Goal: Transaction & Acquisition: Book appointment/travel/reservation

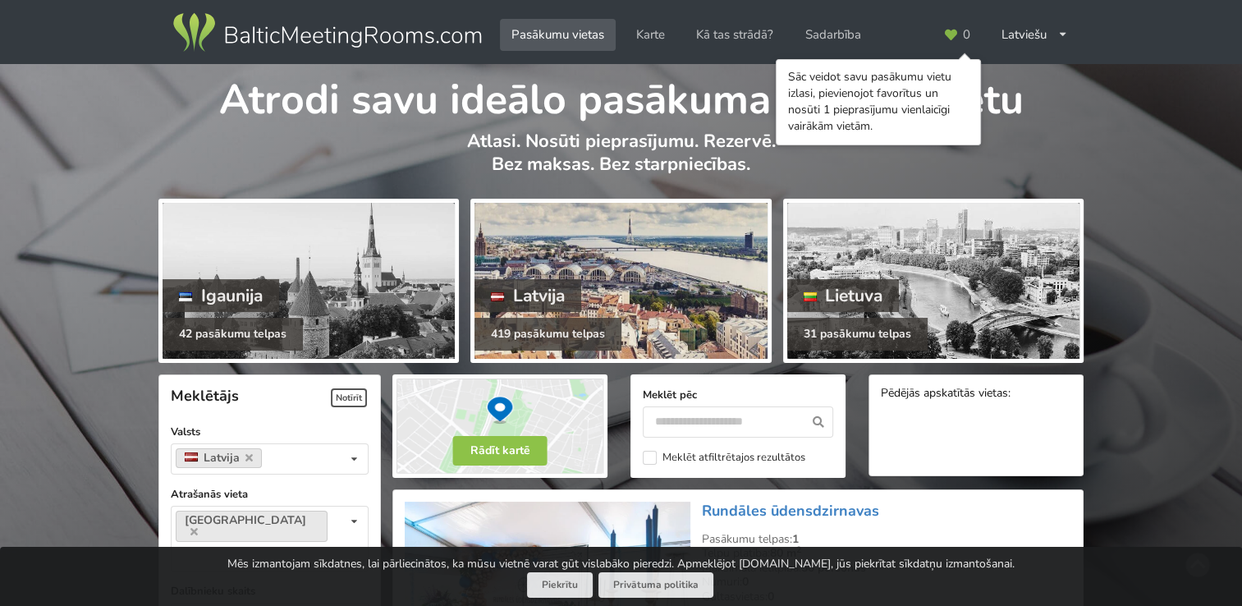
click at [555, 274] on div at bounding box center [621, 281] width 292 height 156
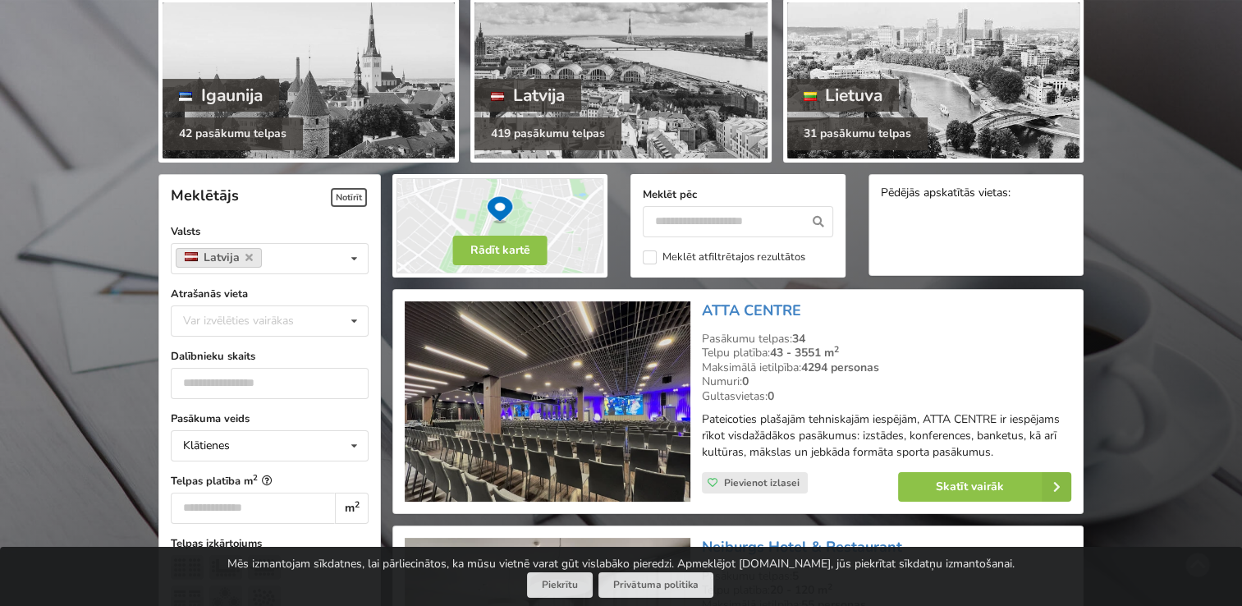
scroll to position [246, 0]
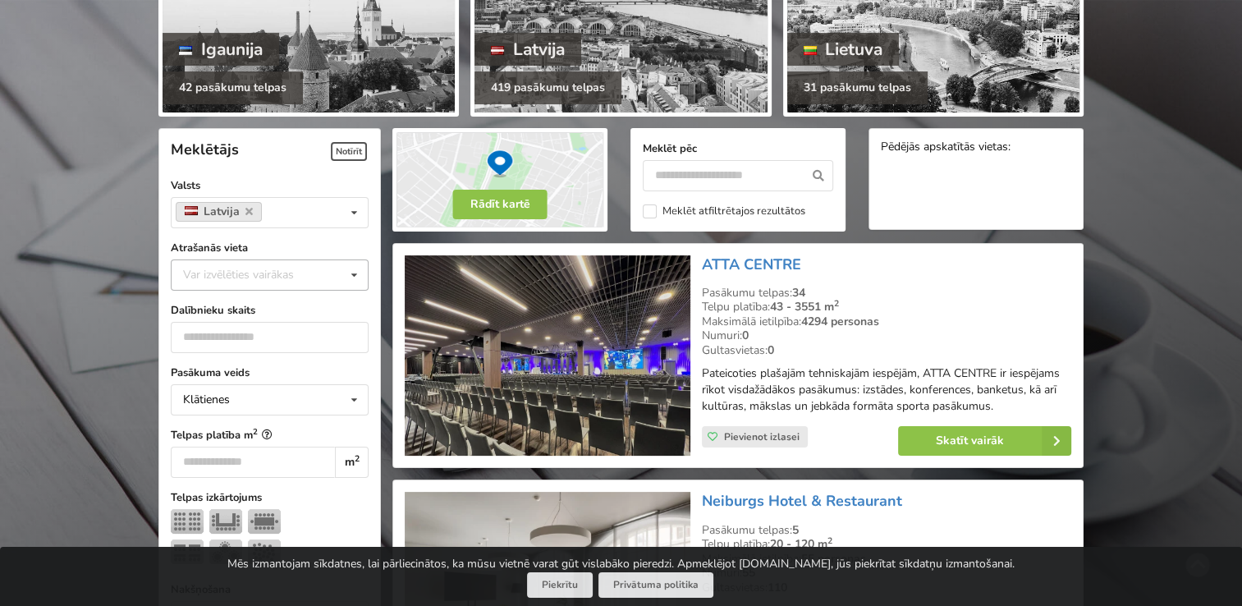
click at [287, 268] on div "Var izvēlēties vairākas" at bounding box center [255, 274] width 152 height 19
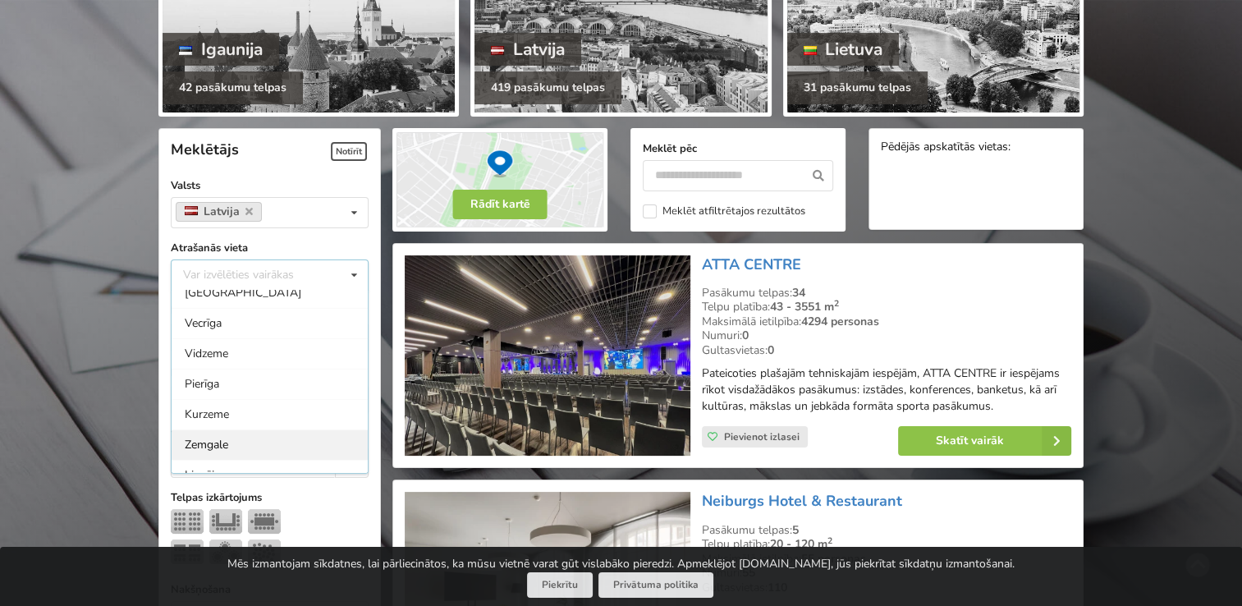
click at [222, 435] on div "Zemgale" at bounding box center [270, 444] width 196 height 30
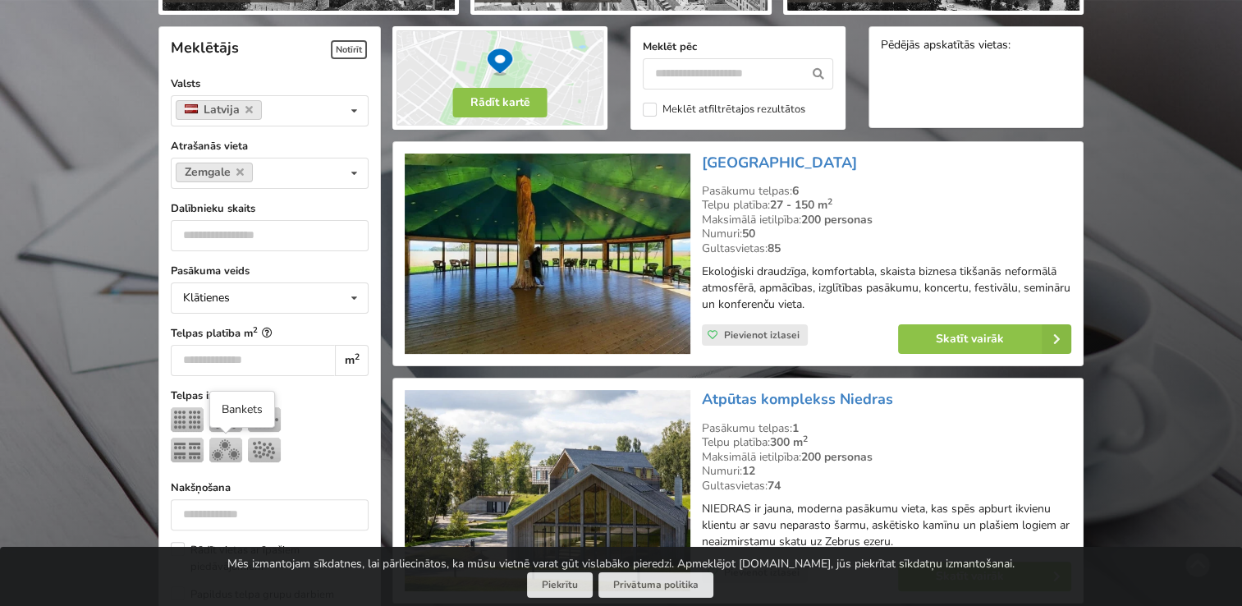
scroll to position [368, 0]
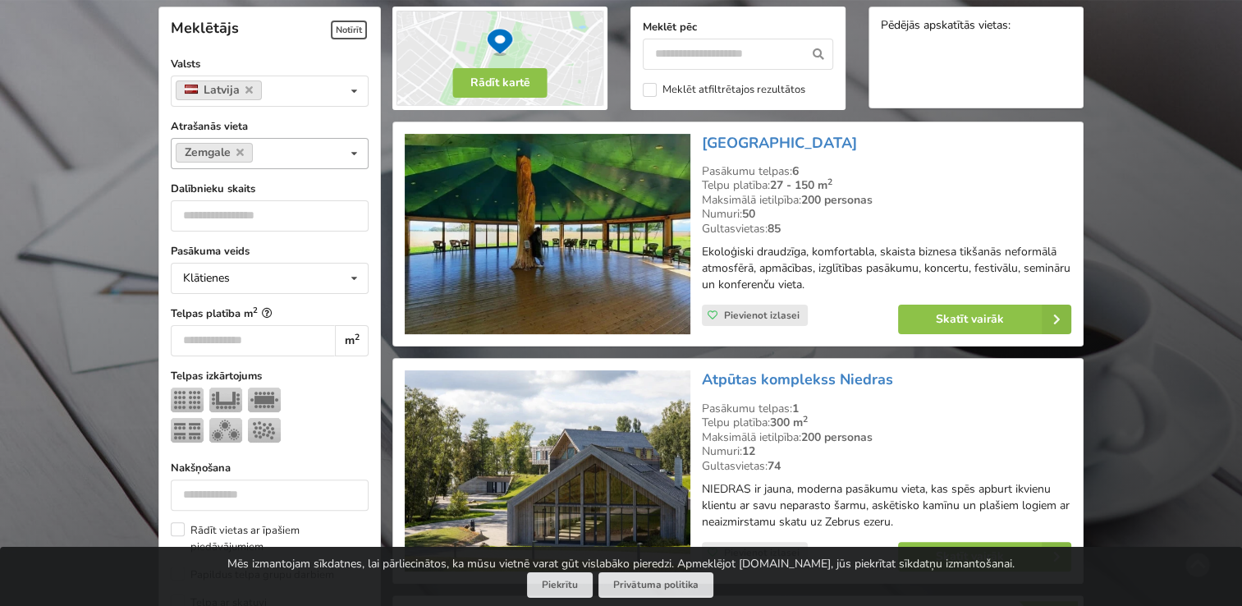
click at [310, 154] on div "Zemgale Var izvēlēties vairākas Pārdaugava Teika Apšuciems Jūrkalne Mārupes nov…" at bounding box center [270, 153] width 198 height 31
click at [236, 147] on icon at bounding box center [239, 152] width 7 height 11
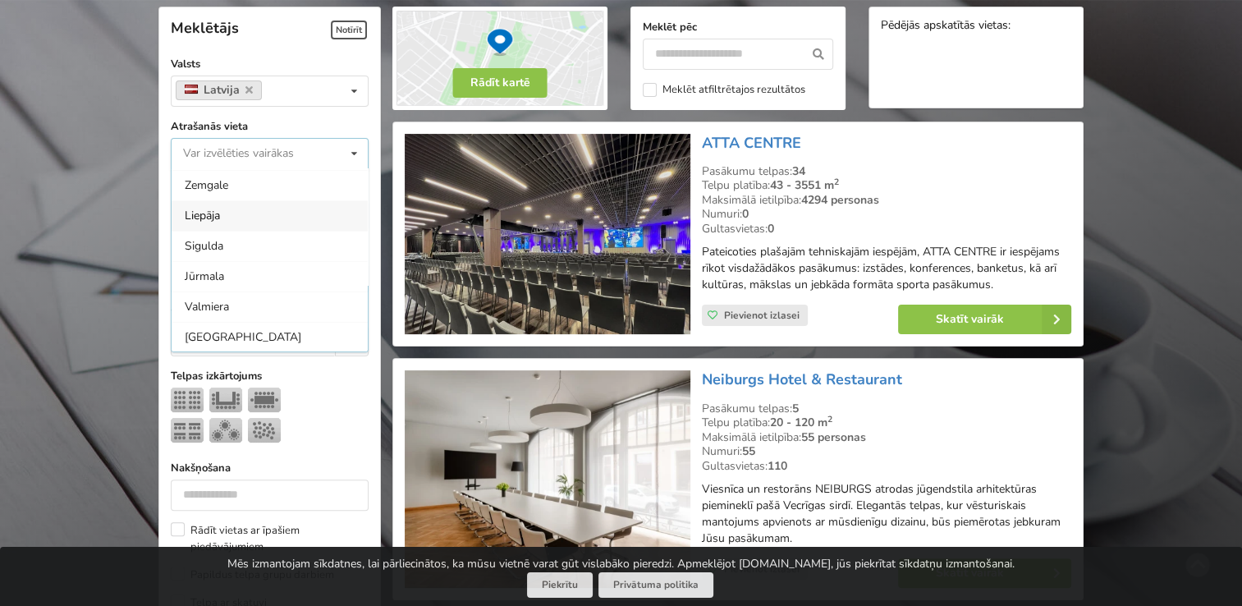
click at [199, 148] on input at bounding box center [195, 153] width 25 height 14
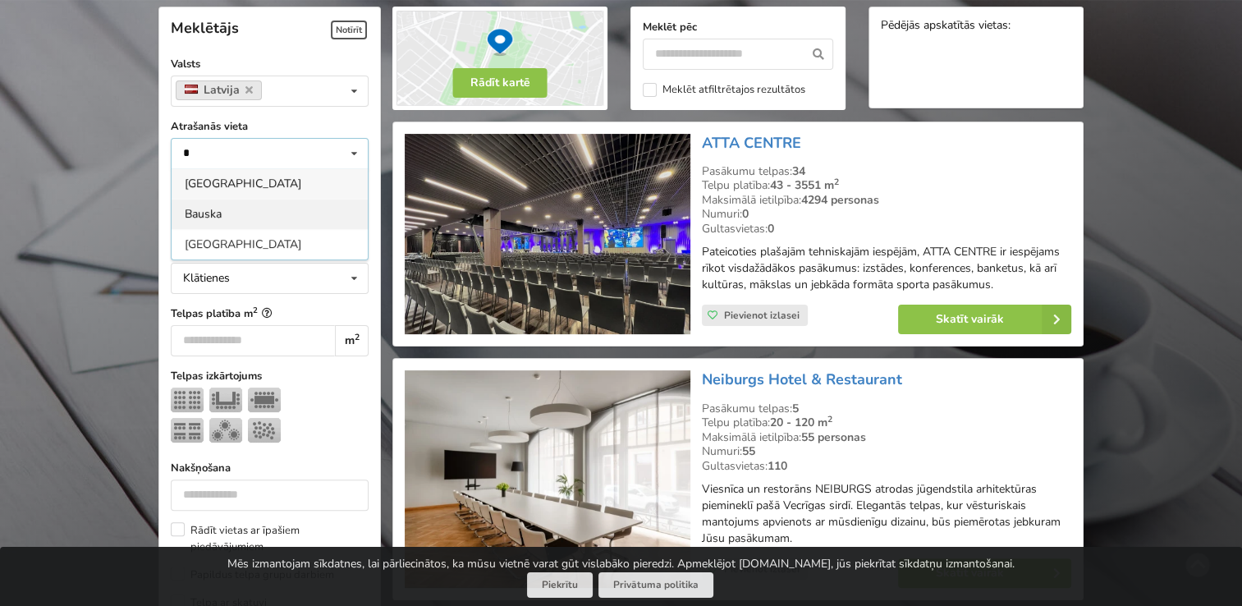
type input "*"
click at [235, 199] on div "Bauska" at bounding box center [270, 214] width 196 height 30
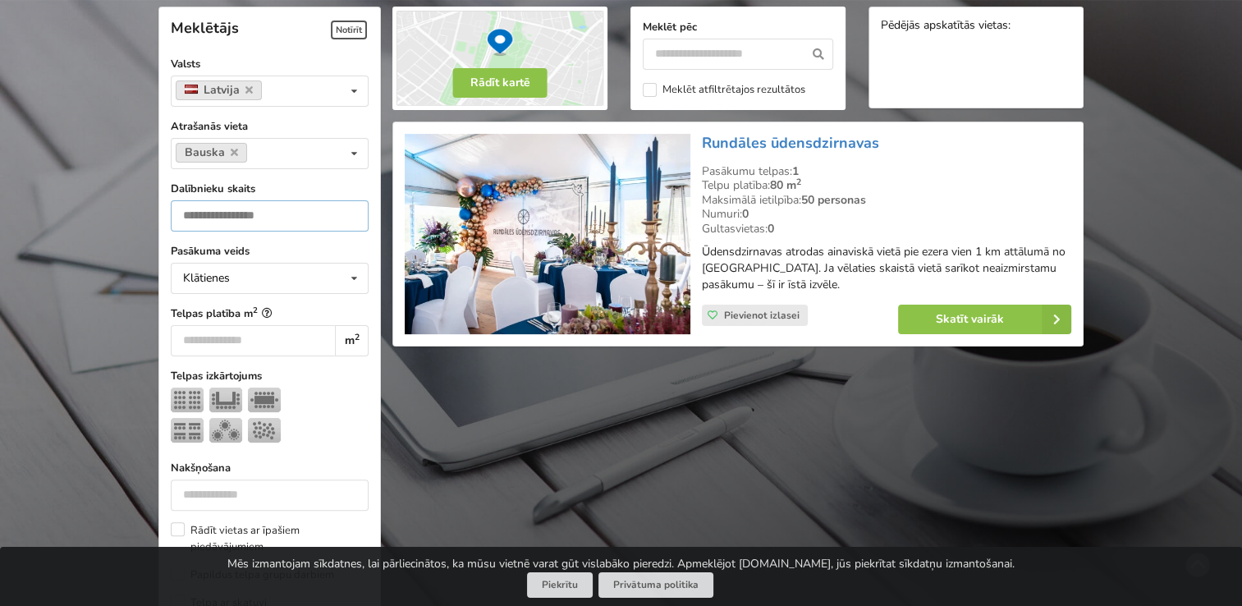
click at [331, 206] on input "number" at bounding box center [270, 215] width 198 height 31
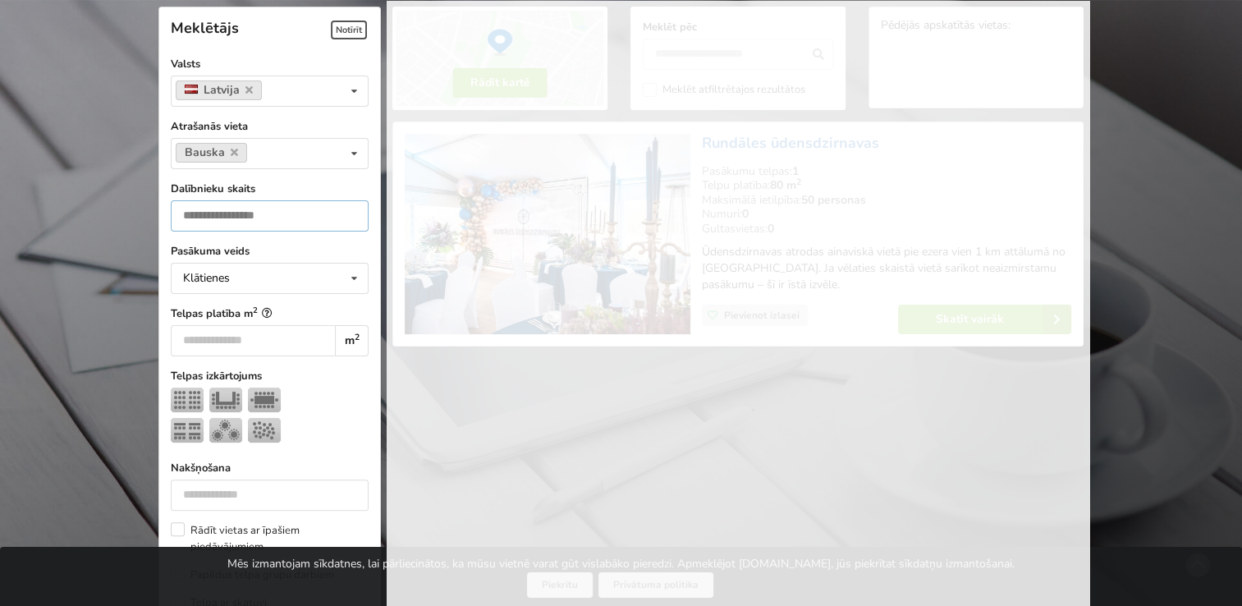
type input "*"
click at [347, 214] on input "*" at bounding box center [270, 215] width 198 height 31
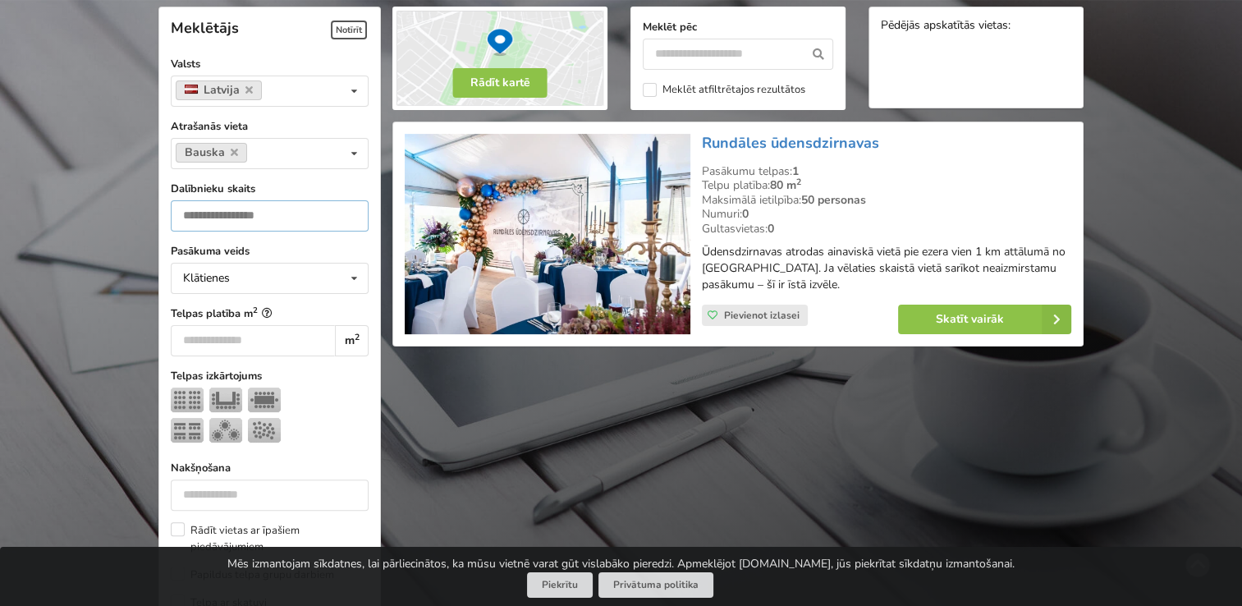
type input "**"
drag, startPoint x: 695, startPoint y: 138, endPoint x: 883, endPoint y: 153, distance: 188.6
click at [883, 153] on div "Rundāles ūdensdzirnavas Pasākumu telpas: 1 Telpu platība: 80 m 2 Maksimālā ieti…" at bounding box center [886, 234] width 381 height 213
click at [878, 152] on h3 "Rundāles ūdensdzirnavas" at bounding box center [886, 143] width 369 height 19
click at [881, 147] on h3 "Rundāles ūdensdzirnavas" at bounding box center [886, 143] width 369 height 19
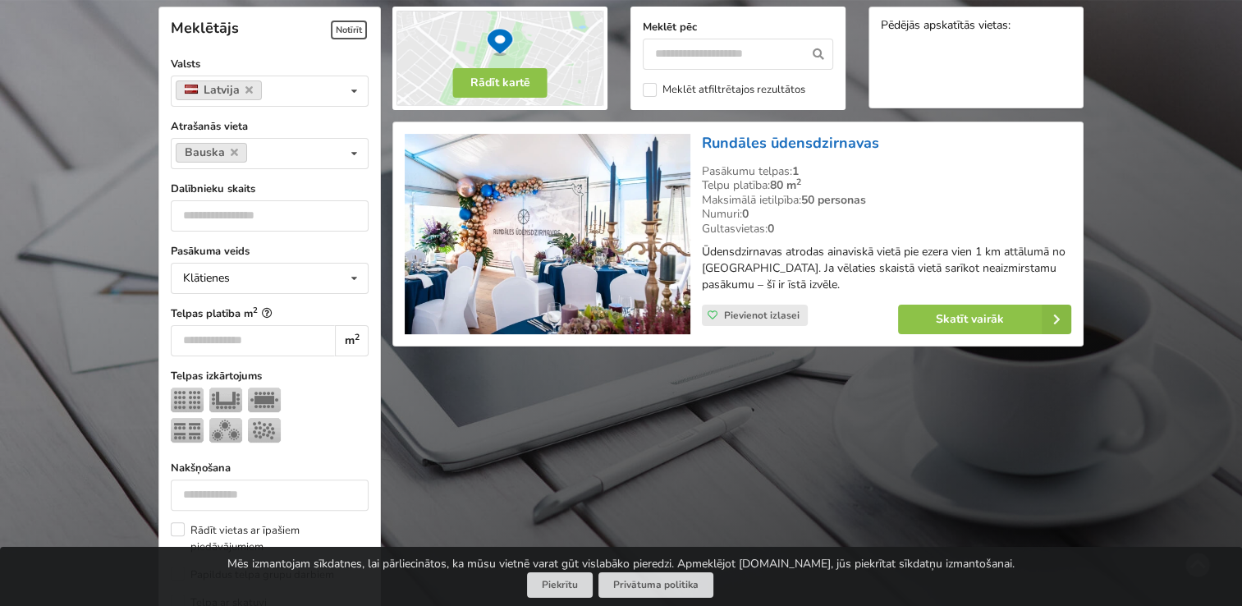
drag, startPoint x: 882, startPoint y: 141, endPoint x: 704, endPoint y: 147, distance: 177.4
click at [704, 147] on h3 "Rundāles ūdensdzirnavas" at bounding box center [886, 143] width 369 height 19
copy link "Rundāles ūdensdzirnavas"
click at [924, 322] on link "Skatīt vairāk" at bounding box center [984, 320] width 173 height 30
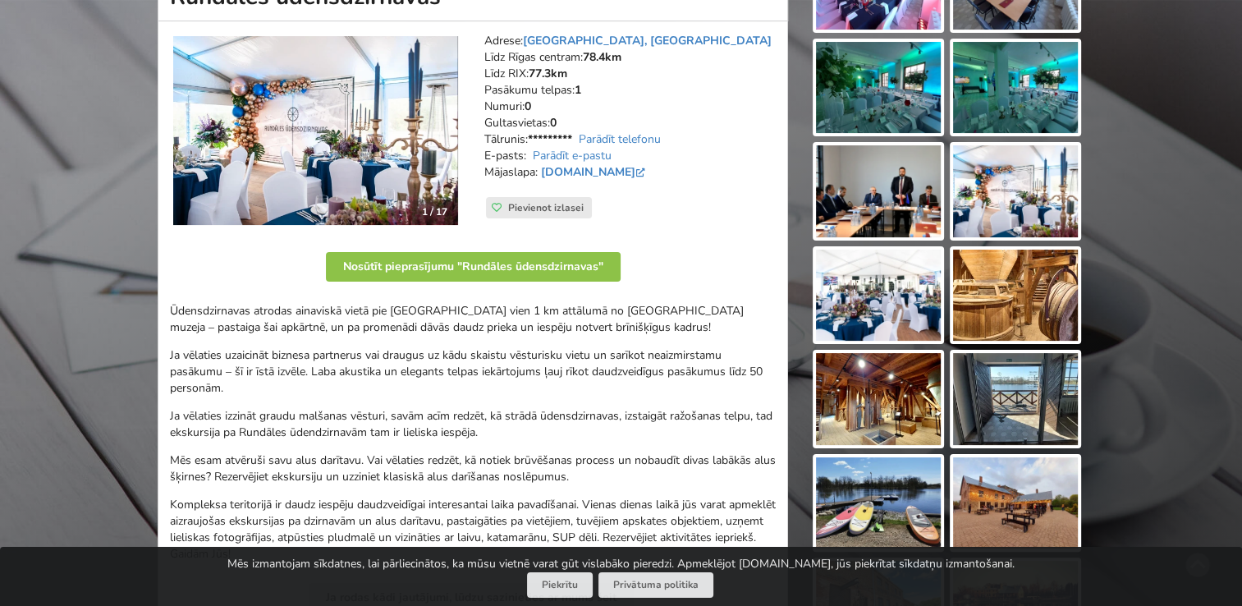
scroll to position [164, 0]
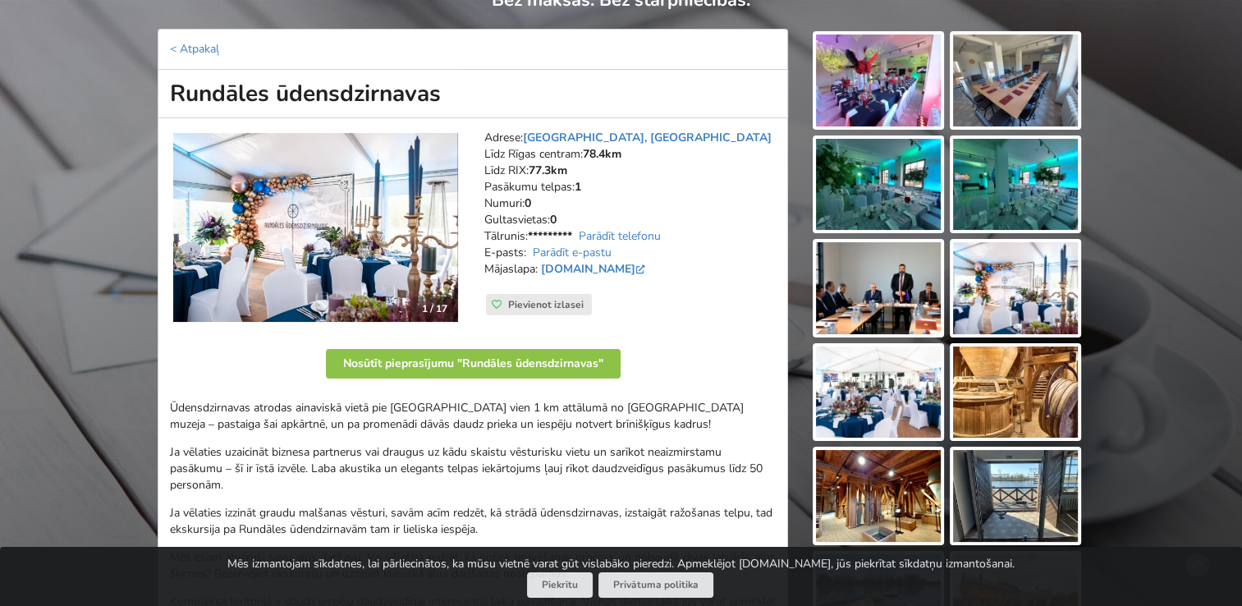
drag, startPoint x: 479, startPoint y: 131, endPoint x: 562, endPoint y: 218, distance: 119.0
click at [562, 218] on div "Adrese: [GEOGRAPHIC_DATA], [GEOGRAPHIC_DATA]: 78.4km Līdz RIX: 77.3km [GEOGRAPH…" at bounding box center [630, 227] width 314 height 218
drag, startPoint x: 562, startPoint y: 218, endPoint x: 548, endPoint y: 216, distance: 13.2
copy address "Adrese: [GEOGRAPHIC_DATA], [GEOGRAPHIC_DATA]: 78.4km Līdz RIX: 77.3km [GEOGRAPH…"
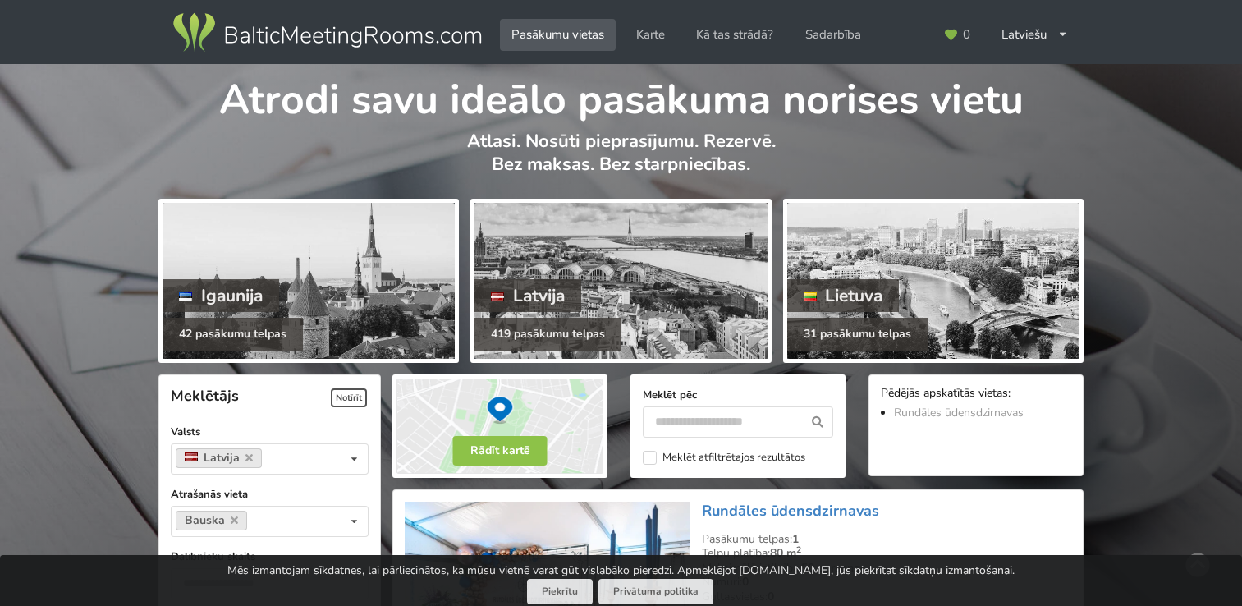
scroll to position [368, 0]
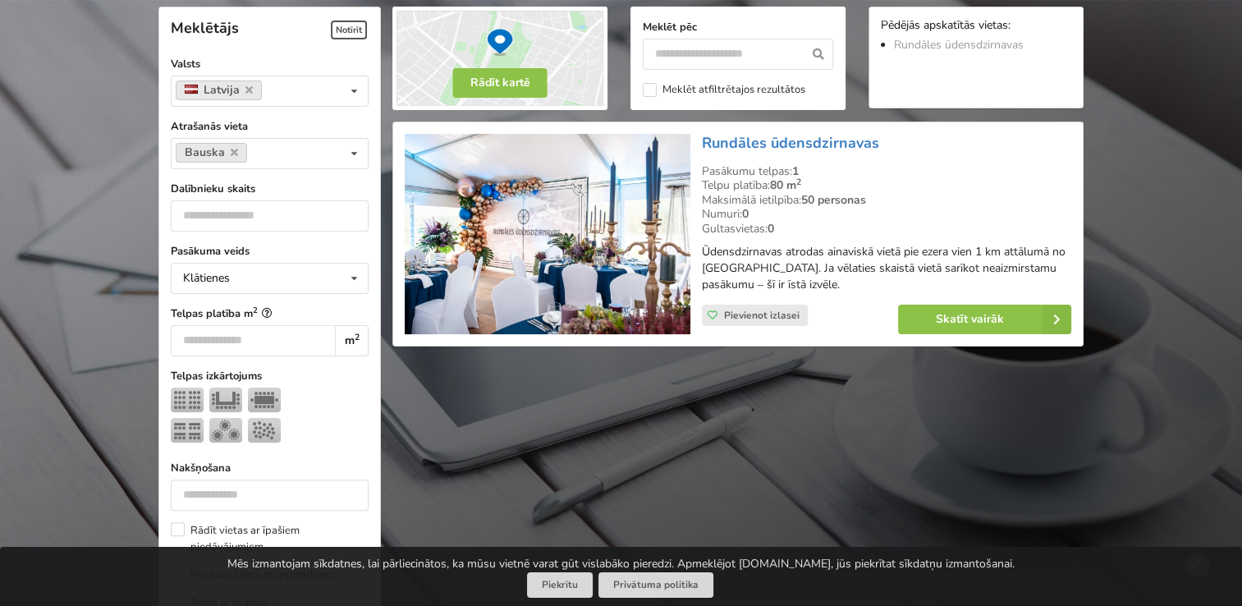
drag, startPoint x: 699, startPoint y: 199, endPoint x: 850, endPoint y: 205, distance: 151.2
click at [850, 205] on div "Rundāles ūdensdzirnavas Pasākumu telpas: 1 Telpu platība: 80 m 2 Maksimālā ieti…" at bounding box center [886, 234] width 381 height 213
drag, startPoint x: 850, startPoint y: 205, endPoint x: 850, endPoint y: 231, distance: 25.5
click at [850, 231] on div "Gultasvietas: 0" at bounding box center [886, 229] width 369 height 15
drag, startPoint x: 697, startPoint y: 161, endPoint x: 842, endPoint y: 289, distance: 193.1
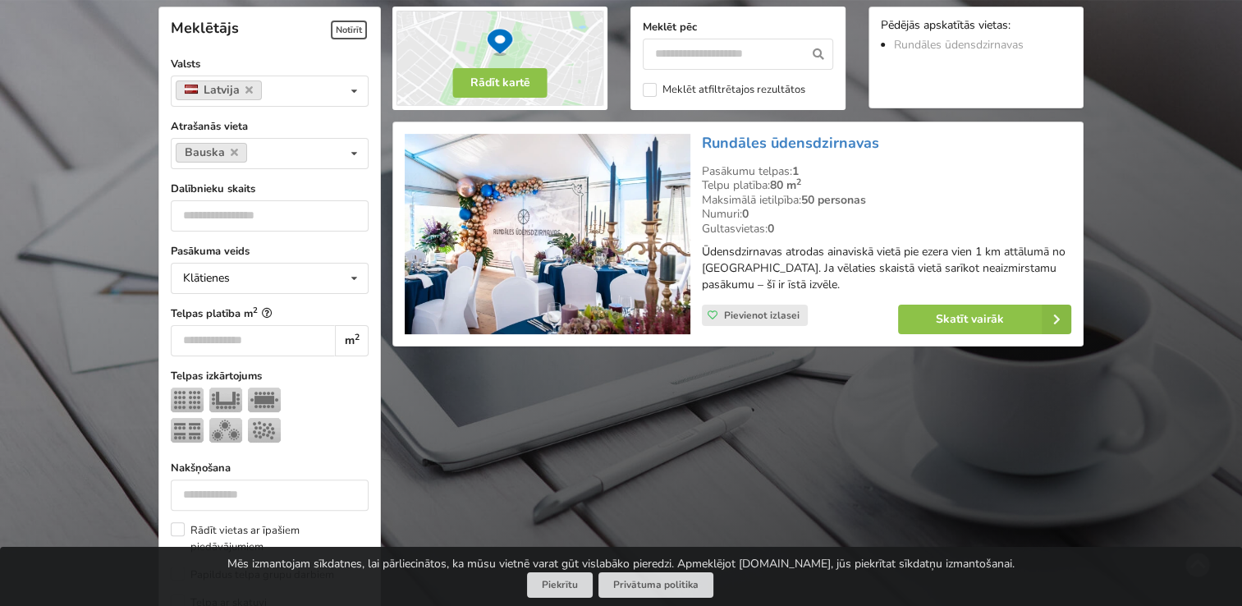
click at [842, 289] on div "Rundāles ūdensdzirnavas Pasākumu telpas: 1 Telpu platība: 80 m 2 Maksimālā ieti…" at bounding box center [886, 234] width 381 height 213
drag, startPoint x: 842, startPoint y: 289, endPoint x: 828, endPoint y: 281, distance: 16.2
copy div "Pasākumu telpas: 1 Telpu platība: 80 m 2 Maksimālā ietilpība: 50 personas Numur…"
click at [225, 147] on link "Bauska" at bounding box center [211, 153] width 71 height 20
click at [234, 152] on icon at bounding box center [234, 152] width 7 height 11
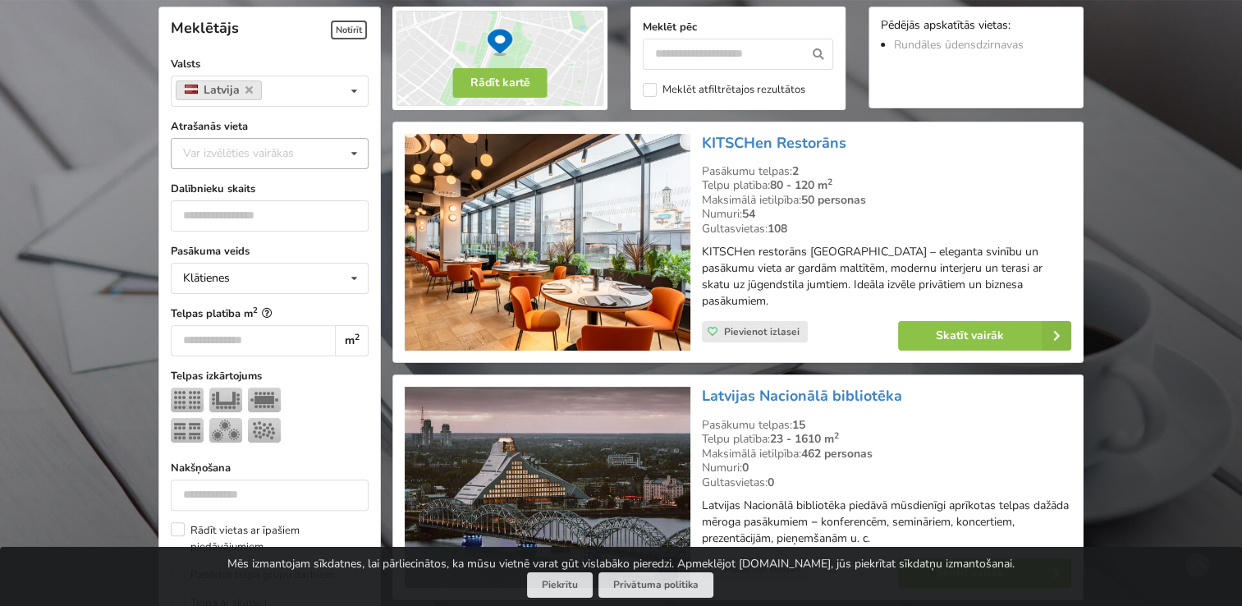
click at [233, 152] on div "Var izvēlēties vairākas" at bounding box center [255, 153] width 152 height 19
type input "*"
click at [225, 186] on div "Zemgale" at bounding box center [270, 183] width 196 height 30
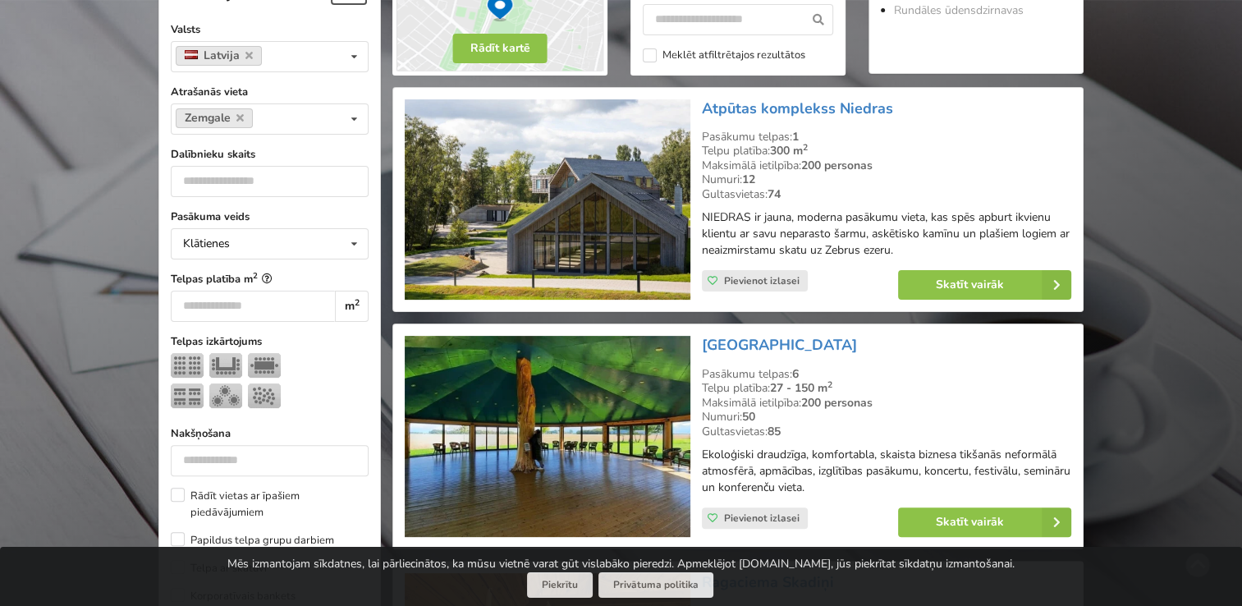
scroll to position [286, 0]
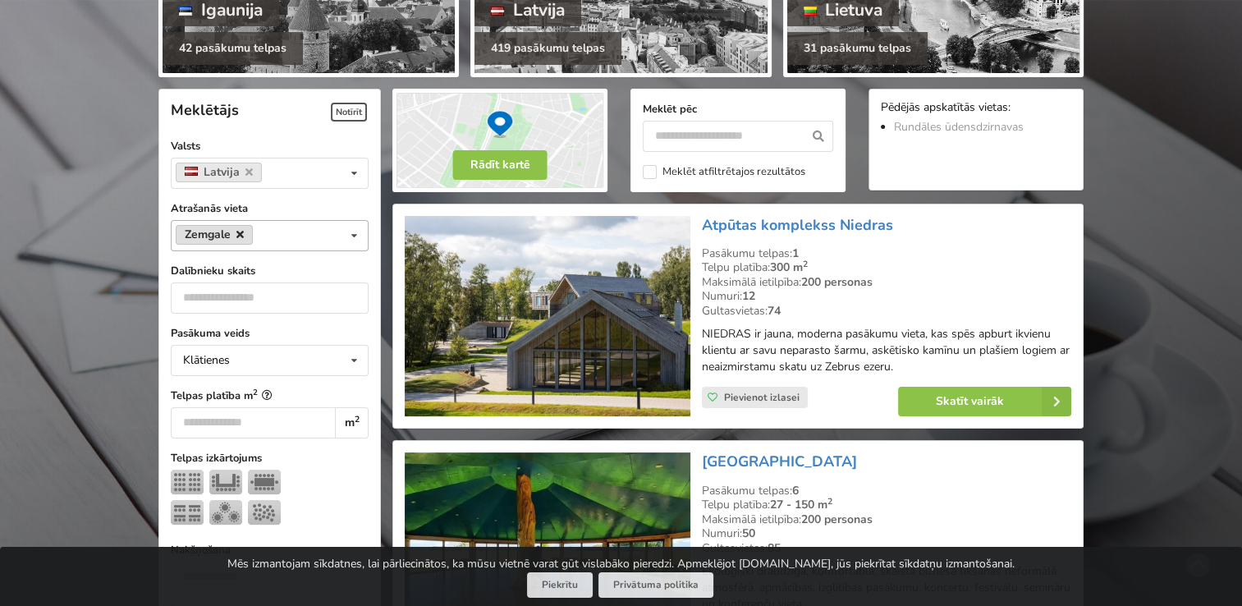
click at [236, 229] on icon at bounding box center [239, 234] width 7 height 11
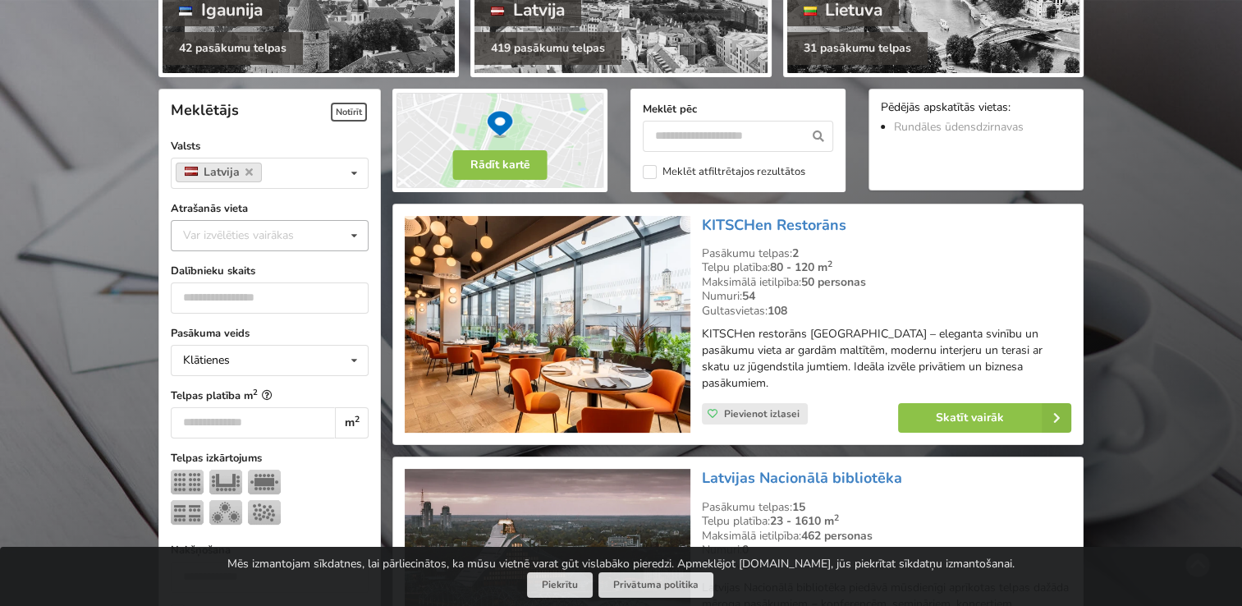
scroll to position [368, 0]
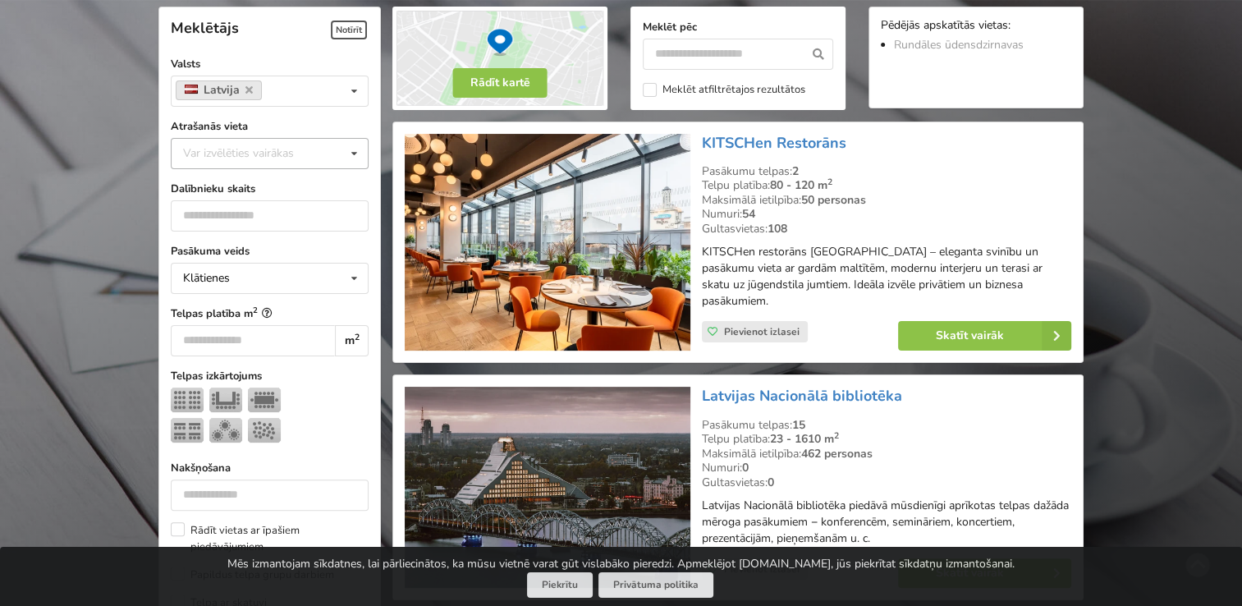
click at [244, 159] on div "Var izvēlēties vairākas" at bounding box center [255, 153] width 152 height 19
type input "*"
click at [231, 237] on div "Jēkabpils" at bounding box center [270, 244] width 196 height 30
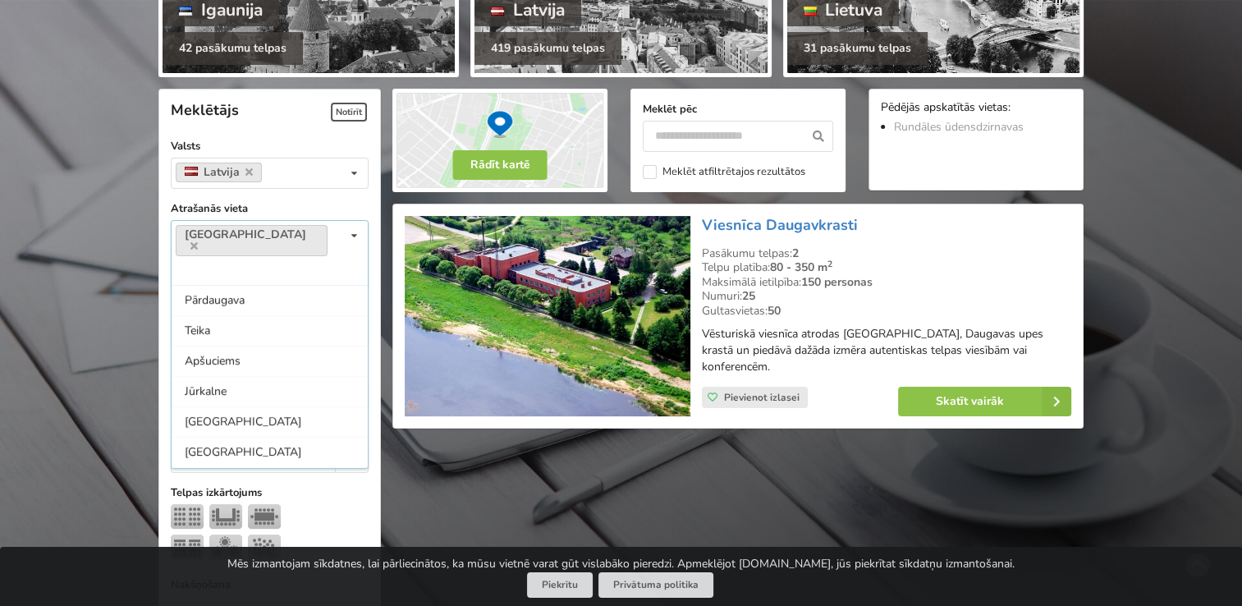
scroll to position [1148, 0]
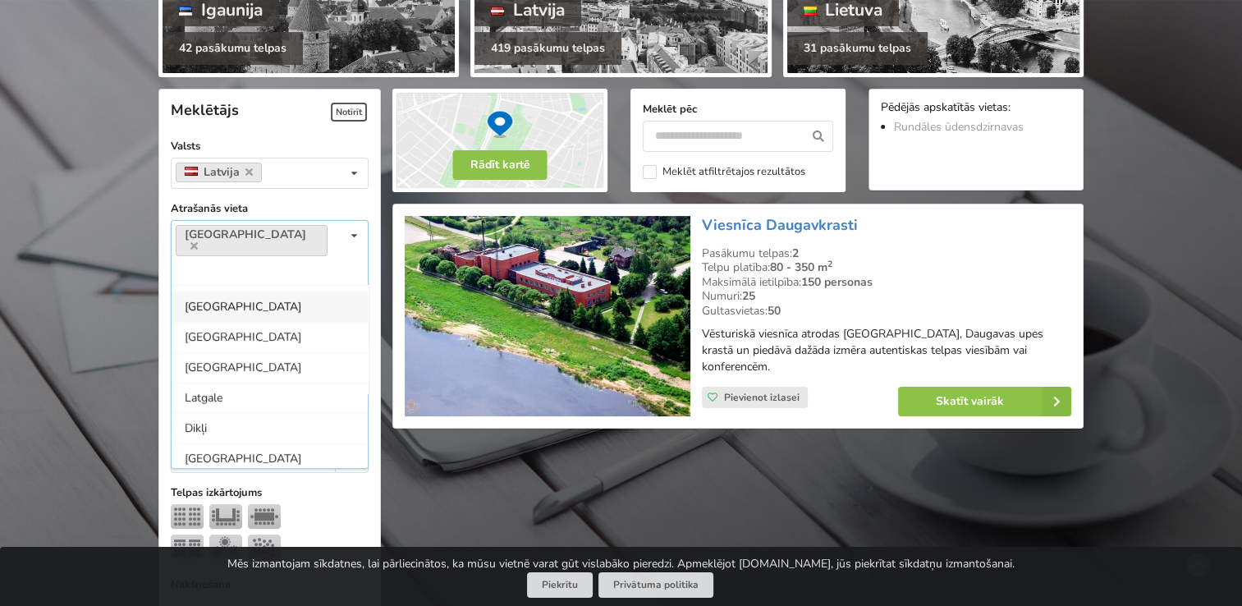
click at [203, 263] on input at bounding box center [189, 270] width 25 height 14
click at [260, 322] on div "Ķekavas novads" at bounding box center [270, 337] width 196 height 30
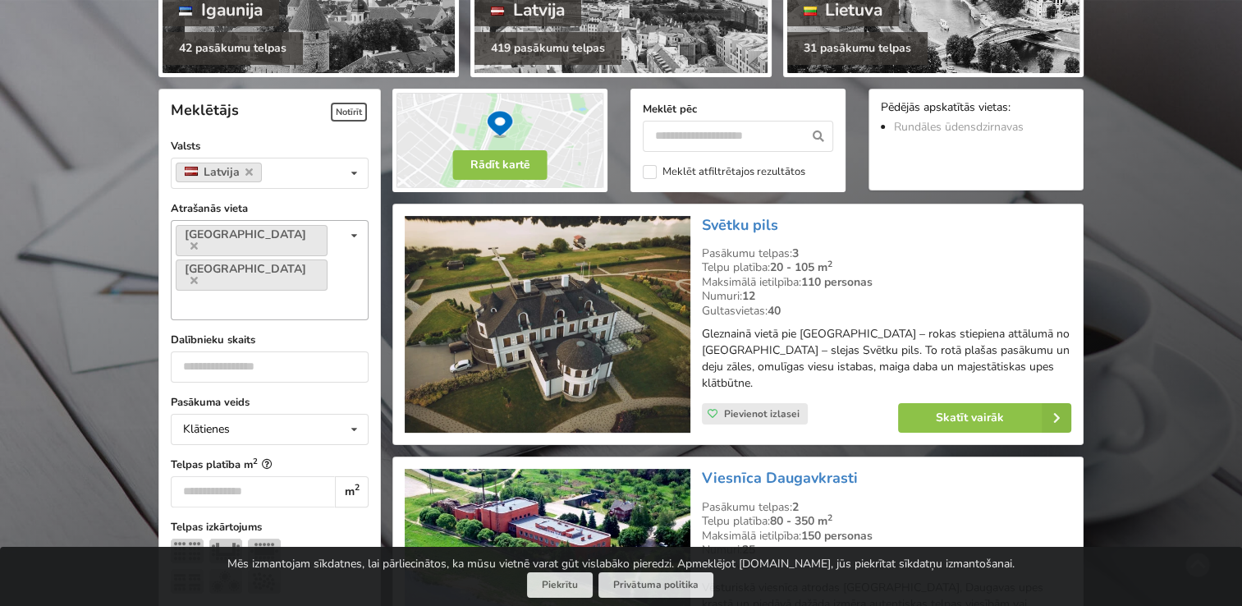
scroll to position [368, 0]
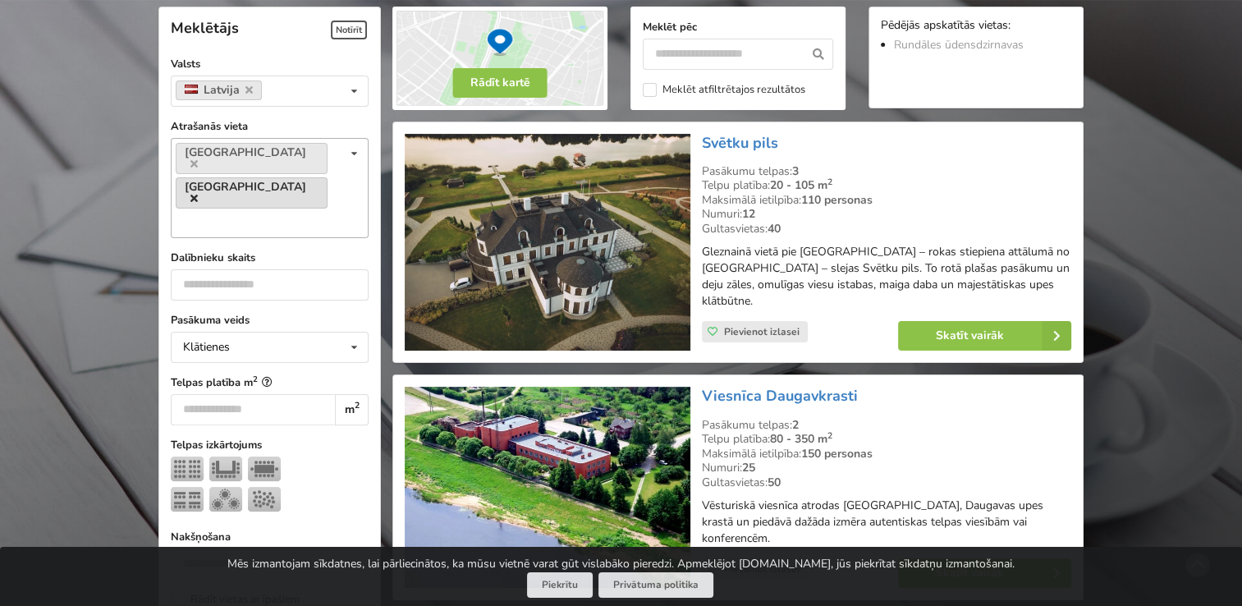
click at [198, 193] on icon at bounding box center [193, 198] width 7 height 11
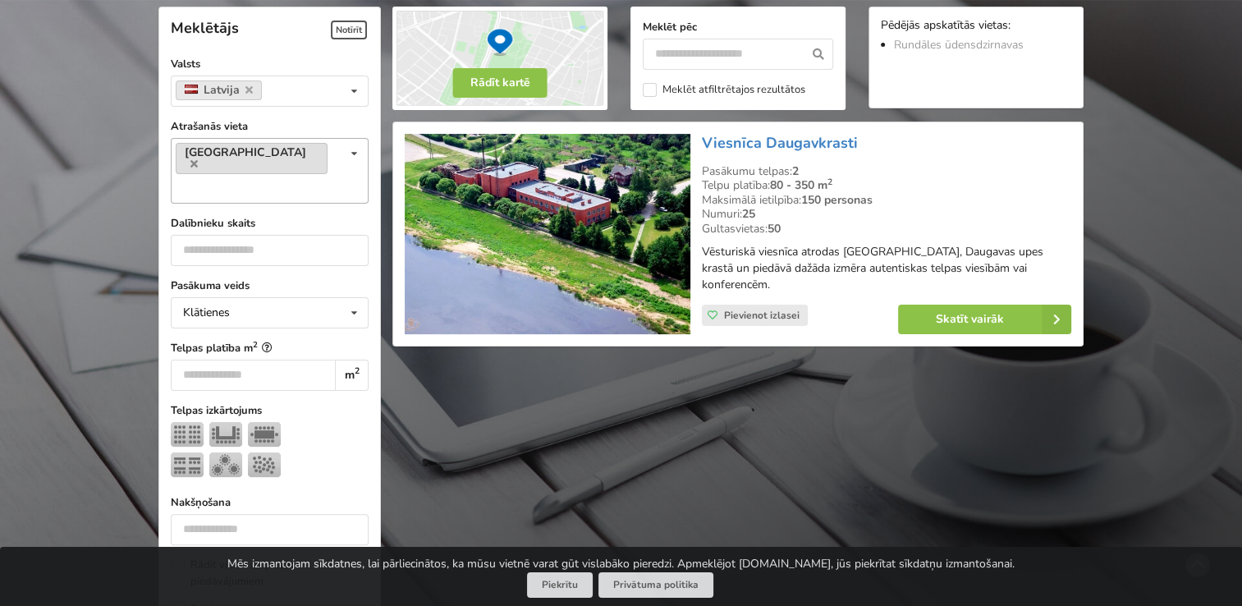
click at [247, 152] on link "Jēkabpils" at bounding box center [252, 158] width 152 height 31
click at [245, 149] on link "Jēkabpils" at bounding box center [252, 158] width 152 height 31
click at [232, 144] on link "Jēkabpils" at bounding box center [252, 158] width 152 height 31
click at [198, 158] on icon at bounding box center [193, 163] width 7 height 11
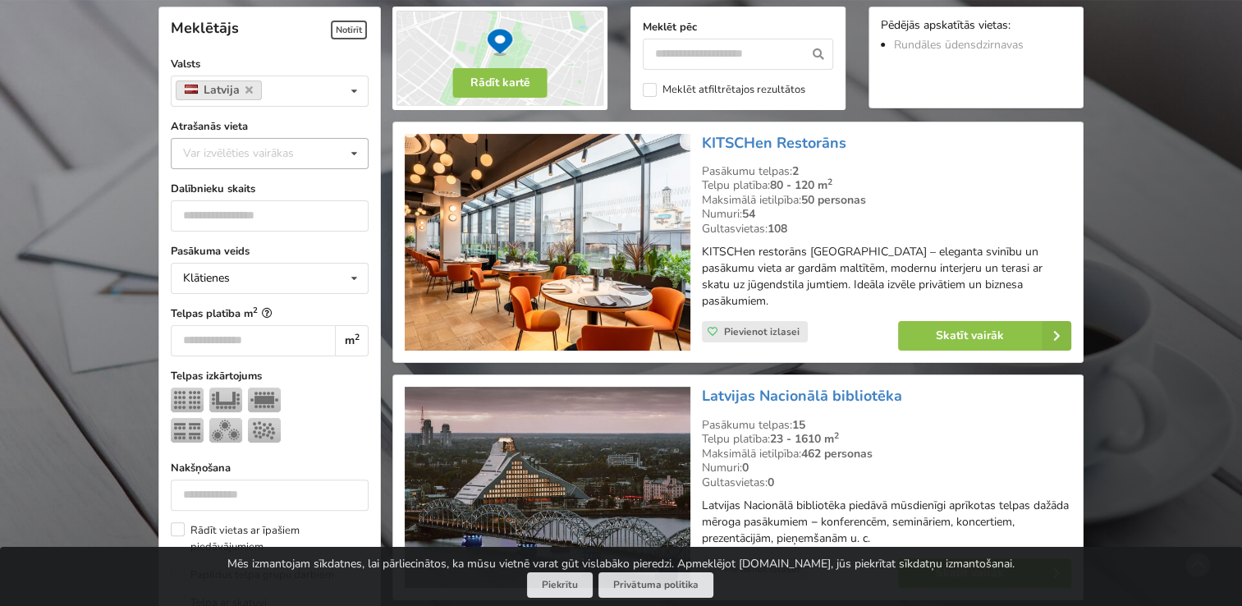
click at [299, 163] on div "Var izvēlēties vairākas Pārdaugava Teika Apšuciems Jūrkalne Mārupes novads Rīga…" at bounding box center [270, 153] width 198 height 31
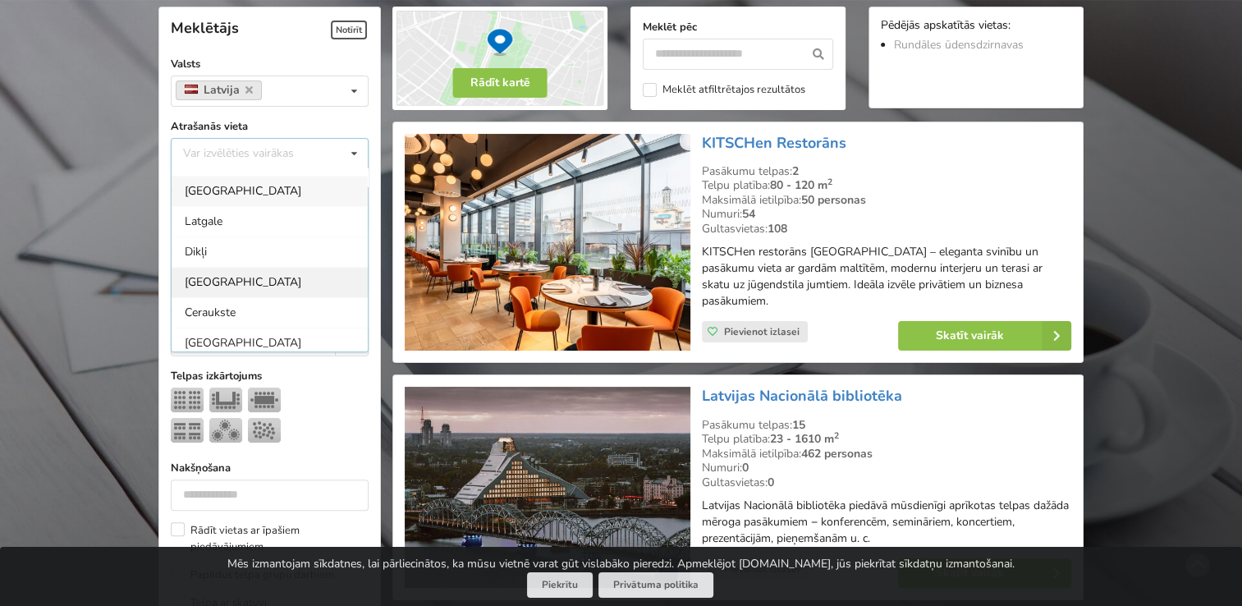
click at [307, 277] on div "Kandavas novads" at bounding box center [270, 282] width 196 height 30
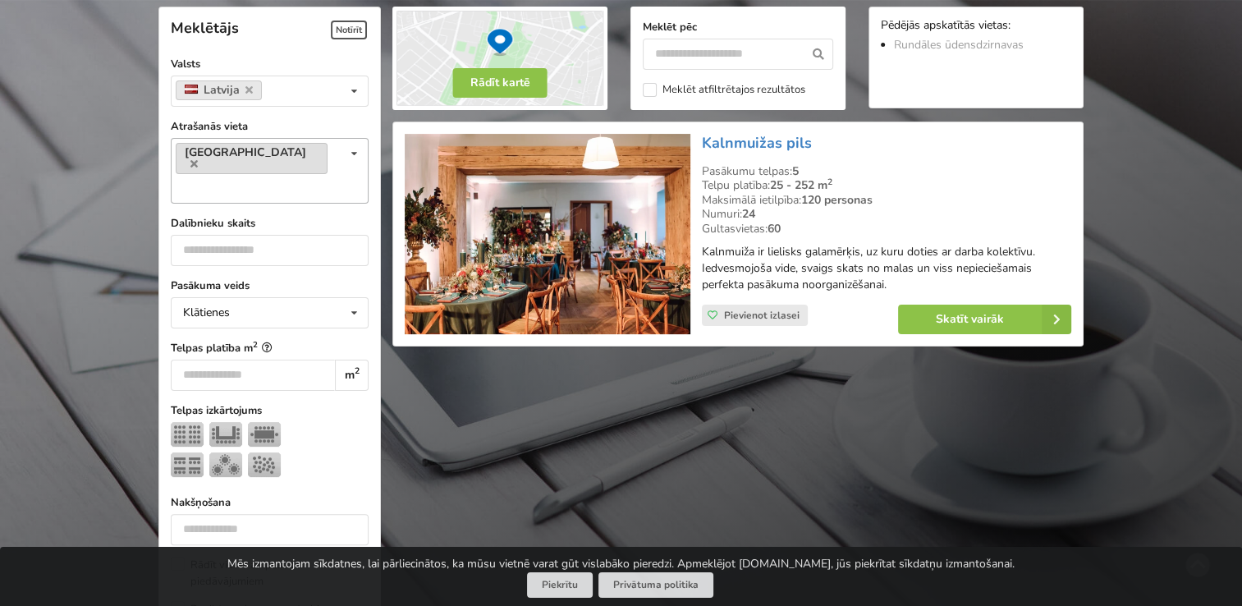
click at [291, 151] on link "Kandavas novads" at bounding box center [252, 158] width 152 height 31
click at [198, 158] on icon at bounding box center [193, 163] width 7 height 11
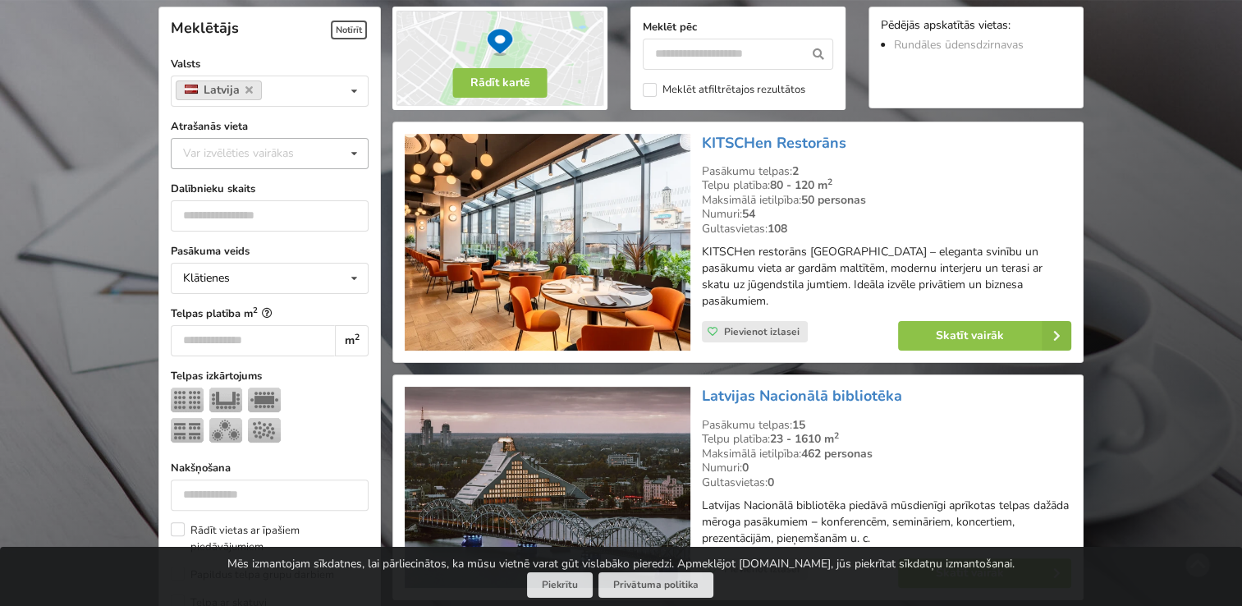
click at [287, 148] on div "Var izvēlēties vairākas" at bounding box center [255, 153] width 152 height 19
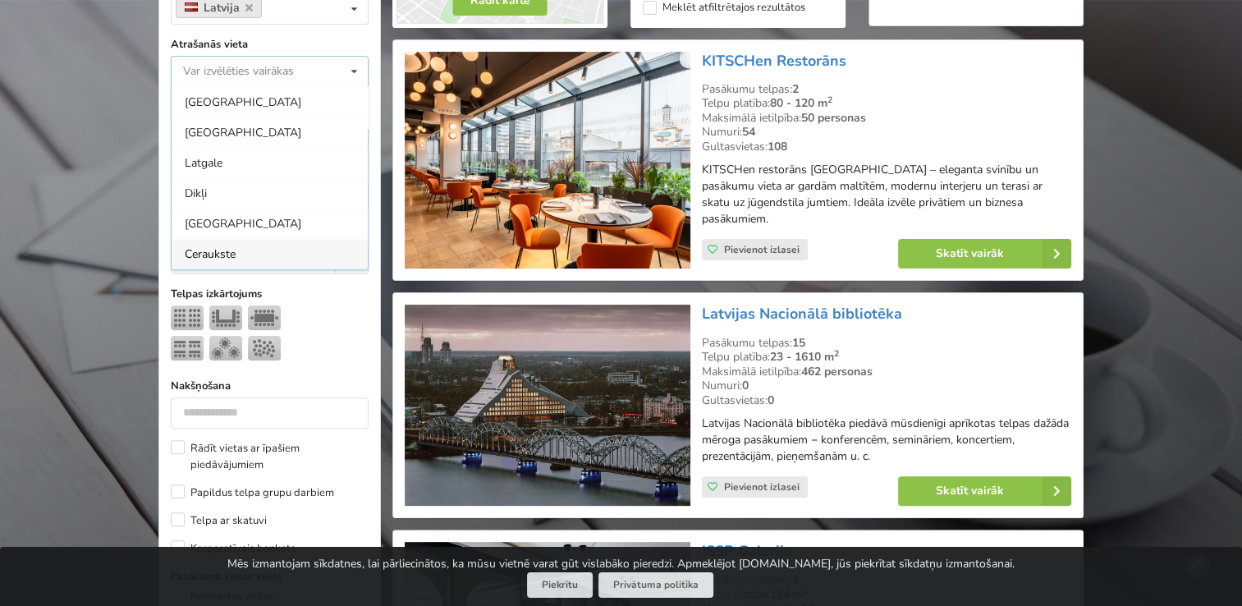
scroll to position [1132, 0]
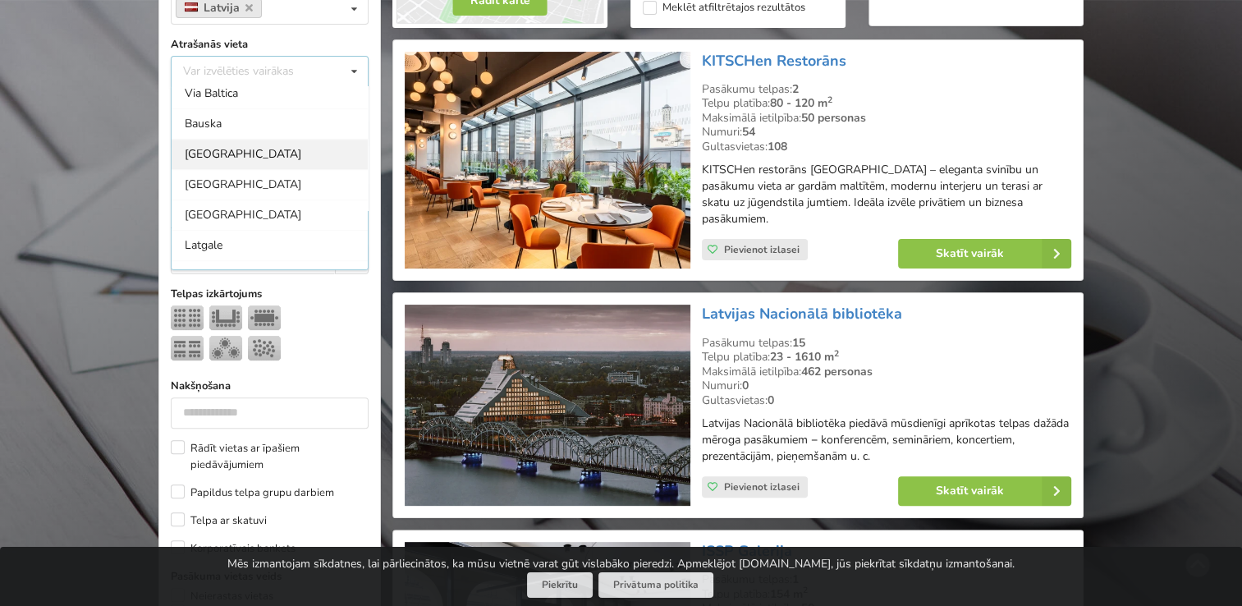
click at [258, 149] on div "Jelgavas novads" at bounding box center [270, 154] width 196 height 30
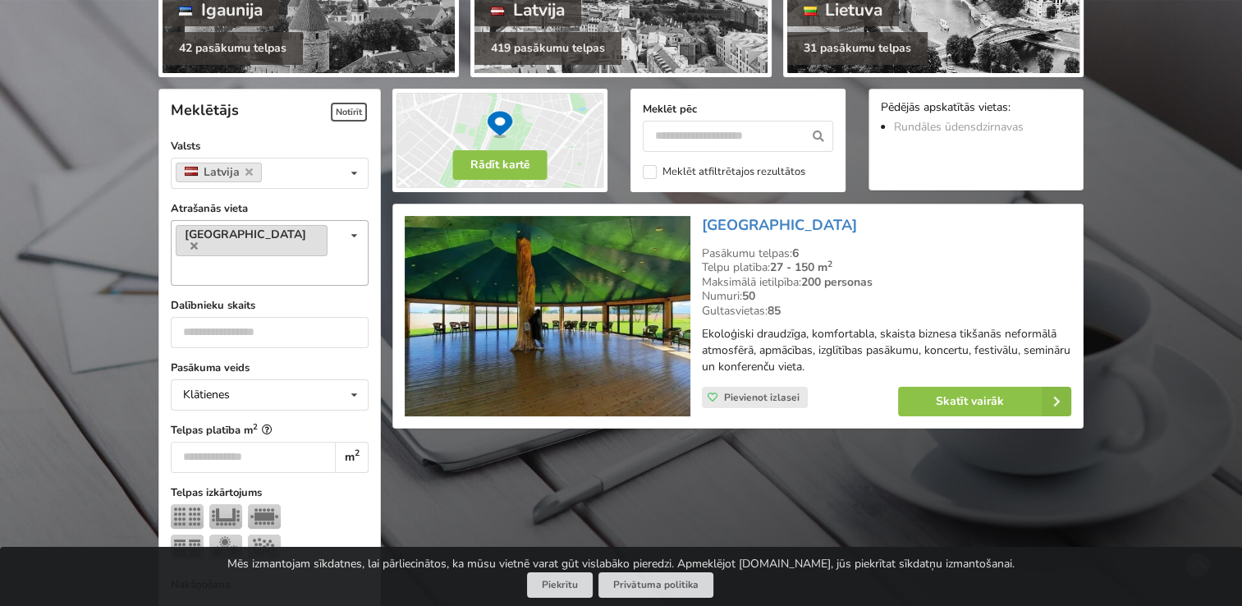
scroll to position [286, 0]
click at [278, 225] on link "Jelgavas novads" at bounding box center [252, 240] width 152 height 31
click at [198, 241] on icon at bounding box center [193, 246] width 7 height 11
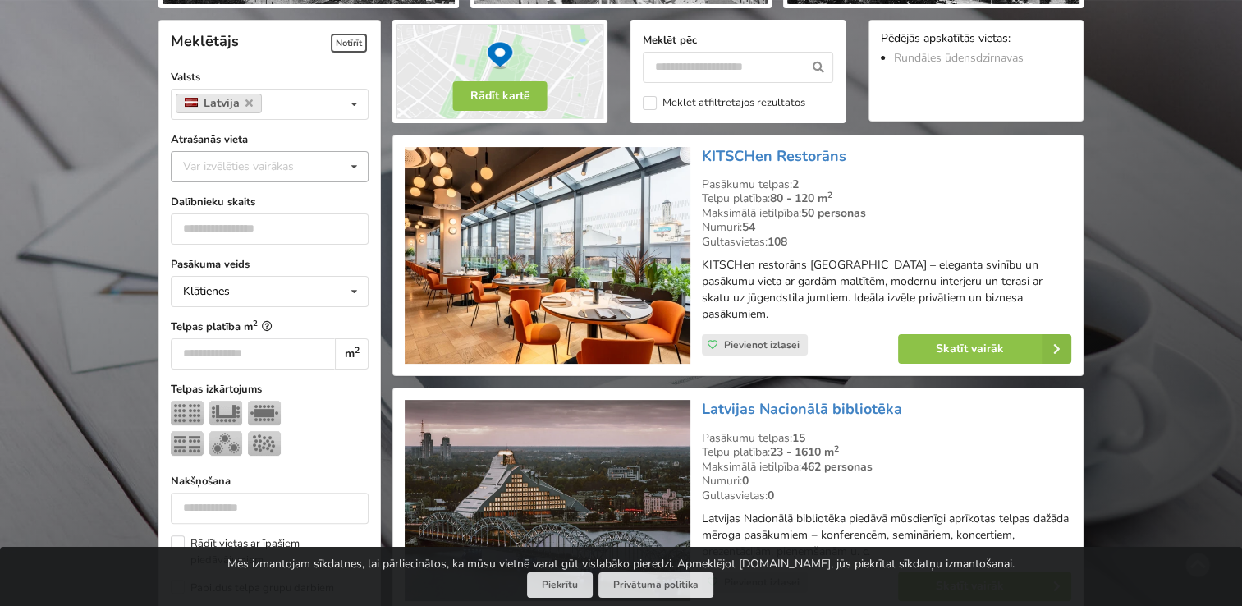
scroll to position [368, 0]
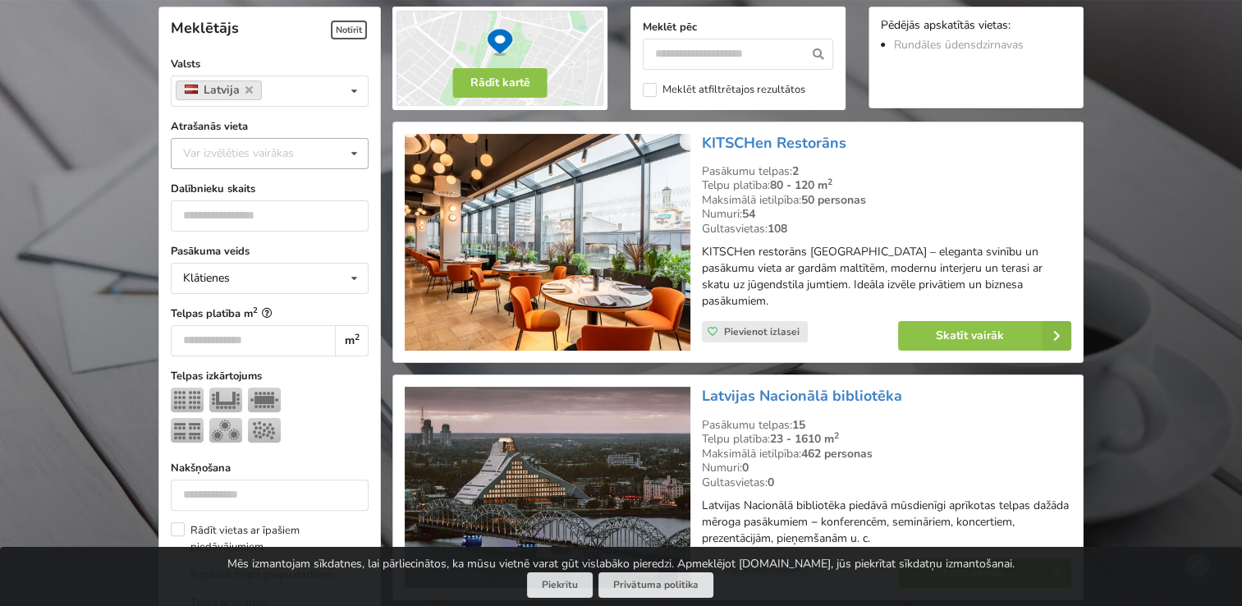
click at [289, 146] on div "Var izvēlēties vairākas" at bounding box center [255, 153] width 152 height 19
type input "*"
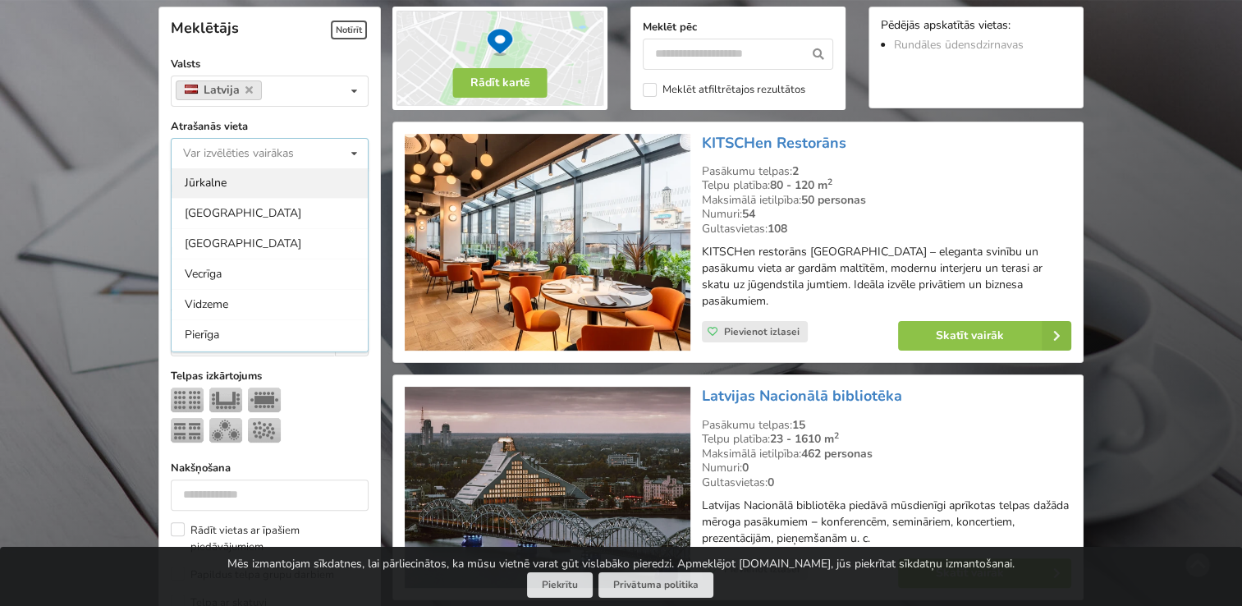
scroll to position [164, 0]
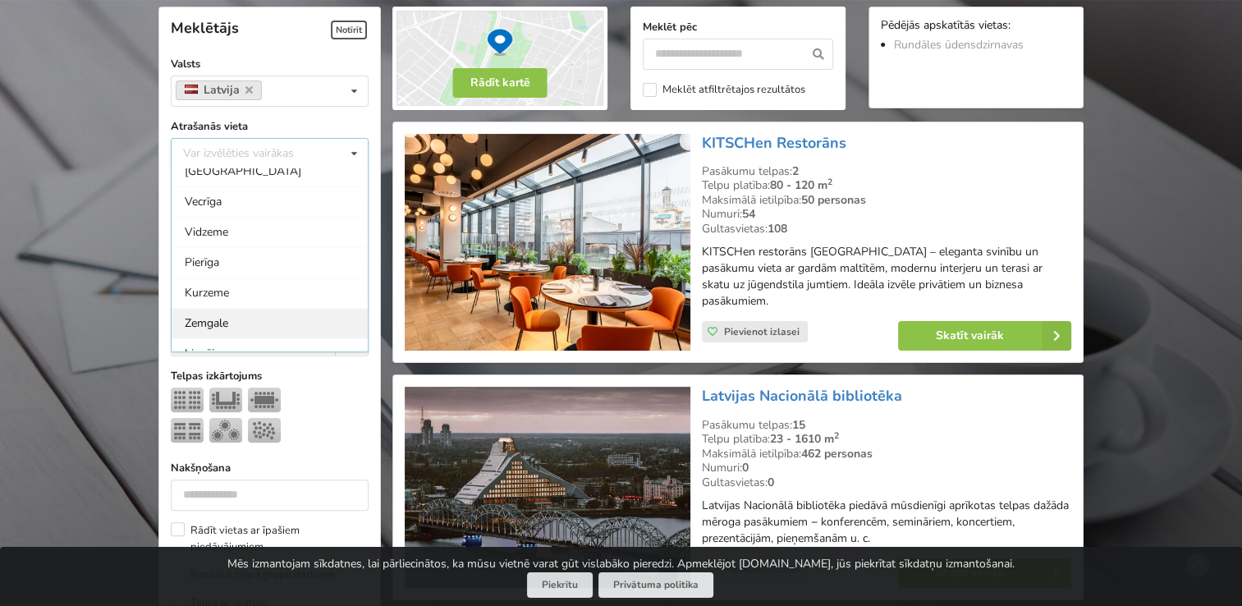
click at [243, 310] on div "Zemgale" at bounding box center [270, 323] width 196 height 30
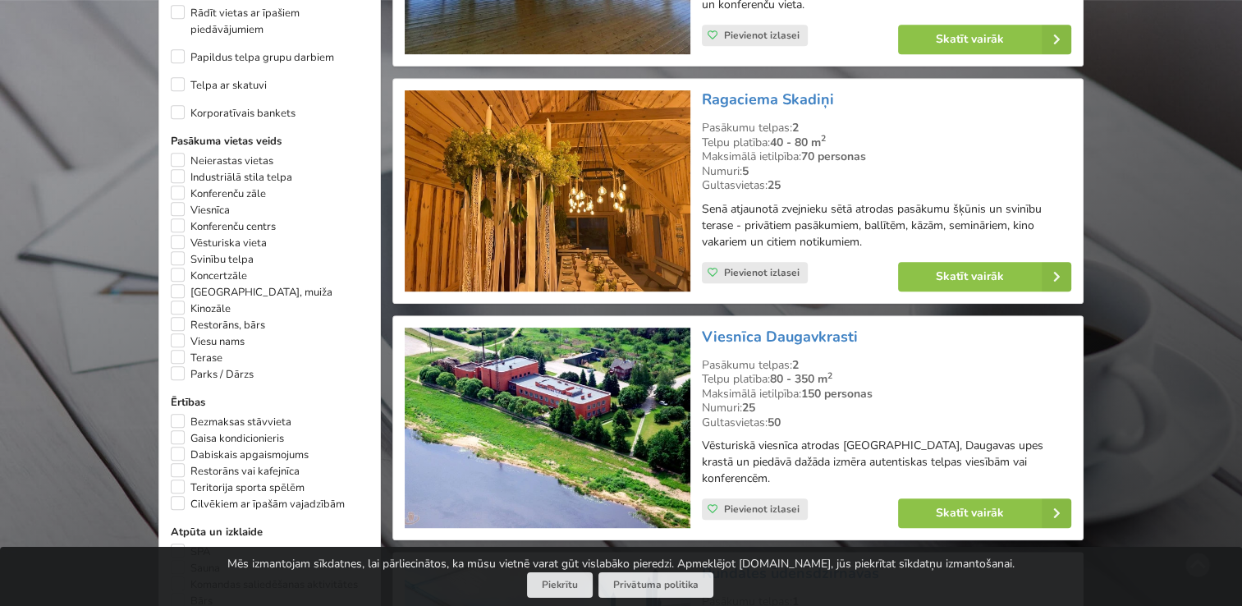
scroll to position [860, 0]
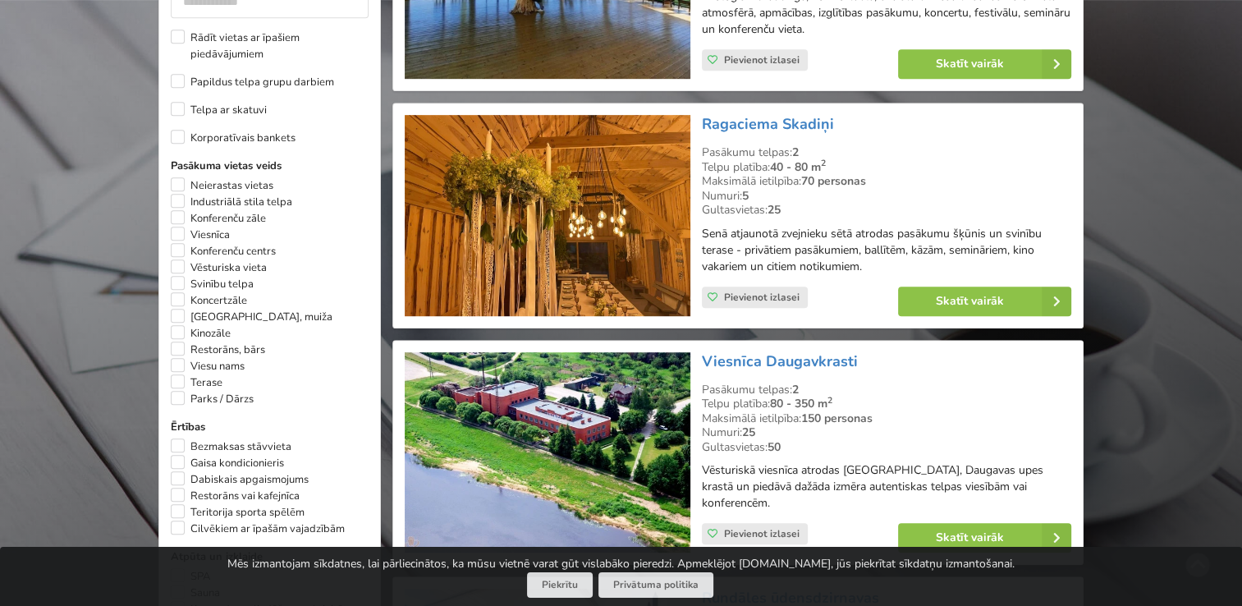
drag, startPoint x: 698, startPoint y: 123, endPoint x: 839, endPoint y: 122, distance: 141.2
click at [839, 122] on div "Ragaciema Skadiņi Pasākumu telpas: 2 Telpu platība: 40 - 80 m 2 Maksimālā ietil…" at bounding box center [886, 215] width 381 height 213
drag, startPoint x: 839, startPoint y: 122, endPoint x: 811, endPoint y: 118, distance: 28.2
copy link "Ragaciema Skadiņi"
drag, startPoint x: 695, startPoint y: 141, endPoint x: 895, endPoint y: 266, distance: 235.3
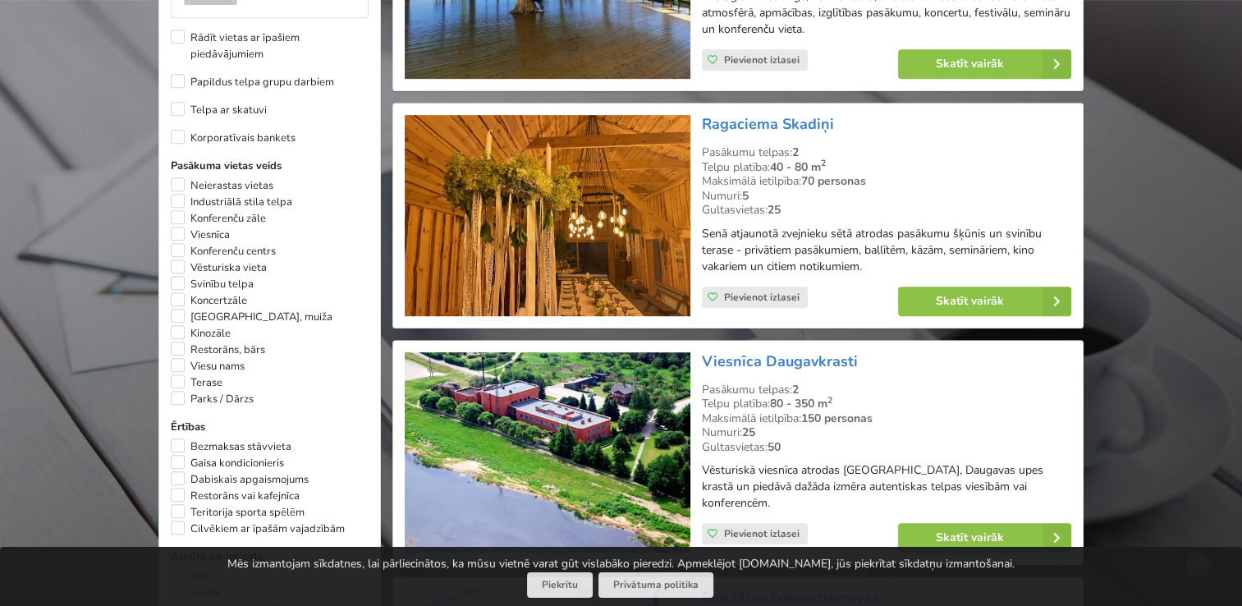
click at [895, 266] on div "Ragaciema Skadiņi Pasākumu telpas: 2 Telpu platība: 40 - 80 m 2 Maksimālā ietil…" at bounding box center [886, 215] width 381 height 213
drag, startPoint x: 895, startPoint y: 266, endPoint x: 813, endPoint y: 250, distance: 83.6
copy div "Pasākumu telpas: 2 Telpu platība: 40 - 80 m 2 Maksimālā ietilpība: 70 personas …"
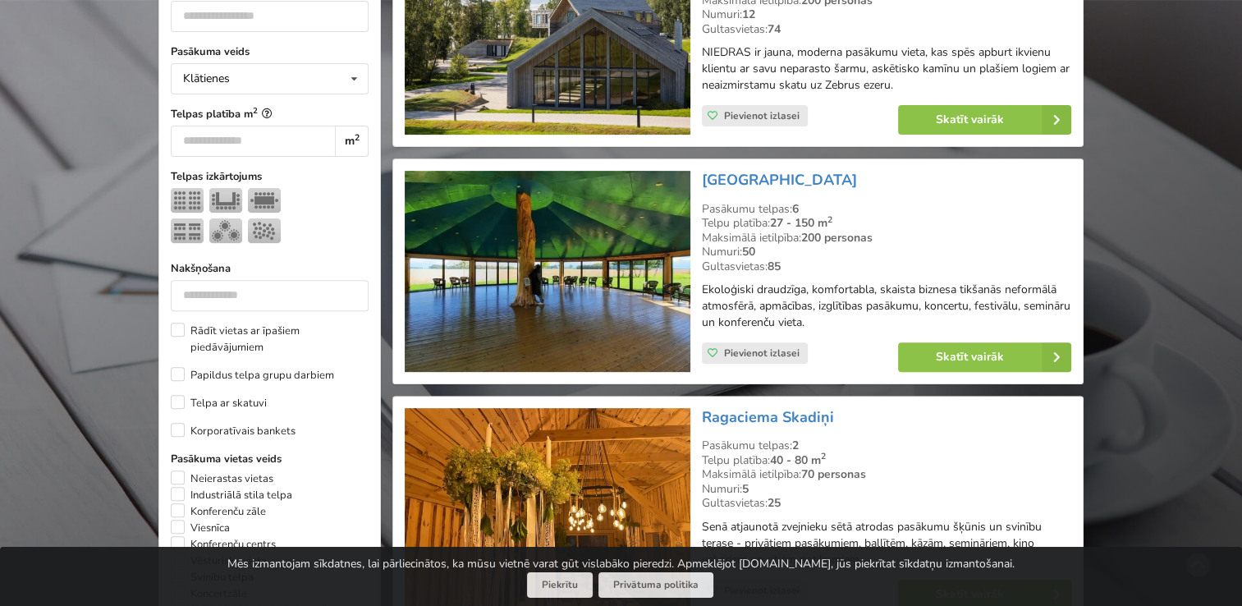
scroll to position [368, 0]
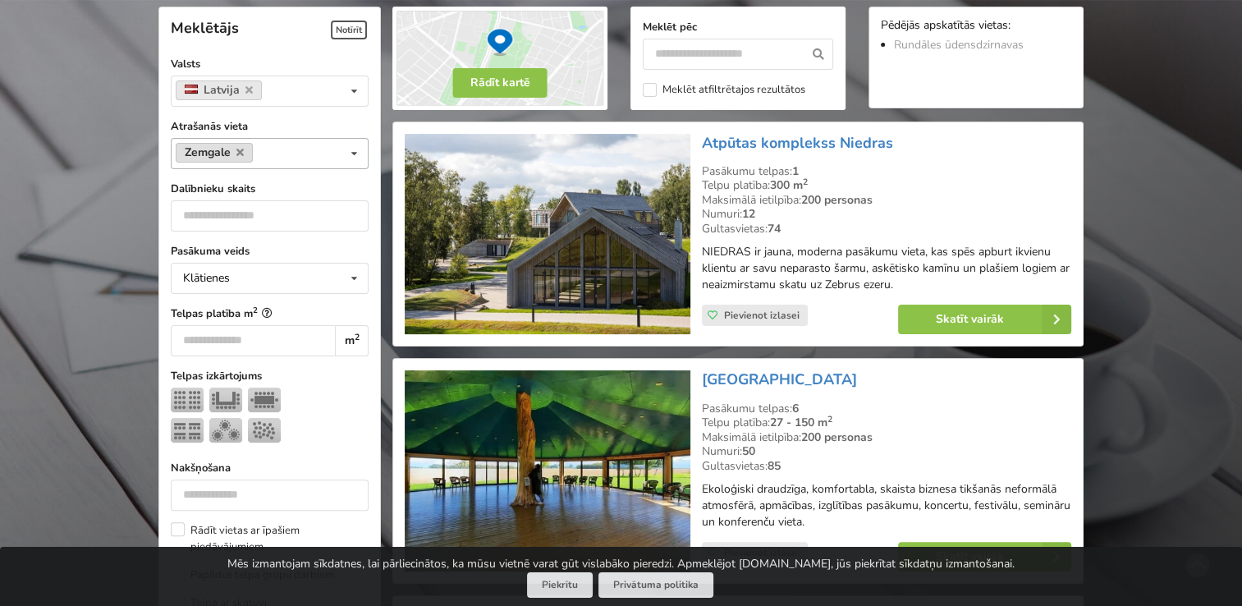
click at [245, 157] on link "Zemgale" at bounding box center [214, 153] width 77 height 20
click at [241, 147] on icon at bounding box center [239, 152] width 7 height 11
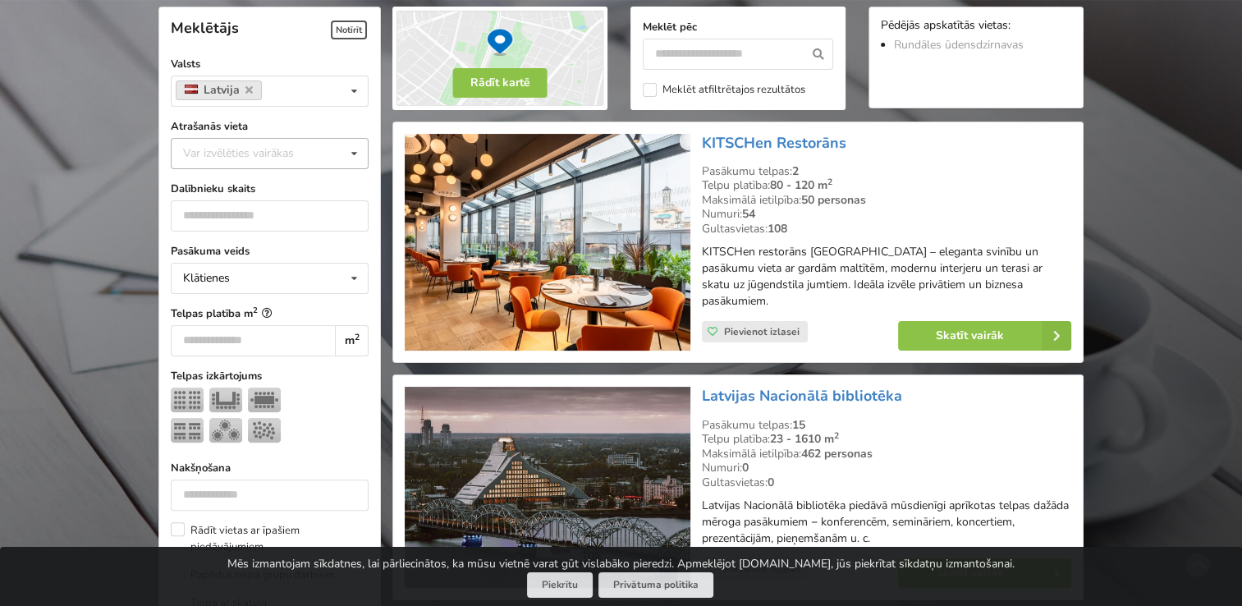
click at [236, 148] on div "Var izvēlēties vairākas" at bounding box center [255, 153] width 152 height 19
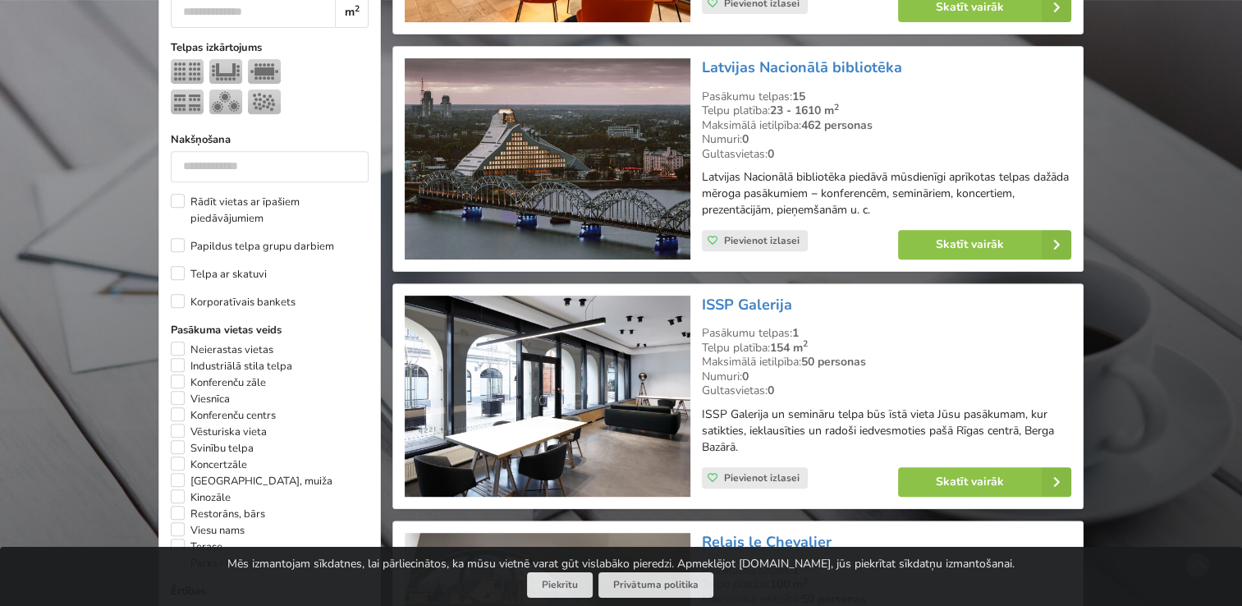
scroll to position [368, 0]
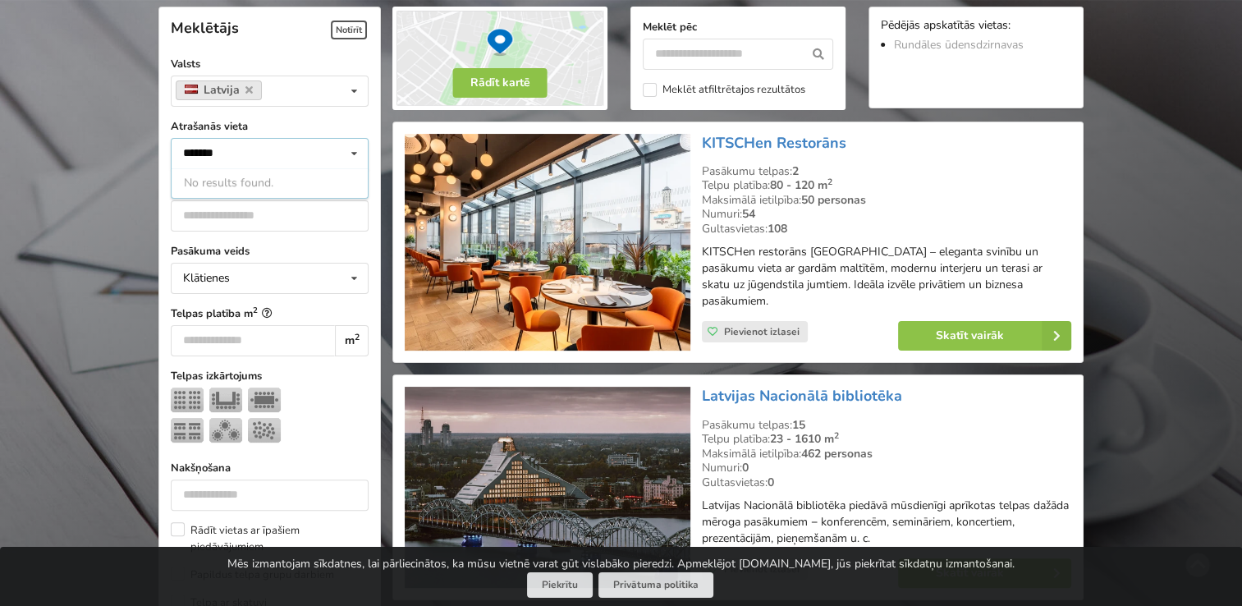
type input "*******"
drag, startPoint x: 699, startPoint y: 146, endPoint x: 851, endPoint y: 148, distance: 152.7
click at [851, 148] on div "KITSCHen Restorāns Pasākumu telpas: 2 Telpu platība: 80 - 120 m 2 Maksimālā iet…" at bounding box center [886, 242] width 381 height 229
drag, startPoint x: 851, startPoint y: 148, endPoint x: 833, endPoint y: 141, distance: 19.2
copy link "KITSCHen Restorāns"
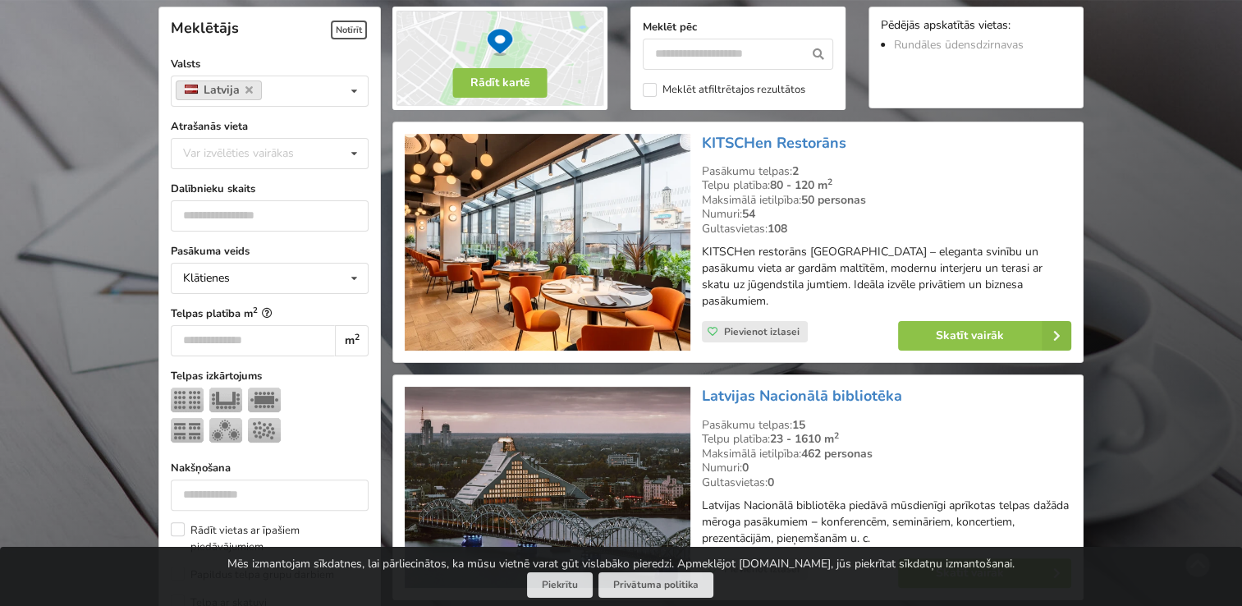
drag, startPoint x: 498, startPoint y: 259, endPoint x: 1108, endPoint y: 247, distance: 609.3
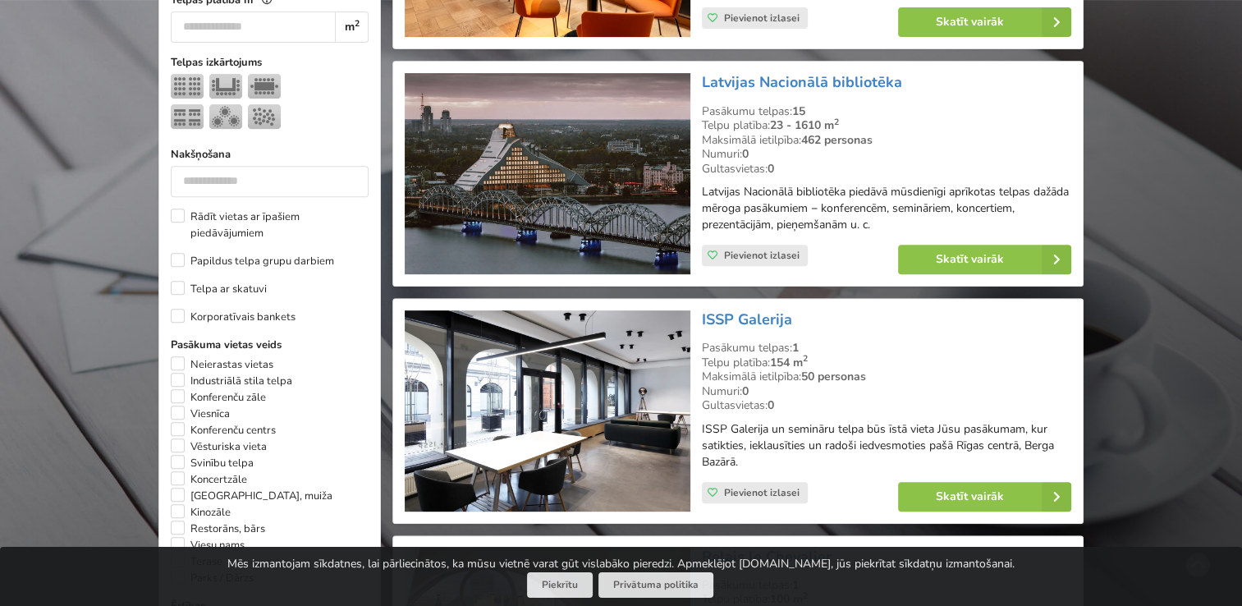
scroll to position [778, 0]
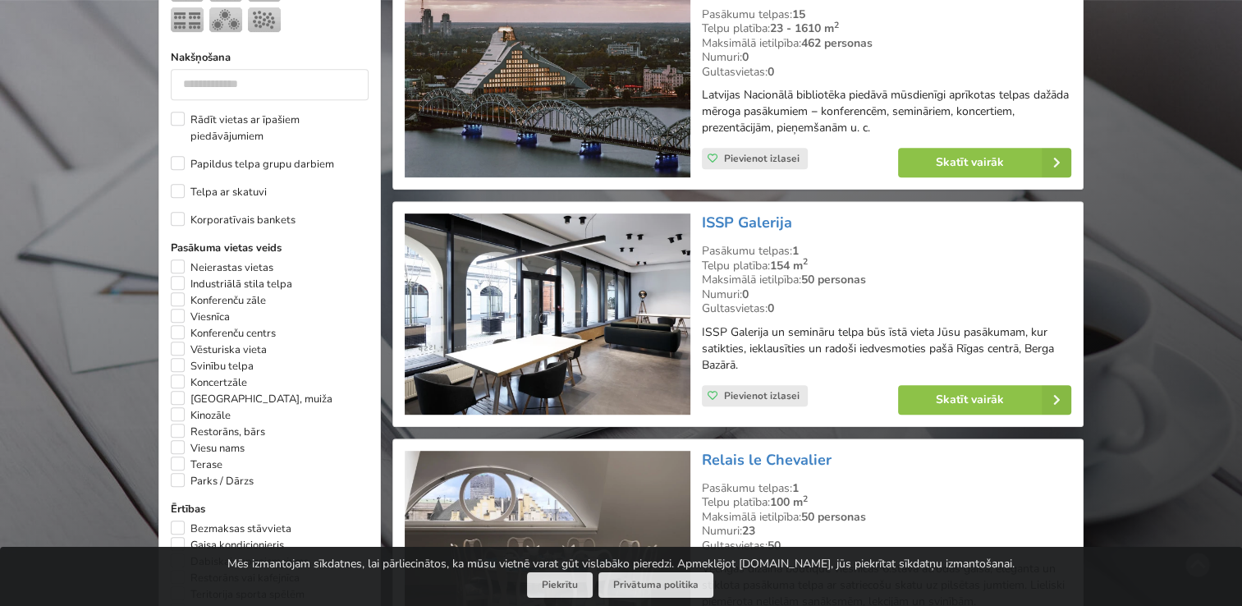
drag, startPoint x: 693, startPoint y: 200, endPoint x: 811, endPoint y: 209, distance: 118.6
click at [811, 209] on div "ISSP Galerija Pasākumu telpas: 1 Telpu platība: 154 m 2 Maksimālā ietilpība: 50…" at bounding box center [738, 314] width 678 height 213
drag, startPoint x: 811, startPoint y: 209, endPoint x: 770, endPoint y: 205, distance: 41.3
copy div "ISSP Galerija"
drag, startPoint x: 699, startPoint y: 237, endPoint x: 747, endPoint y: 341, distance: 113.9
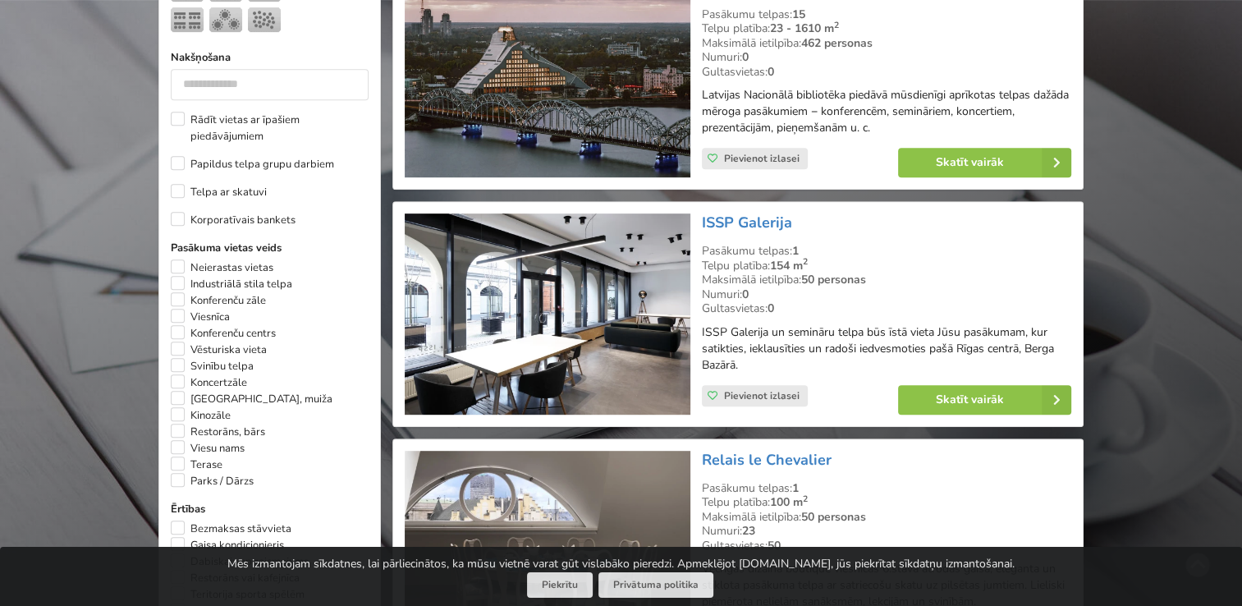
click at [747, 341] on div "ISSP Galerija Pasākumu telpas: 1 Telpu platība: 154 m 2 Maksimālā ietilpība: 50…" at bounding box center [886, 314] width 381 height 213
drag, startPoint x: 747, startPoint y: 341, endPoint x: 738, endPoint y: 330, distance: 14.0
copy div "Pasākumu telpas: 1 Telpu platība: 154 m 2 Maksimālā ietilpība: 50 personas Numu…"
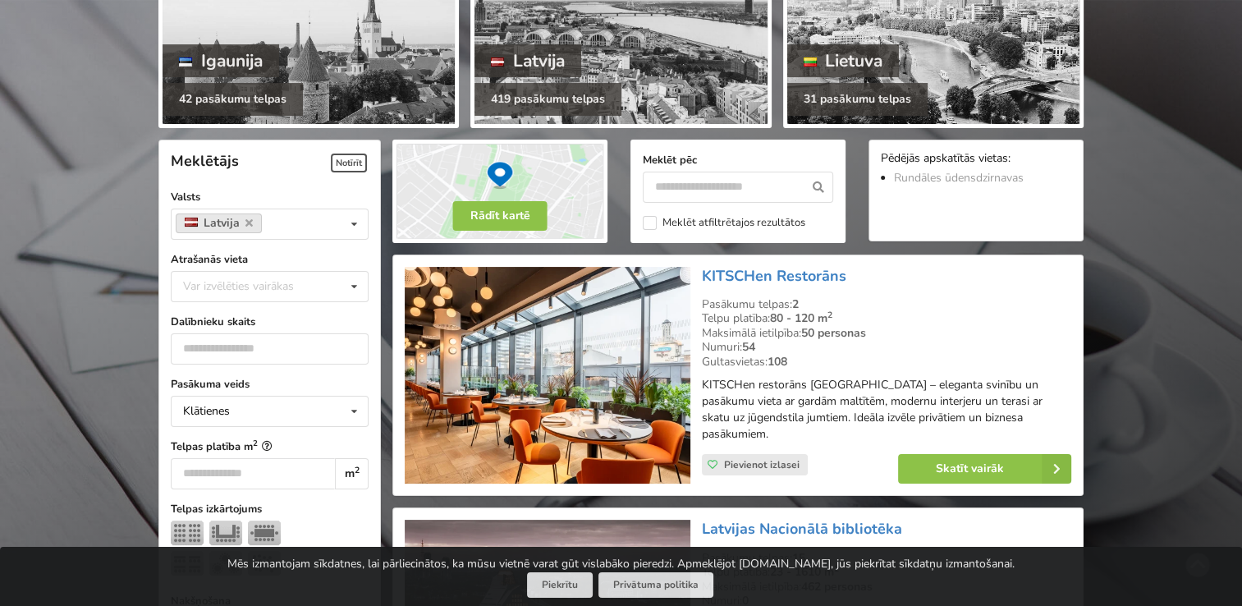
scroll to position [368, 0]
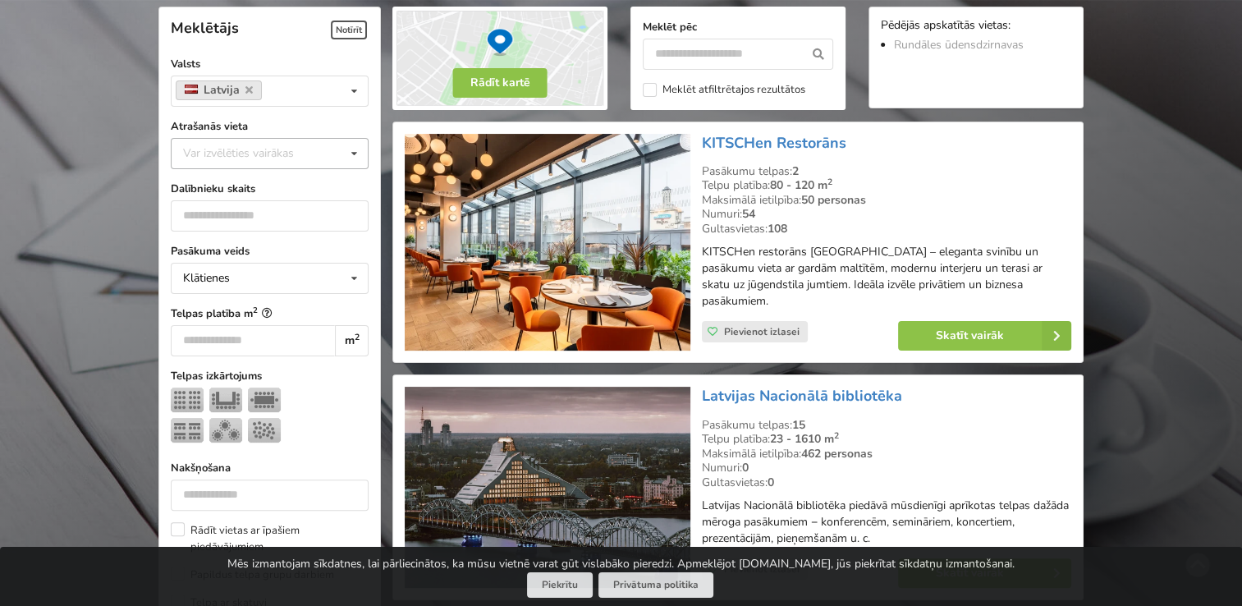
click at [295, 149] on div "Var izvēlēties vairākas" at bounding box center [255, 153] width 152 height 19
type input "*"
click at [231, 220] on div "Bauska" at bounding box center [270, 214] width 196 height 30
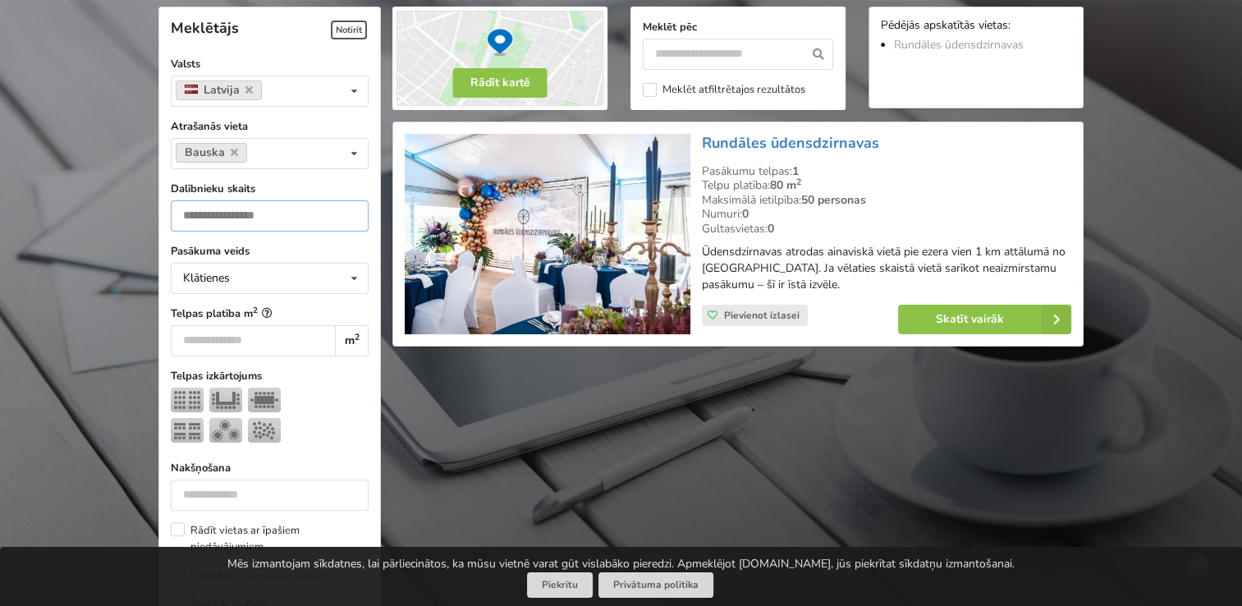
click at [307, 222] on input "**" at bounding box center [270, 215] width 198 height 31
type input "*"
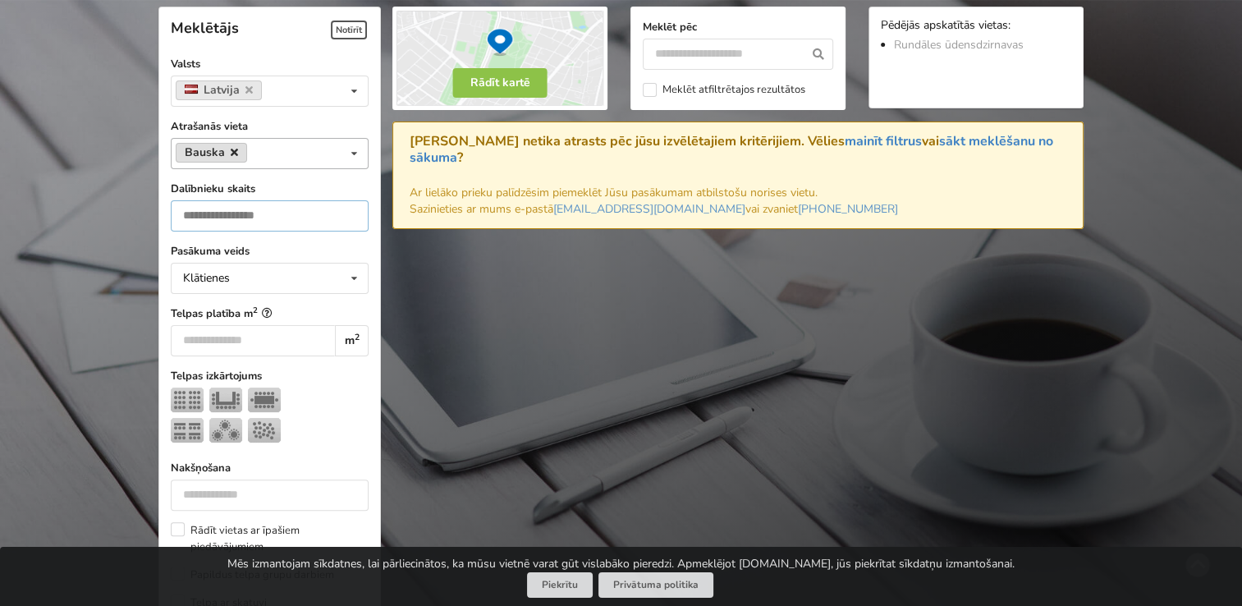
type input "***"
click at [231, 149] on icon at bounding box center [234, 152] width 7 height 11
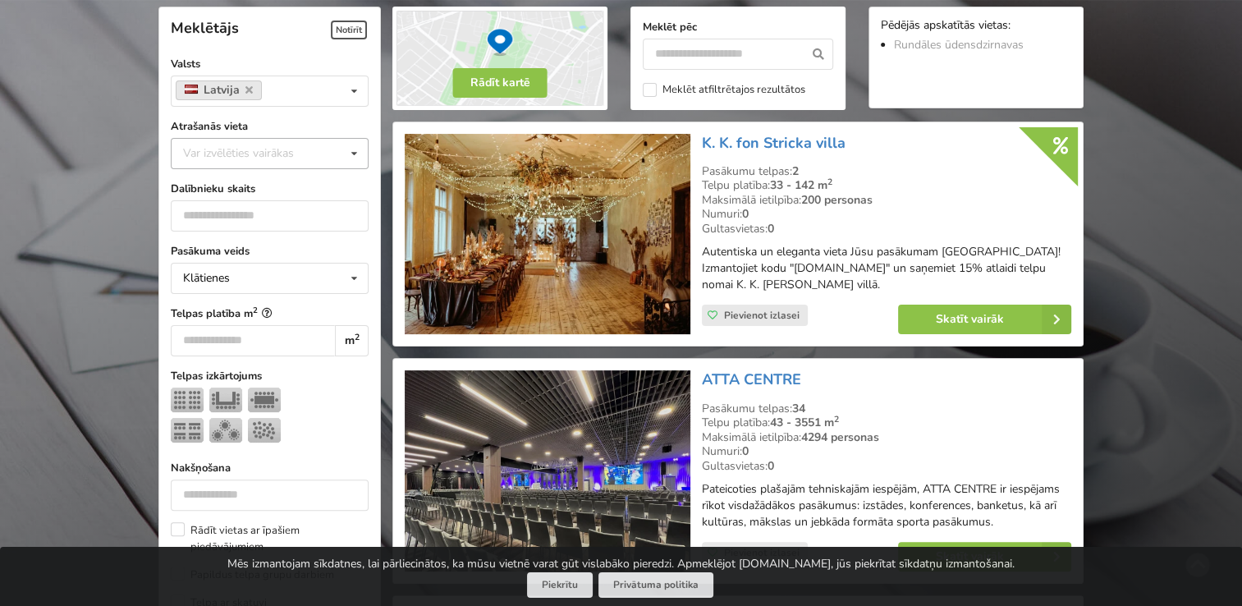
click at [357, 154] on icon at bounding box center [354, 154] width 24 height 30
type input "*"
click at [253, 189] on div "Bauskas novads" at bounding box center [270, 183] width 196 height 30
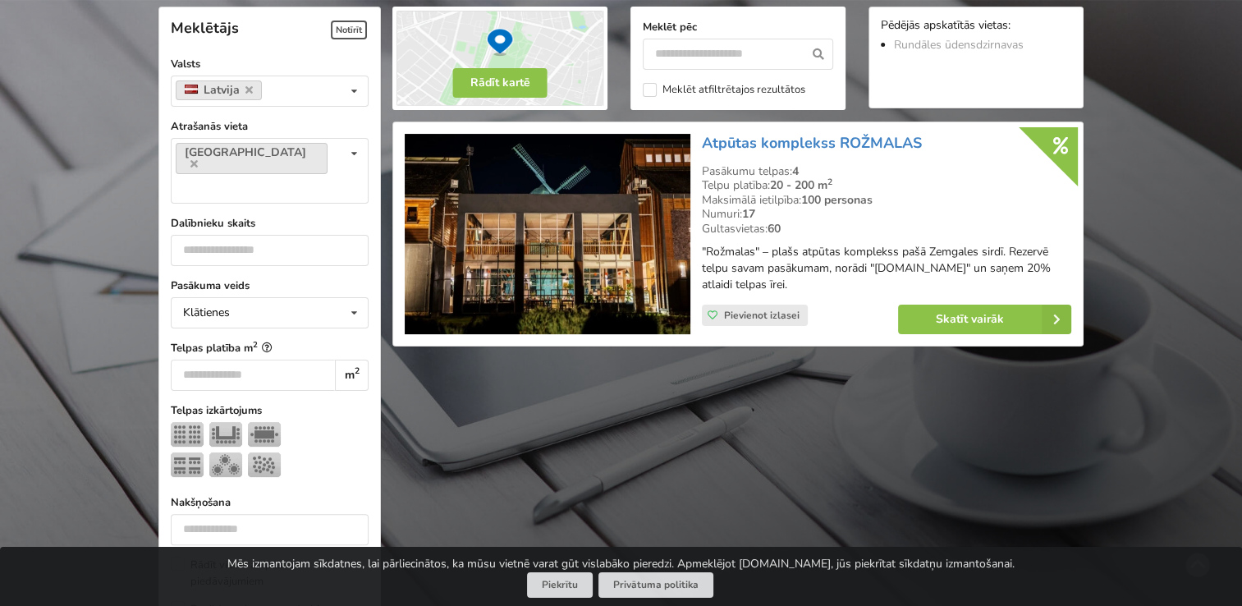
drag, startPoint x: 699, startPoint y: 137, endPoint x: 926, endPoint y: 142, distance: 226.6
click at [926, 142] on div "Atpūtas komplekss ROŽMALAS Pasākumu telpas: 4 Telpu platība: 20 - 200 m 2 Maksi…" at bounding box center [886, 234] width 381 height 213
drag, startPoint x: 926, startPoint y: 142, endPoint x: 910, endPoint y: 140, distance: 16.6
copy link "Atpūtas komplekss ROŽMALAS"
drag, startPoint x: 698, startPoint y: 167, endPoint x: 822, endPoint y: 287, distance: 172.4
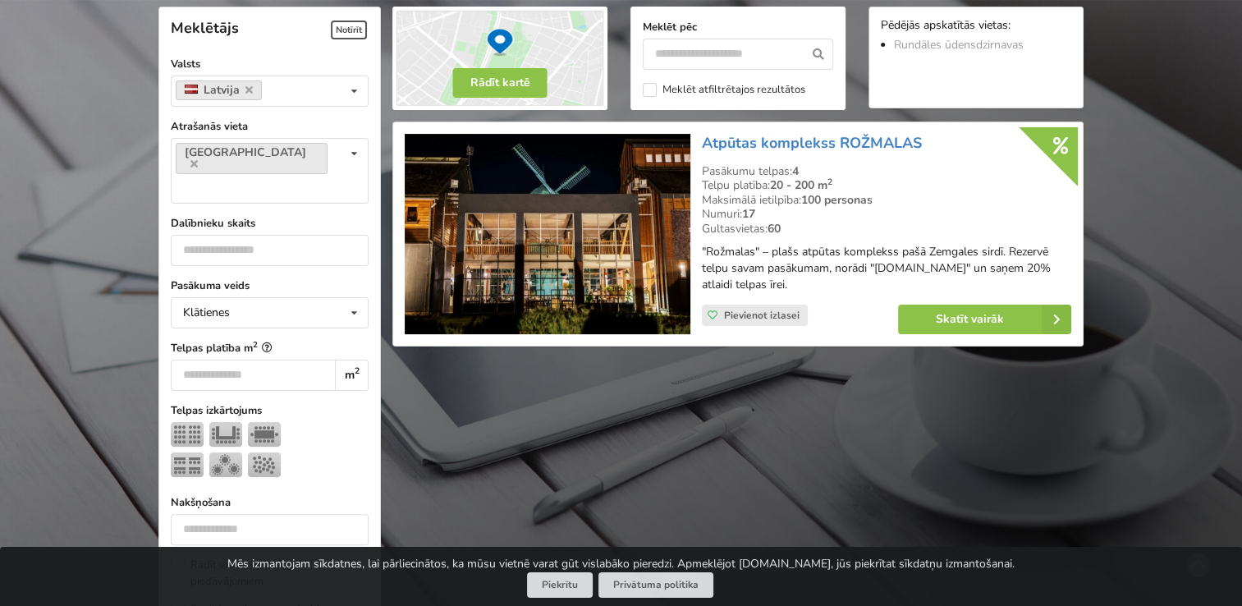
click at [822, 287] on div "Atpūtas komplekss ROŽMALAS Pasākumu telpas: 4 Telpu platība: 20 - 200 m 2 Maksi…" at bounding box center [886, 234] width 381 height 213
drag, startPoint x: 822, startPoint y: 287, endPoint x: 745, endPoint y: 277, distance: 77.9
copy div "Pasākumu telpas: 4 Telpu platība: 20 - 200 m 2 Maksimālā ietilpība: 100 persona…"
click at [198, 158] on icon at bounding box center [193, 163] width 7 height 11
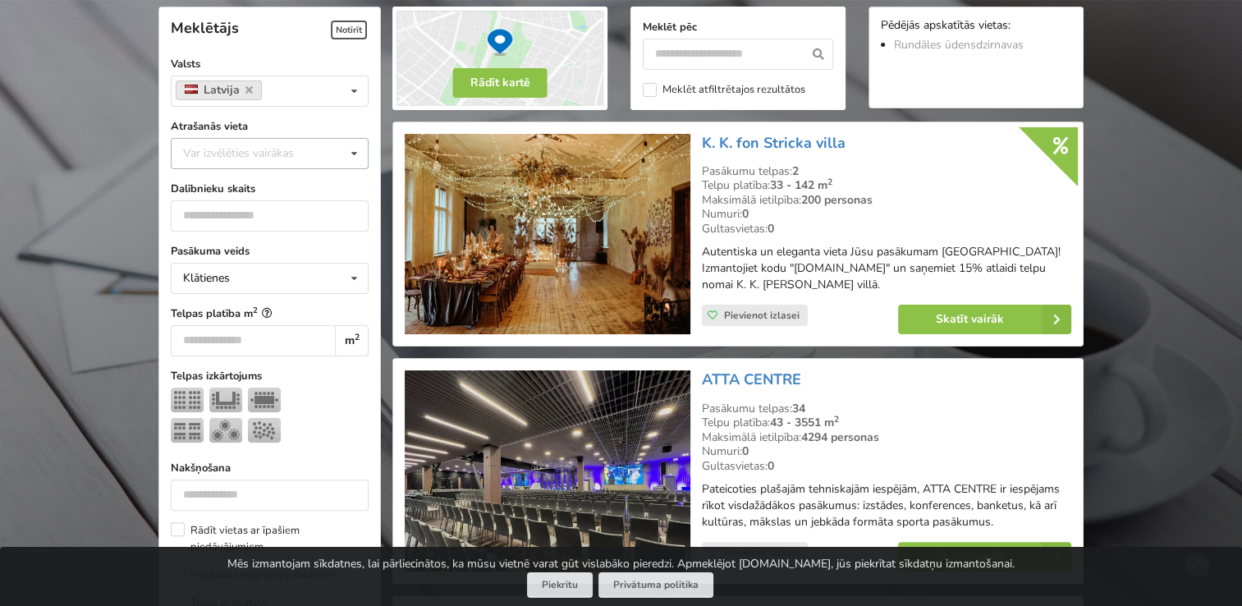
click at [281, 153] on div "Var izvēlēties vairākas" at bounding box center [255, 153] width 152 height 19
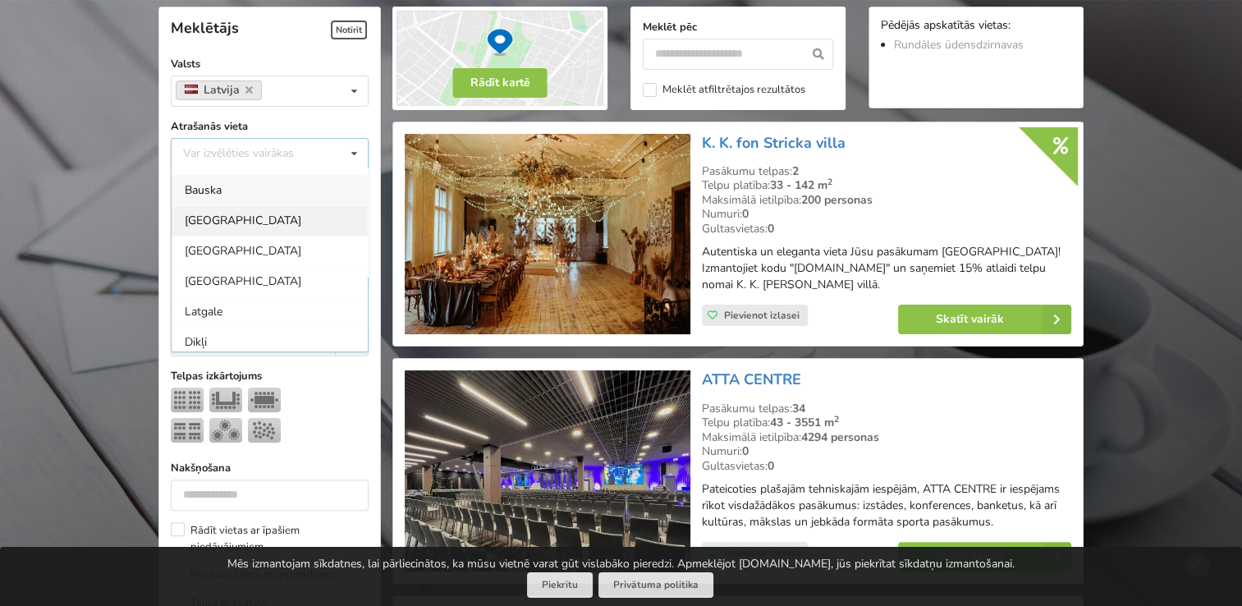
click at [277, 212] on div "Jelgavas novads" at bounding box center [270, 220] width 196 height 30
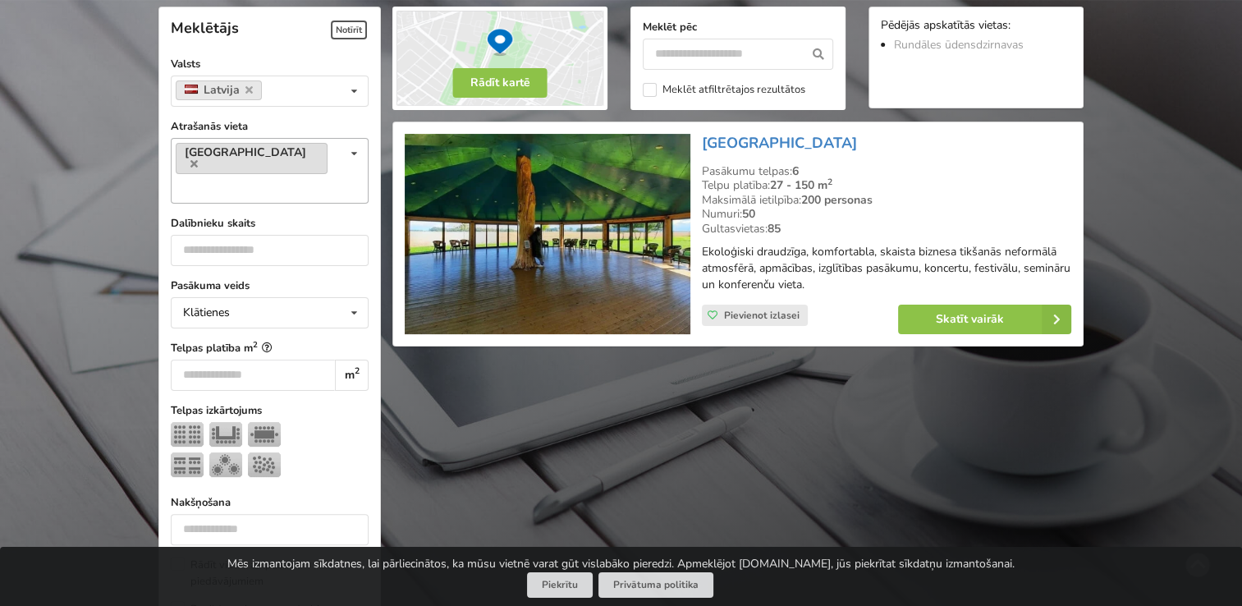
click at [275, 143] on link "Jelgavas novads" at bounding box center [252, 158] width 152 height 31
click at [284, 146] on link "Jelgavas novads" at bounding box center [252, 158] width 152 height 31
click at [198, 158] on icon at bounding box center [193, 163] width 7 height 11
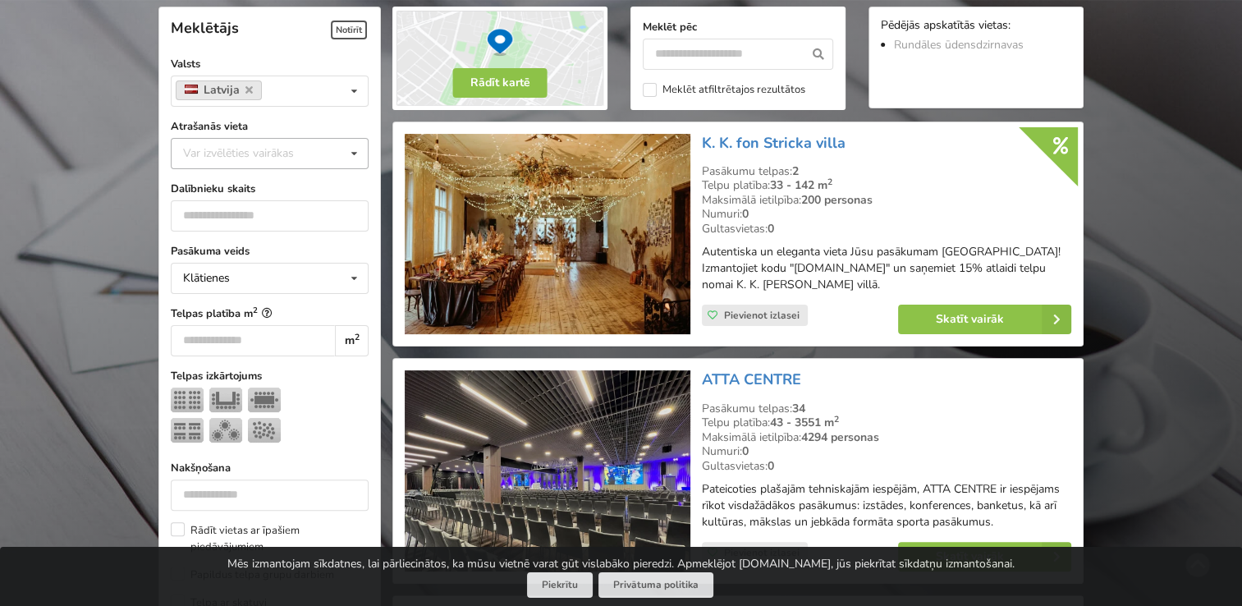
click at [270, 153] on div "Var izvēlēties vairākas" at bounding box center [255, 153] width 152 height 19
type input "*"
click at [184, 235] on div "Jēkabpils" at bounding box center [270, 244] width 196 height 30
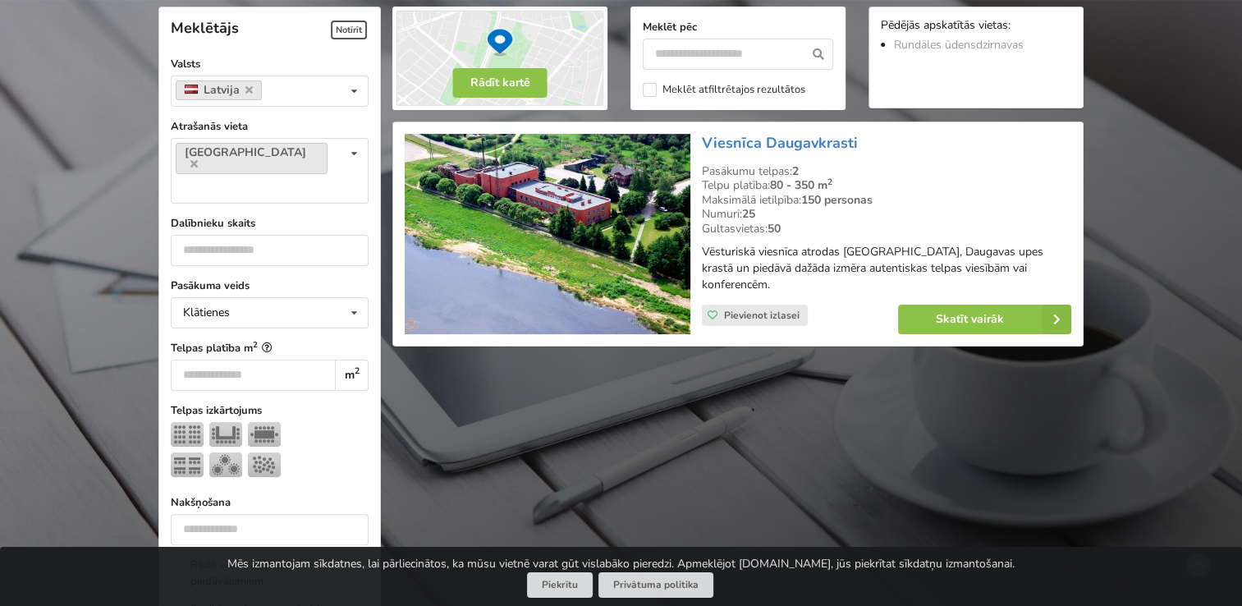
drag, startPoint x: 697, startPoint y: 136, endPoint x: 855, endPoint y: 140, distance: 158.5
click at [855, 140] on div "Viesnīca Daugavkrasti Pasākumu telpas: 2 Telpu platība: 80 - 350 m 2 Maksimālā …" at bounding box center [886, 234] width 381 height 213
drag, startPoint x: 855, startPoint y: 140, endPoint x: 840, endPoint y: 136, distance: 15.9
copy link "Viesnīca Daugavkrasti"
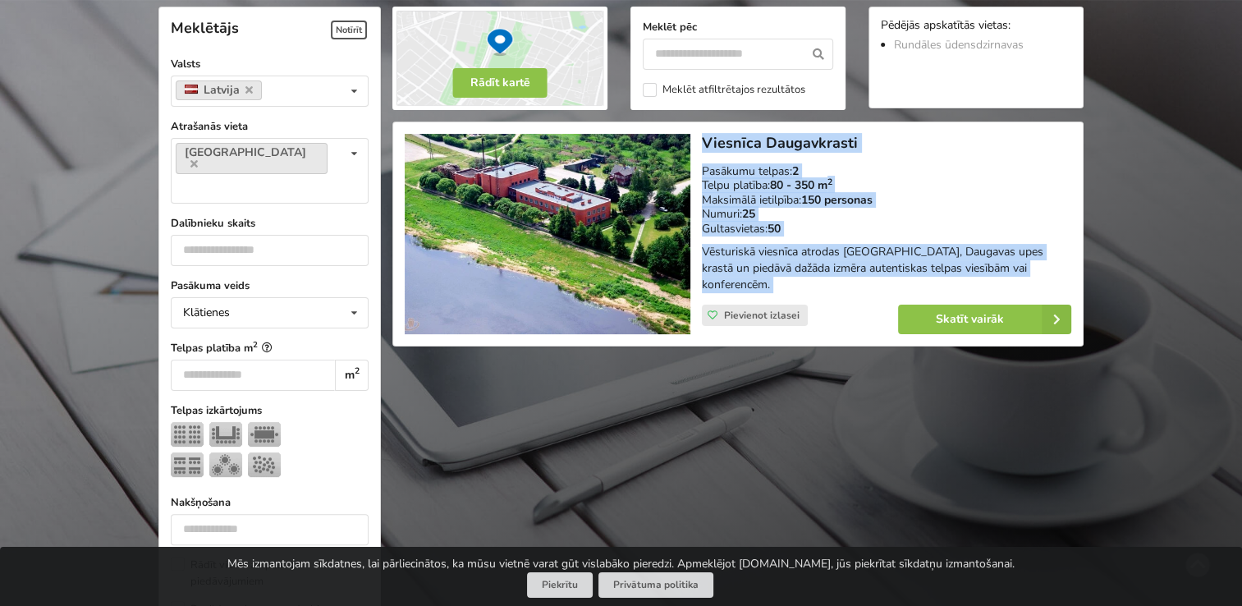
drag, startPoint x: 695, startPoint y: 173, endPoint x: 987, endPoint y: 278, distance: 310.6
click at [987, 278] on div "Viesnīca Daugavkrasti Pasākumu telpas: 2 Telpu platība: 80 - 350 m 2 Maksimālā …" at bounding box center [738, 234] width 678 height 213
drag, startPoint x: 987, startPoint y: 278, endPoint x: 944, endPoint y: 252, distance: 50.1
copy div "Viesnīca Daugavkrasti Pasākumu telpas: 2 Telpu platība: 80 - 350 m 2 Maksimālā …"
click at [360, 140] on icon at bounding box center [354, 154] width 24 height 30
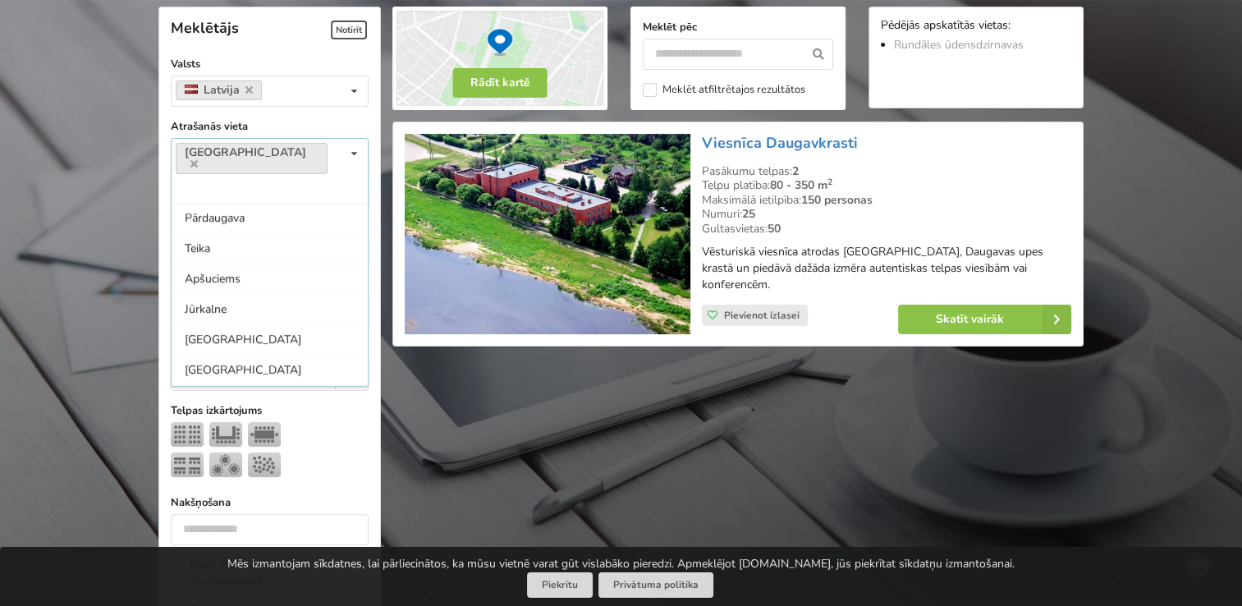
scroll to position [1148, 0]
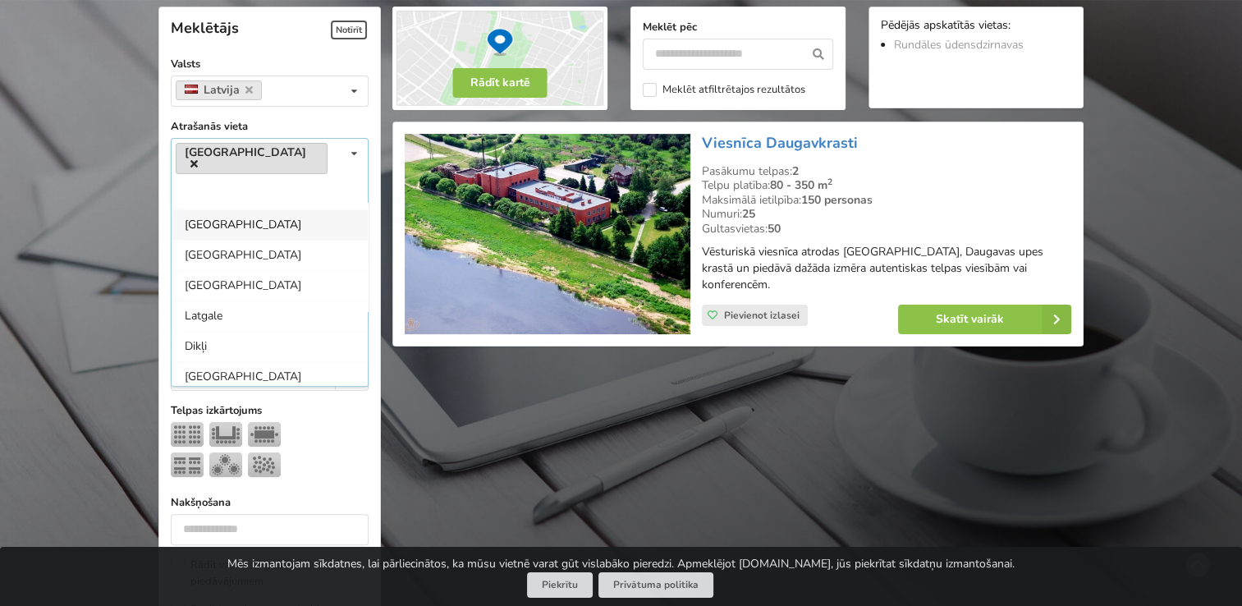
click at [198, 158] on icon at bounding box center [193, 163] width 7 height 11
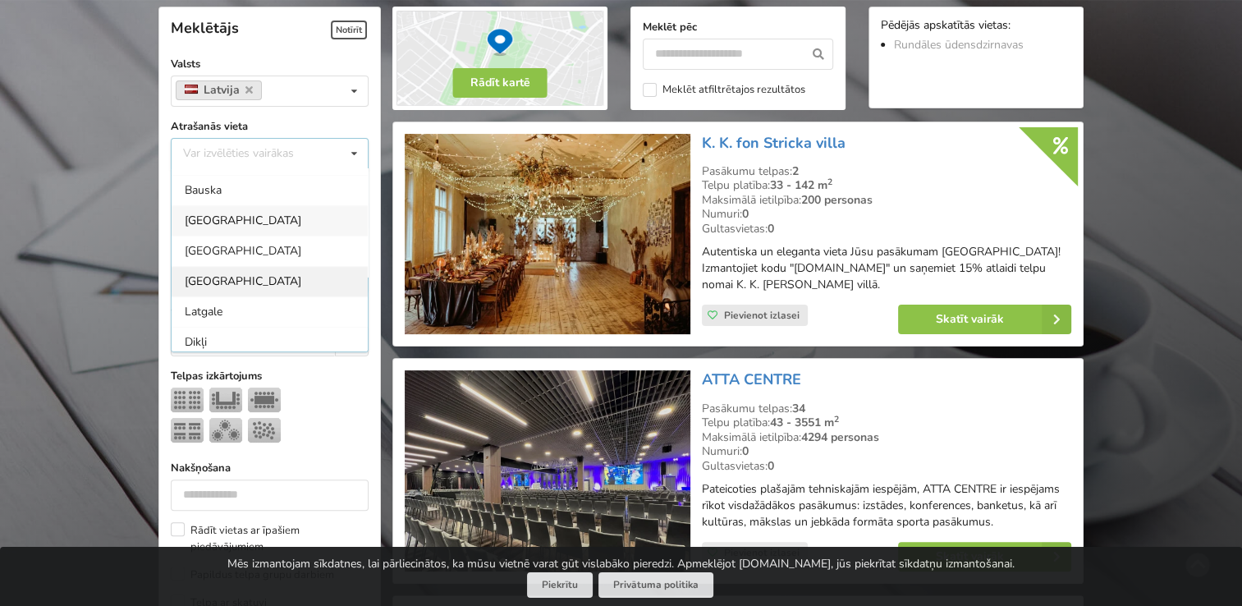
click at [228, 274] on div "Ventspils novads" at bounding box center [270, 281] width 196 height 30
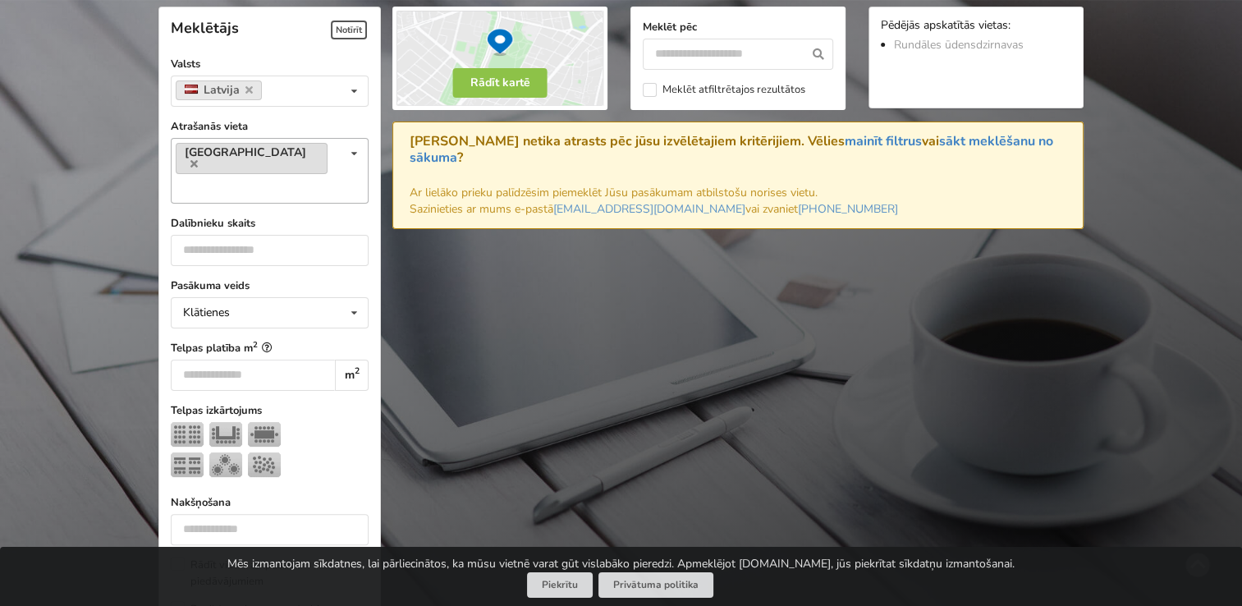
click at [286, 143] on link "Ventspils novads" at bounding box center [252, 158] width 152 height 31
click at [287, 143] on link "Ventspils novads" at bounding box center [252, 158] width 152 height 31
click at [198, 158] on icon at bounding box center [193, 163] width 7 height 11
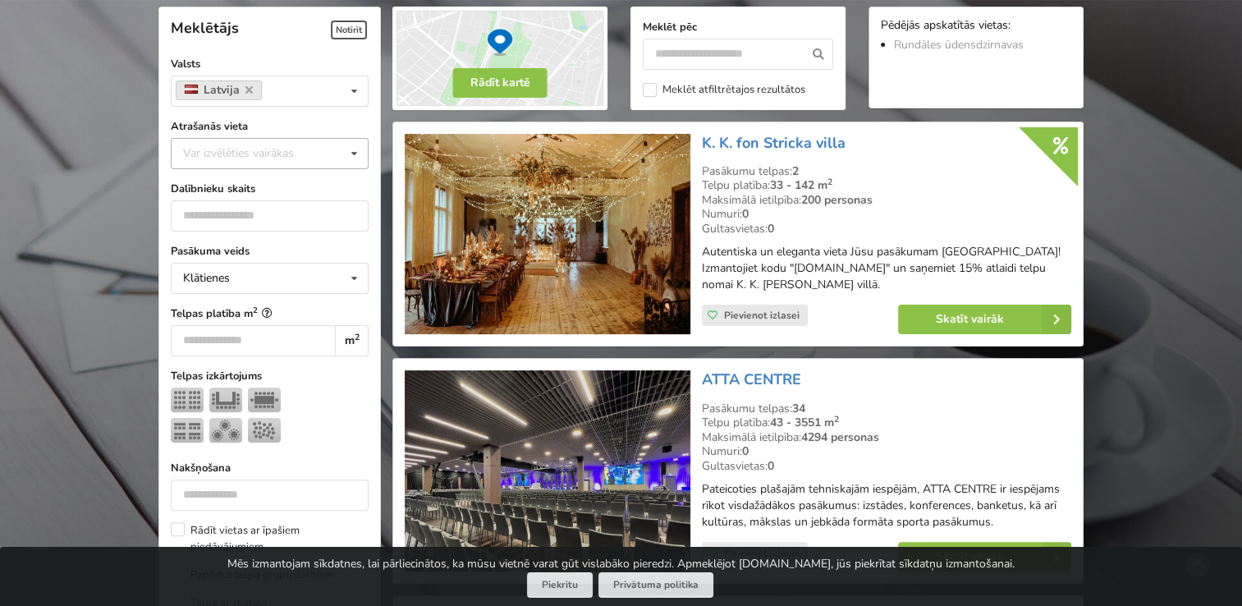
click at [285, 150] on div "Var izvēlēties vairākas" at bounding box center [255, 153] width 152 height 19
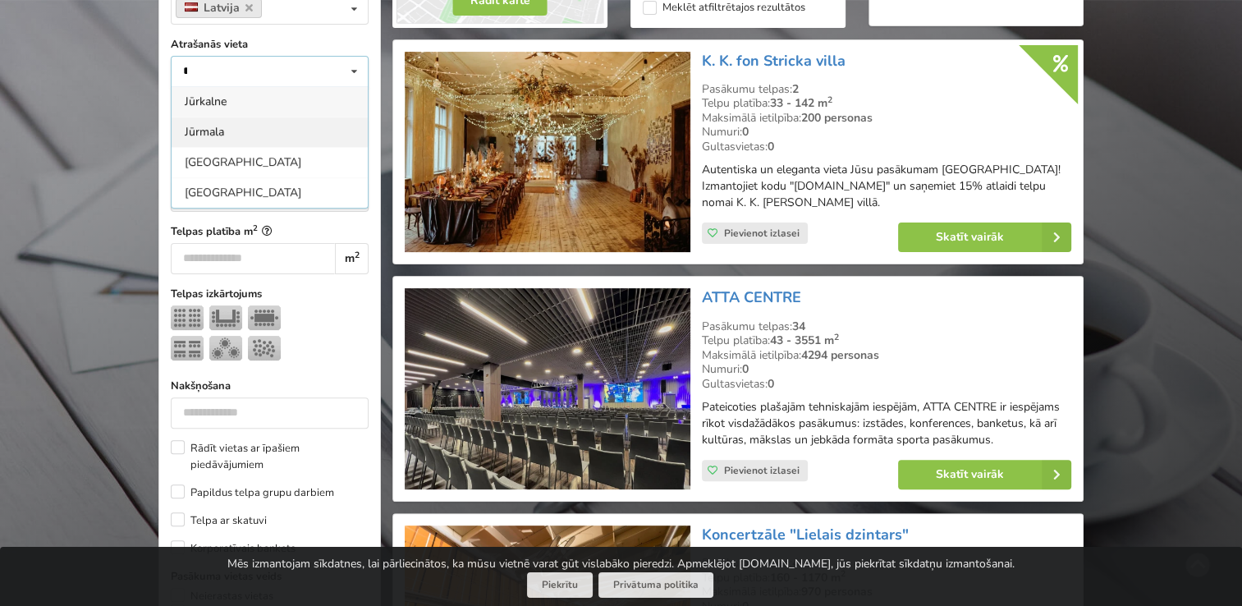
type input "*"
click at [179, 122] on div "Jūrmala" at bounding box center [270, 132] width 196 height 30
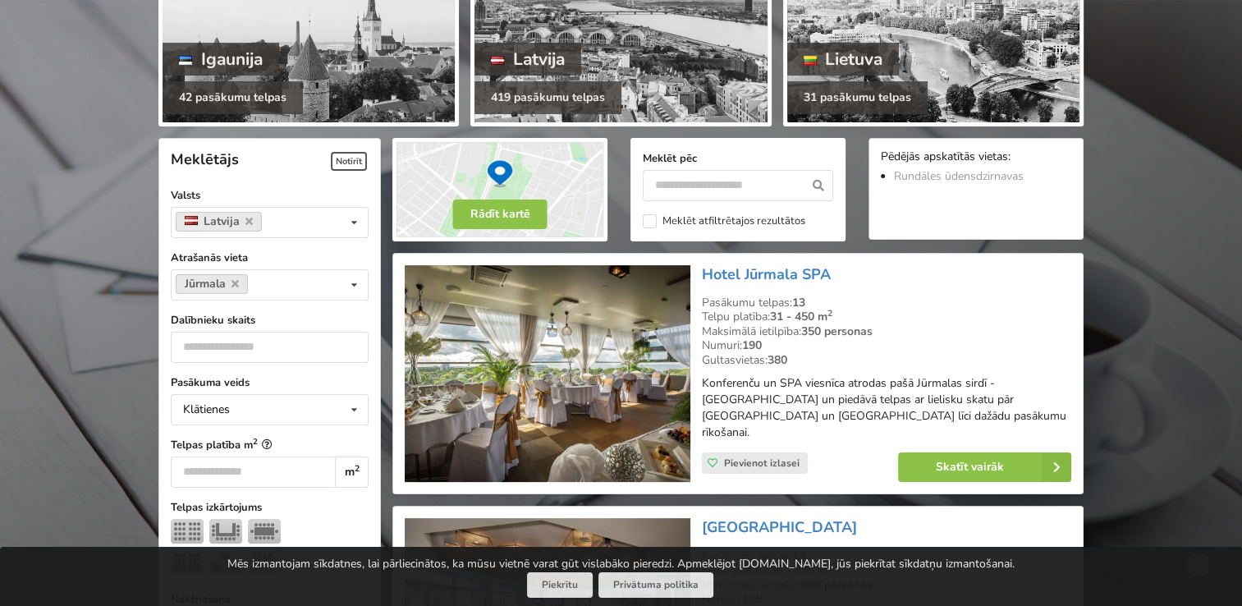
scroll to position [368, 0]
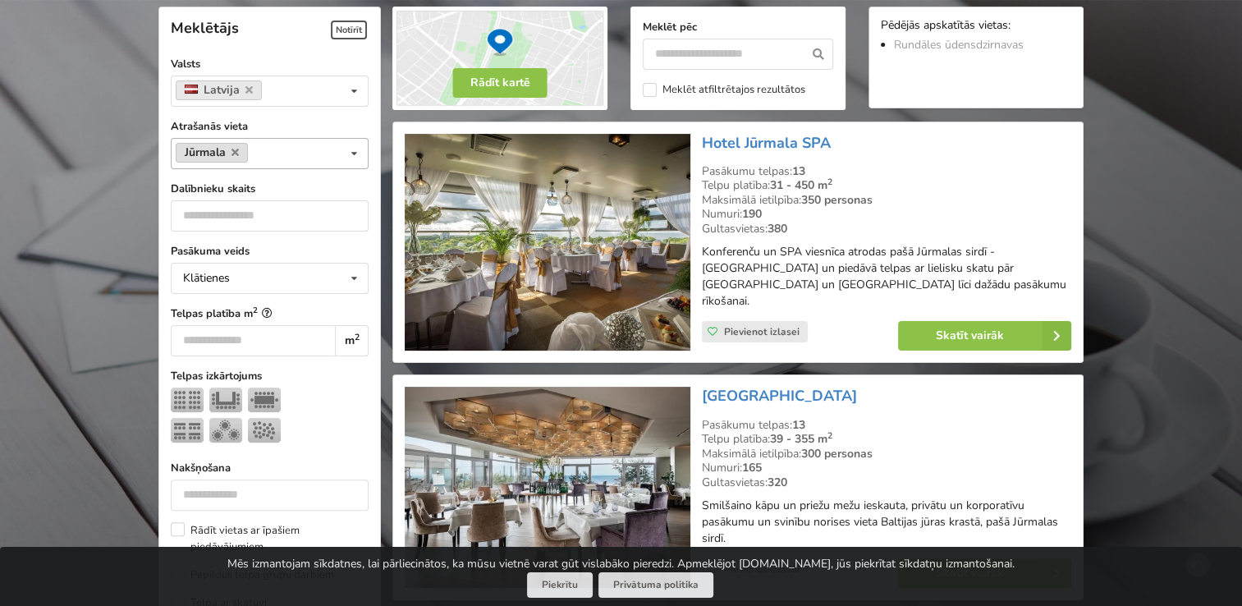
click at [237, 143] on link "Jūrmala" at bounding box center [212, 153] width 72 height 20
click at [232, 156] on icon at bounding box center [235, 152] width 7 height 11
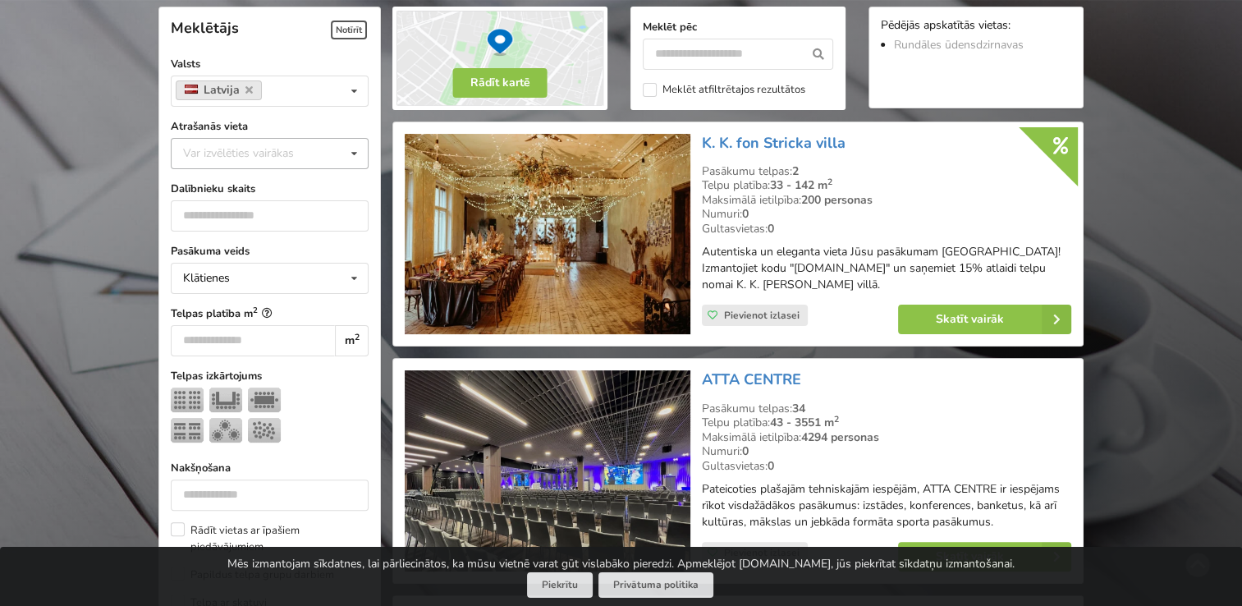
click at [294, 150] on div "Var izvēlēties vairākas" at bounding box center [255, 153] width 152 height 19
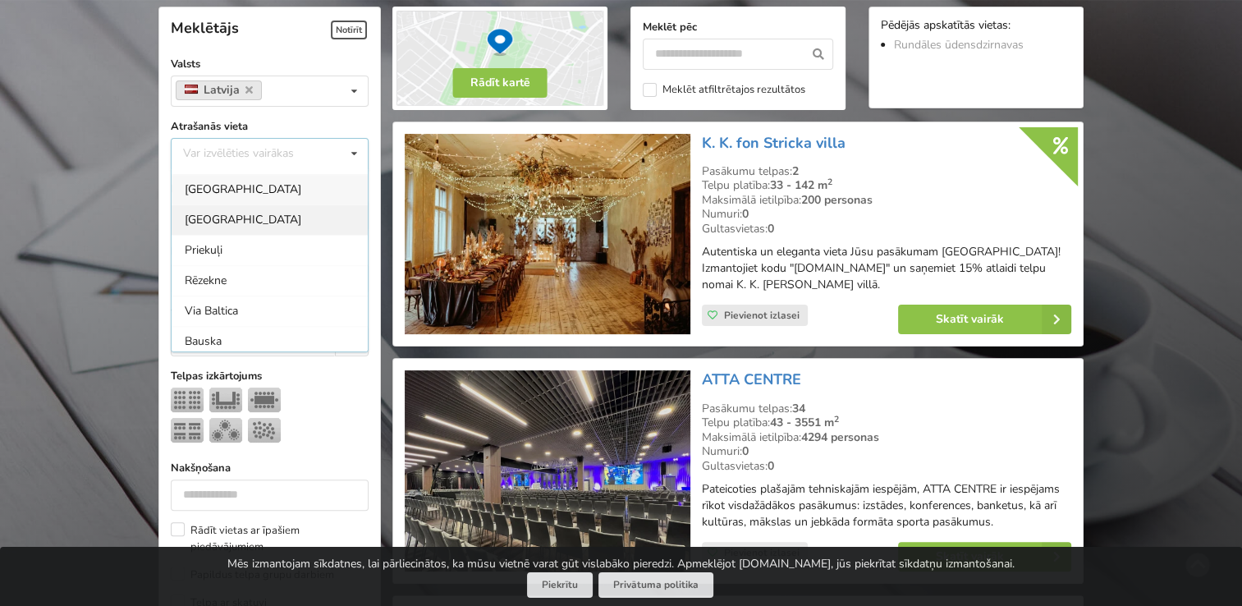
click at [266, 212] on div "Cēsu novads" at bounding box center [270, 219] width 196 height 30
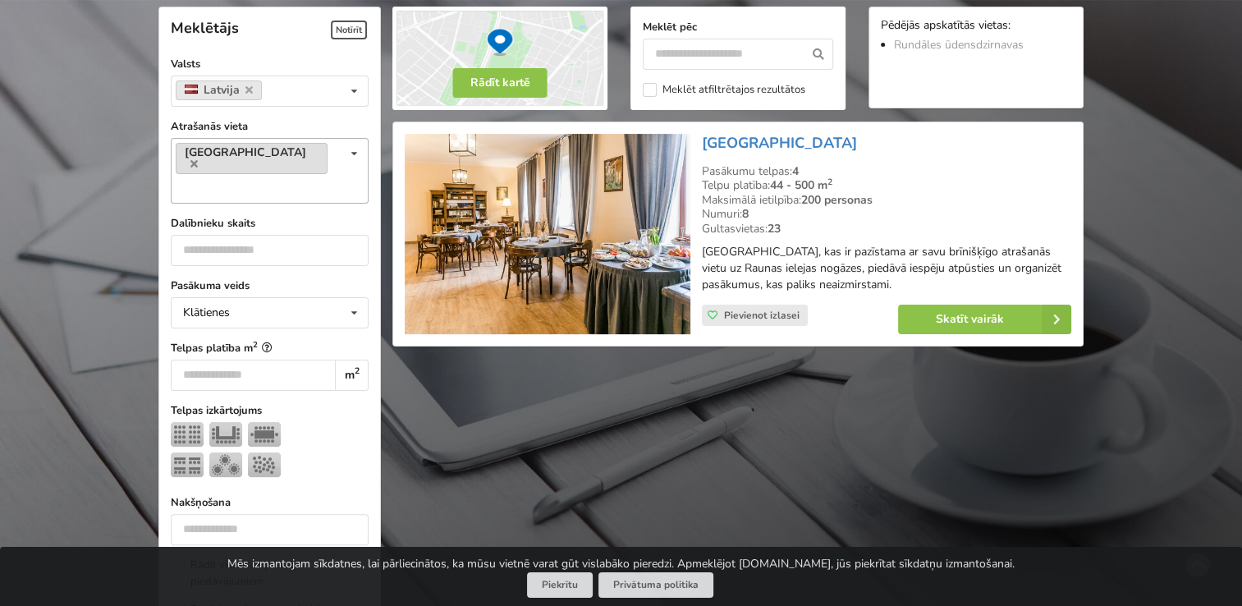
click at [264, 145] on link "Cēsu novads" at bounding box center [252, 158] width 152 height 31
click at [198, 158] on icon at bounding box center [193, 163] width 7 height 11
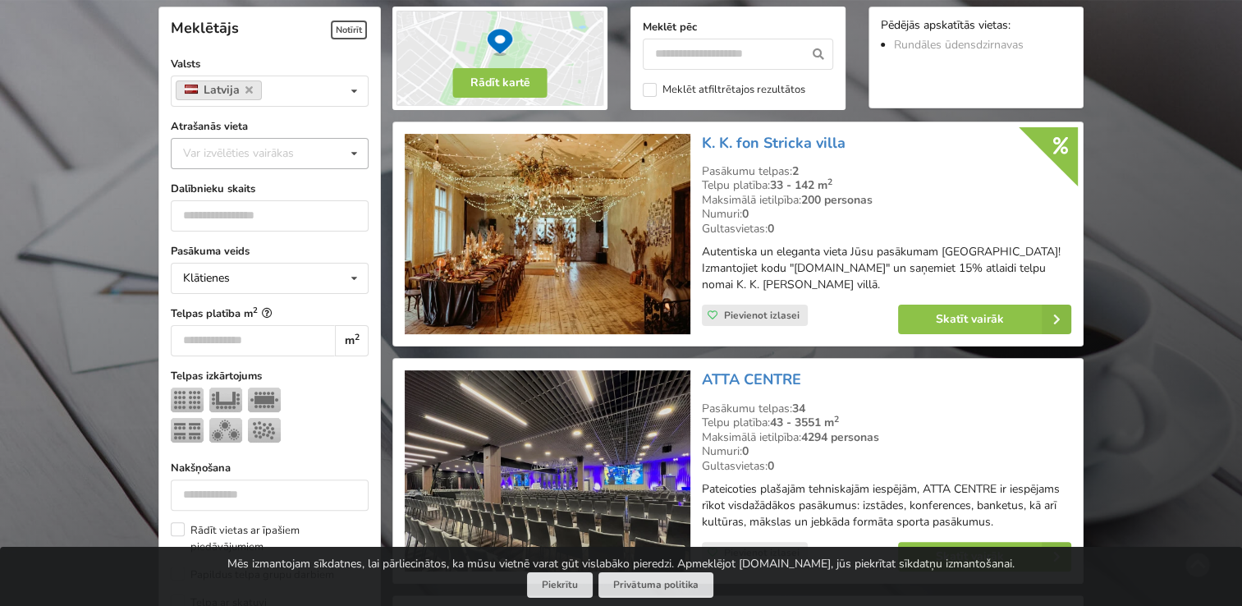
click at [291, 153] on div "Var izvēlēties vairākas" at bounding box center [255, 153] width 152 height 19
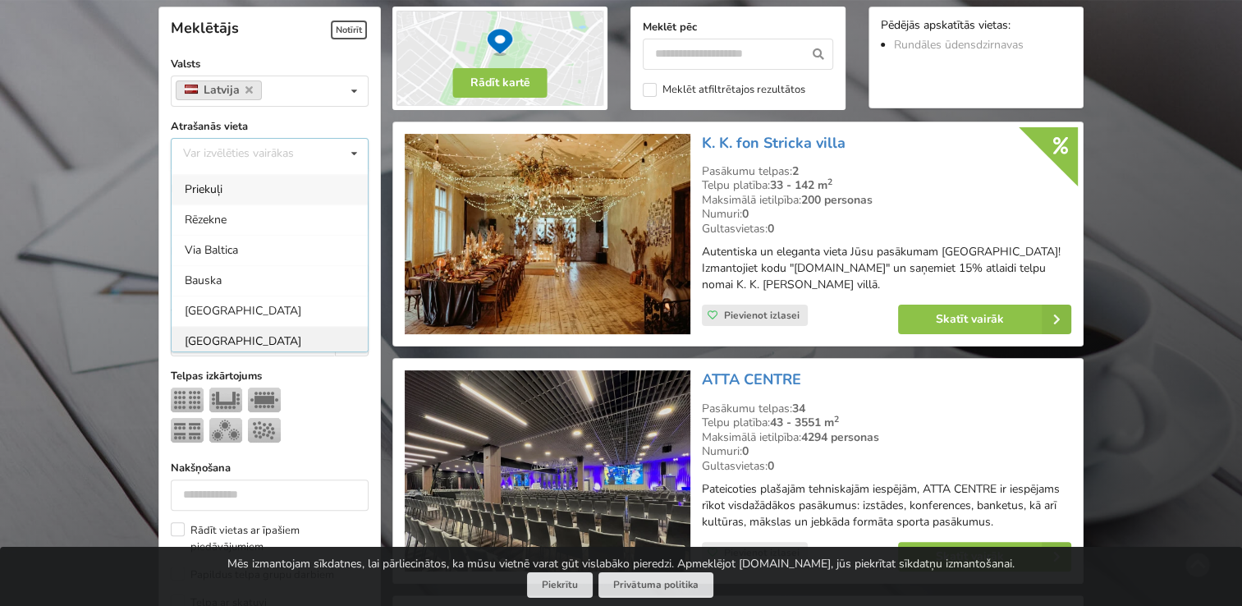
click at [232, 332] on div "Ķekavas novads" at bounding box center [270, 341] width 196 height 30
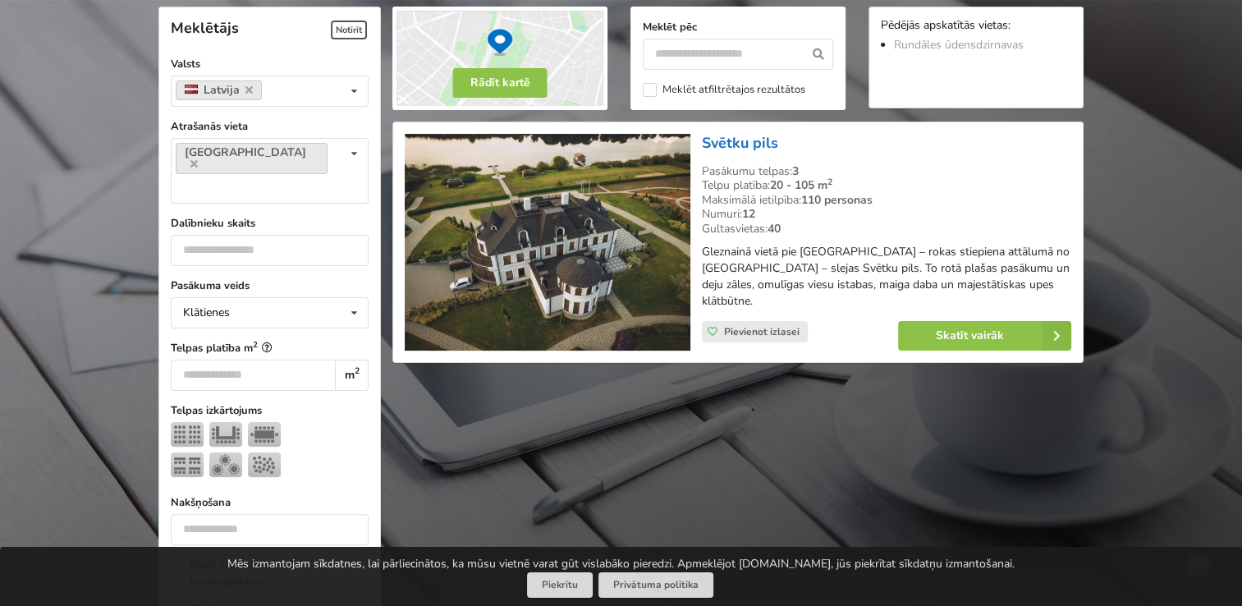
drag, startPoint x: 782, startPoint y: 143, endPoint x: 702, endPoint y: 140, distance: 79.7
click at [702, 140] on h3 "Svētku pils" at bounding box center [886, 143] width 369 height 19
drag, startPoint x: 699, startPoint y: 169, endPoint x: 1008, endPoint y: 293, distance: 332.7
click at [1008, 293] on div "Svētku pils Pasākumu telpas: 3 Telpu platība: 20 - 105 m 2 Maksimālā ietilpība:…" at bounding box center [886, 242] width 381 height 229
drag, startPoint x: 1008, startPoint y: 293, endPoint x: 982, endPoint y: 278, distance: 30.1
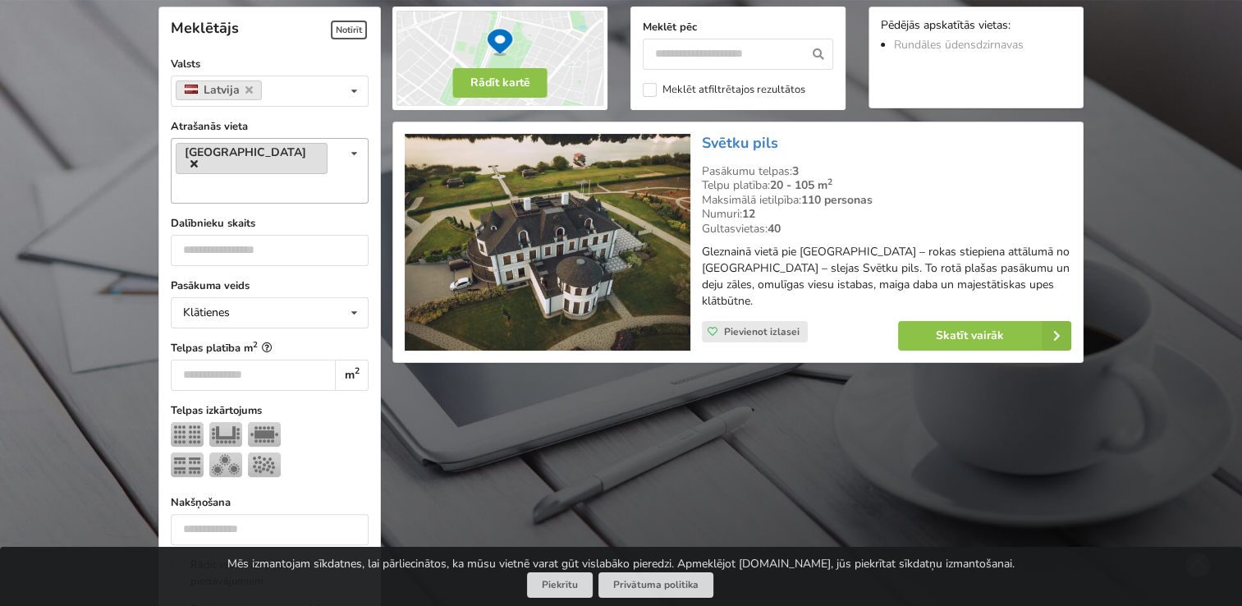
click at [198, 158] on icon at bounding box center [193, 163] width 7 height 11
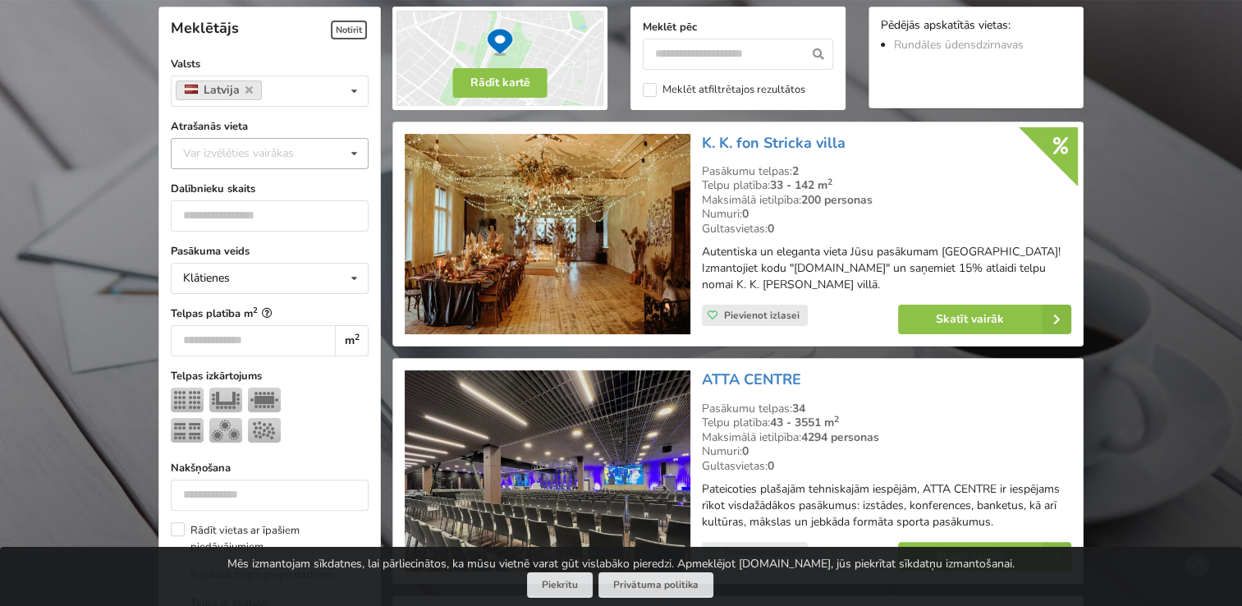
click at [248, 140] on div "Var izvēlēties vairākas Pārdaugava Teika Apšuciems Jūrkalne Mārupes novads Rīga…" at bounding box center [270, 153] width 198 height 31
type input "*"
click at [239, 176] on div "Bauskas novads" at bounding box center [270, 183] width 196 height 30
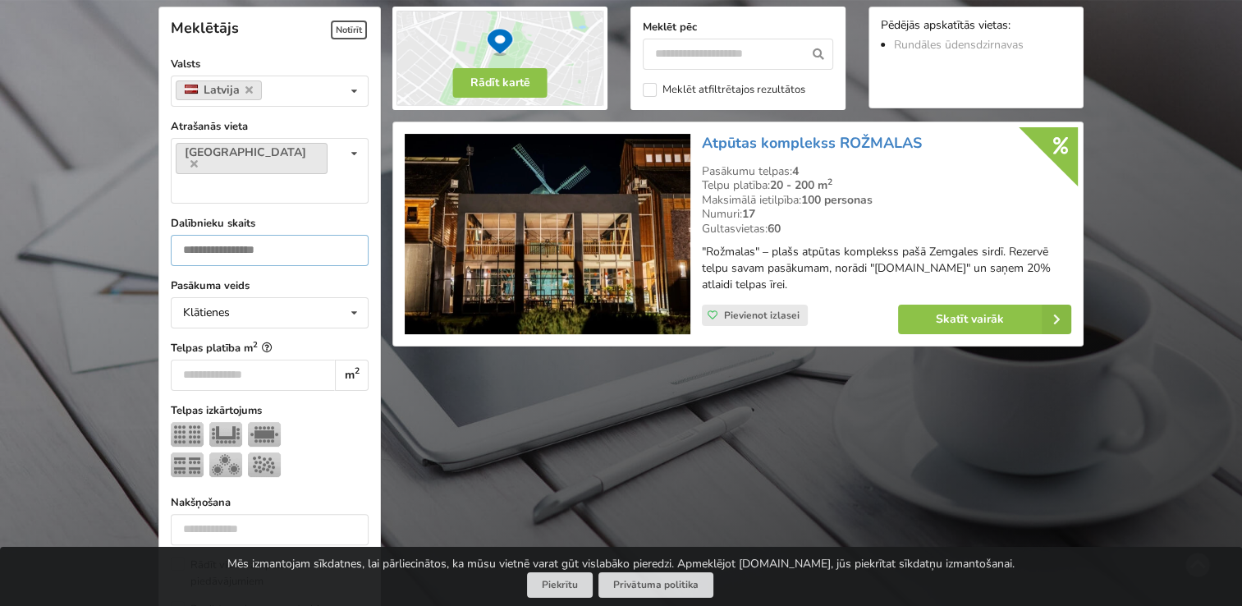
click at [239, 235] on input "***" at bounding box center [270, 250] width 198 height 31
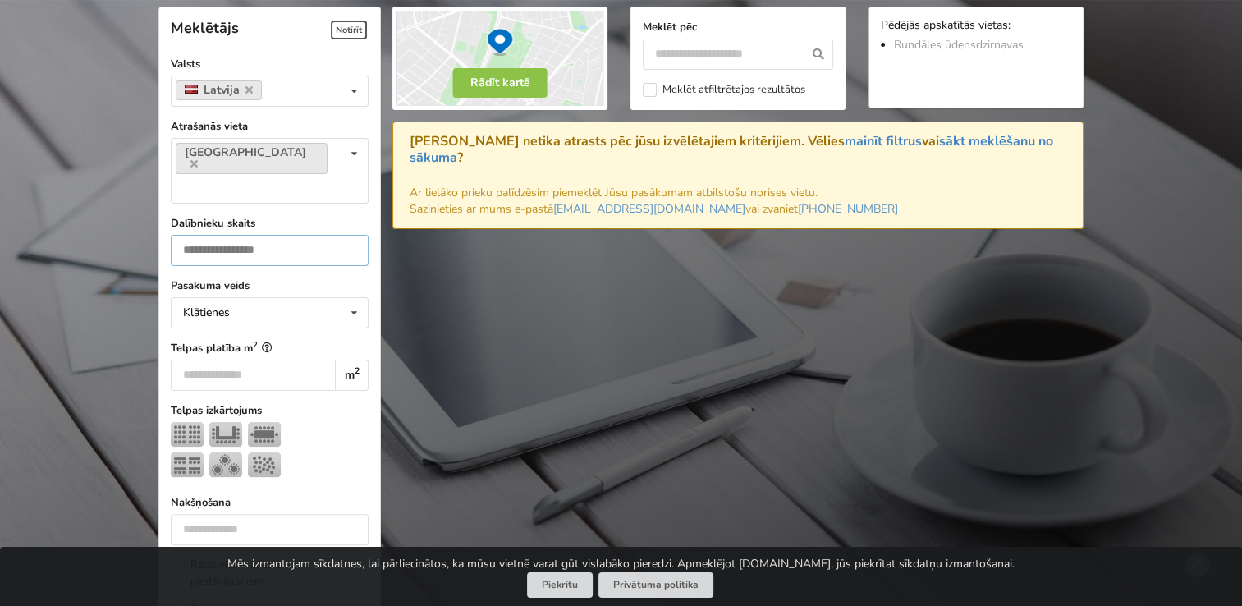
type input "***"
click at [348, 235] on input "***" at bounding box center [270, 250] width 198 height 31
click at [198, 158] on icon at bounding box center [193, 163] width 7 height 11
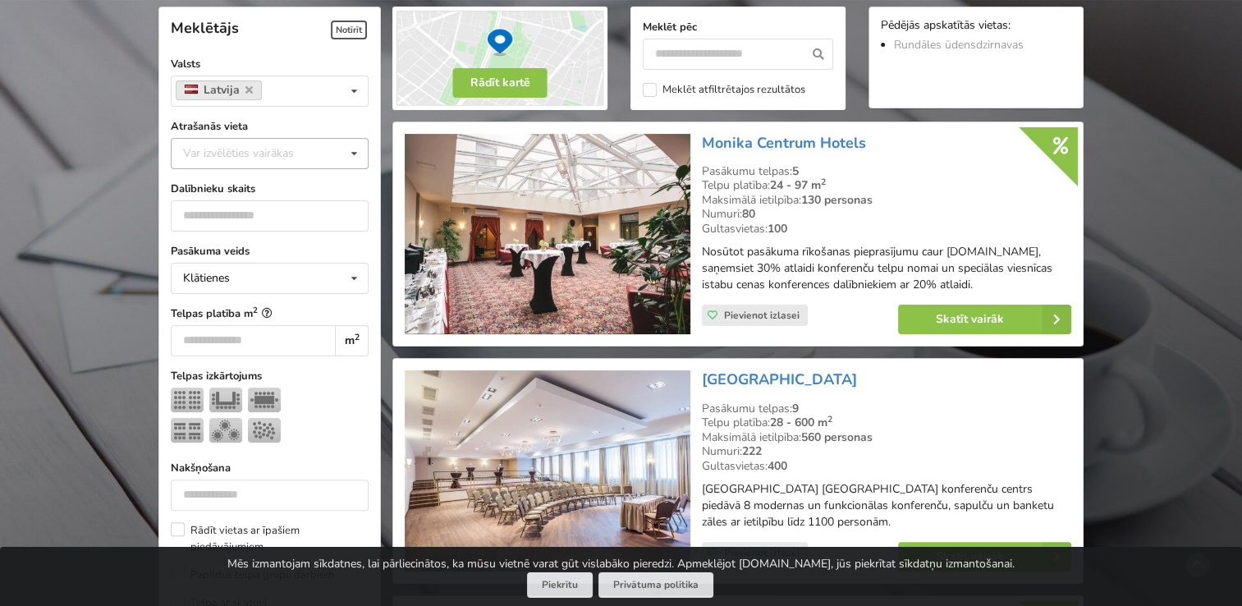
click at [276, 153] on div "Var izvēlēties vairākas" at bounding box center [255, 153] width 152 height 19
type input "*"
click at [235, 205] on div "Bauska" at bounding box center [270, 214] width 196 height 30
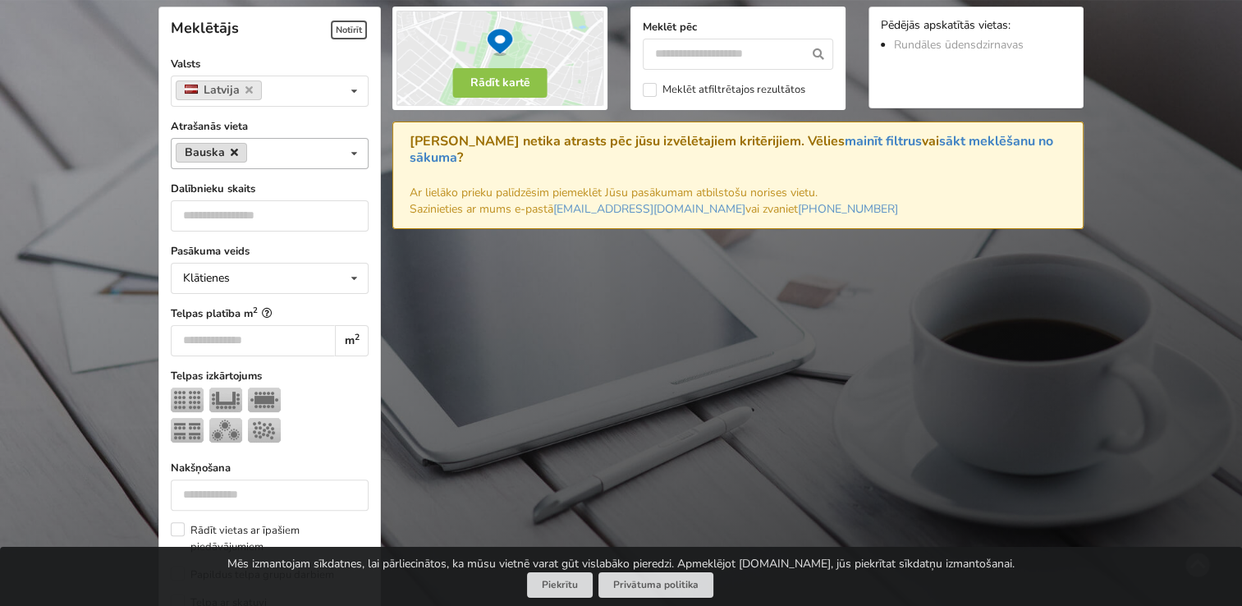
click at [232, 147] on icon at bounding box center [234, 152] width 7 height 11
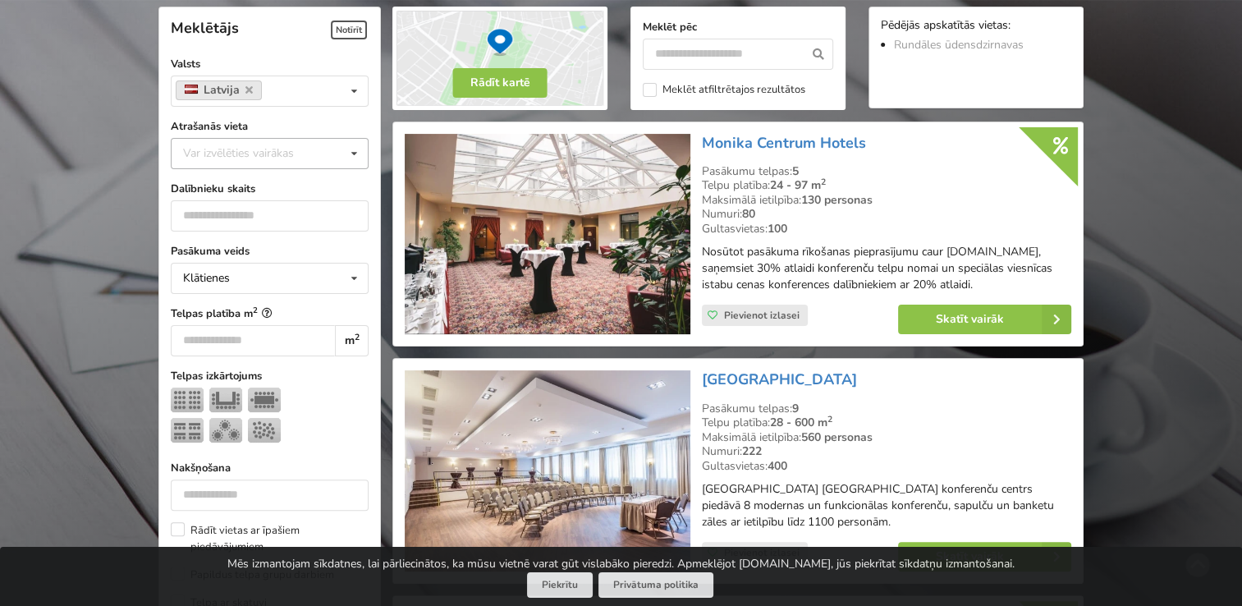
click at [231, 147] on div "Var izvēlēties vairākas" at bounding box center [255, 153] width 152 height 19
type input "*"
click at [220, 169] on div "Zemgale" at bounding box center [270, 183] width 196 height 30
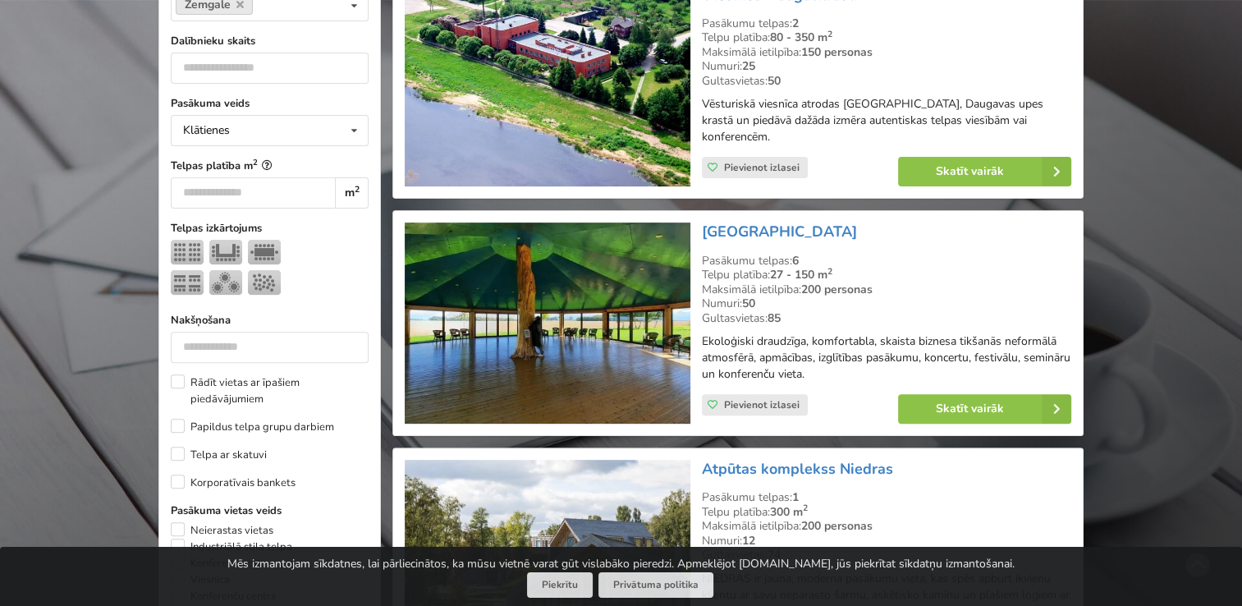
scroll to position [532, 0]
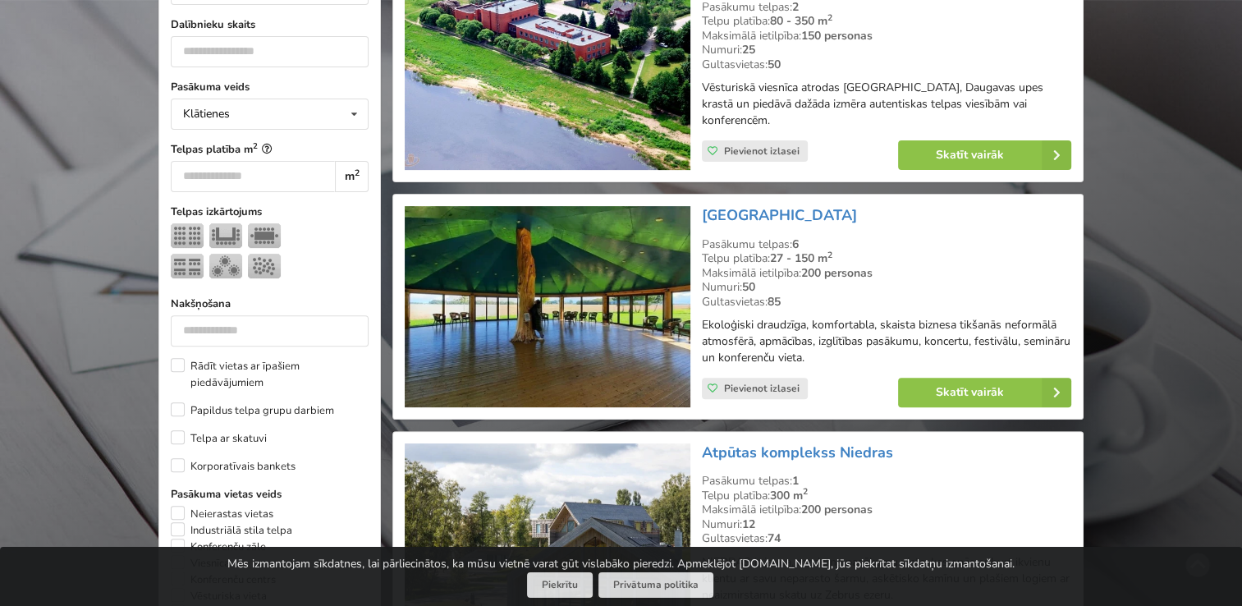
drag, startPoint x: 697, startPoint y: 203, endPoint x: 844, endPoint y: 214, distance: 147.4
click at [844, 214] on div "LIZARI ART Village Pasākumu telpas: 6 Telpu platība: 27 - 150 m 2 Maksimālā iet…" at bounding box center [886, 306] width 381 height 213
drag, startPoint x: 844, startPoint y: 214, endPoint x: 831, endPoint y: 211, distance: 13.5
drag, startPoint x: 699, startPoint y: 235, endPoint x: 856, endPoint y: 351, distance: 194.9
click at [856, 351] on div "LIZARI ART Village Pasākumu telpas: 6 Telpu platība: 27 - 150 m 2 Maksimālā iet…" at bounding box center [886, 306] width 381 height 213
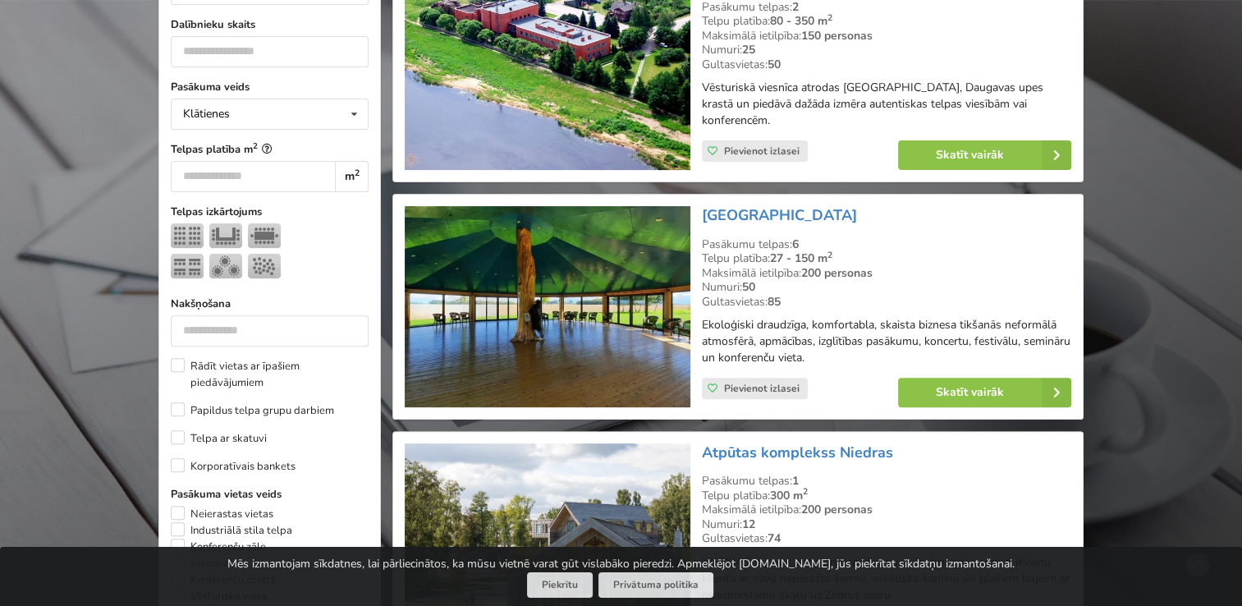
drag, startPoint x: 856, startPoint y: 351, endPoint x: 837, endPoint y: 346, distance: 19.3
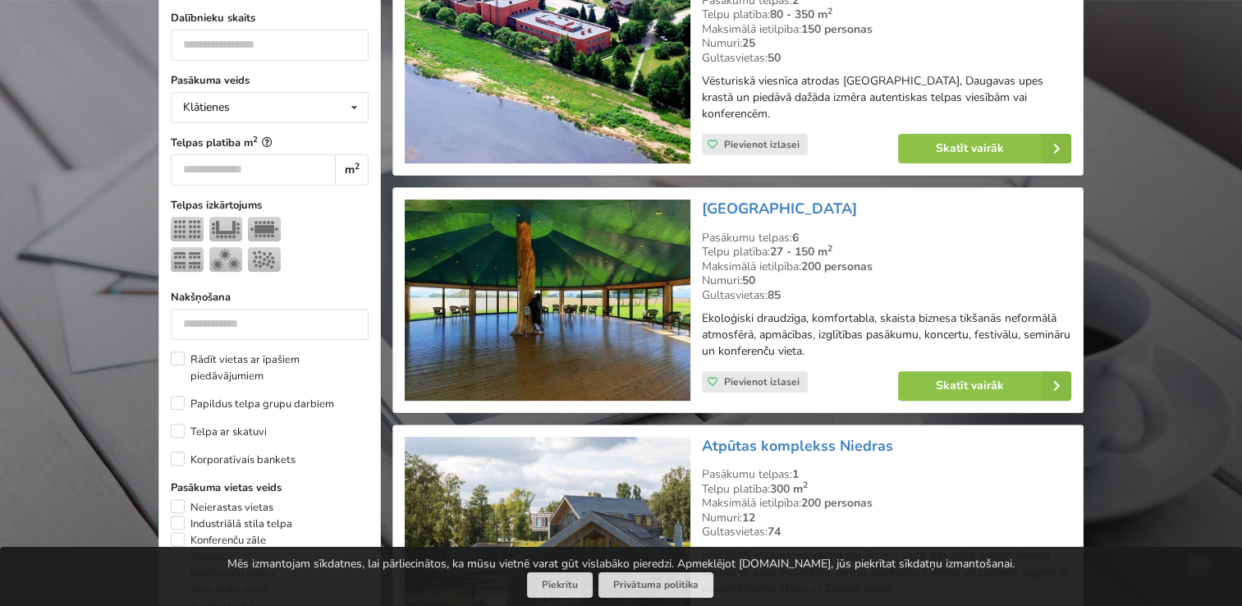
scroll to position [450, 0]
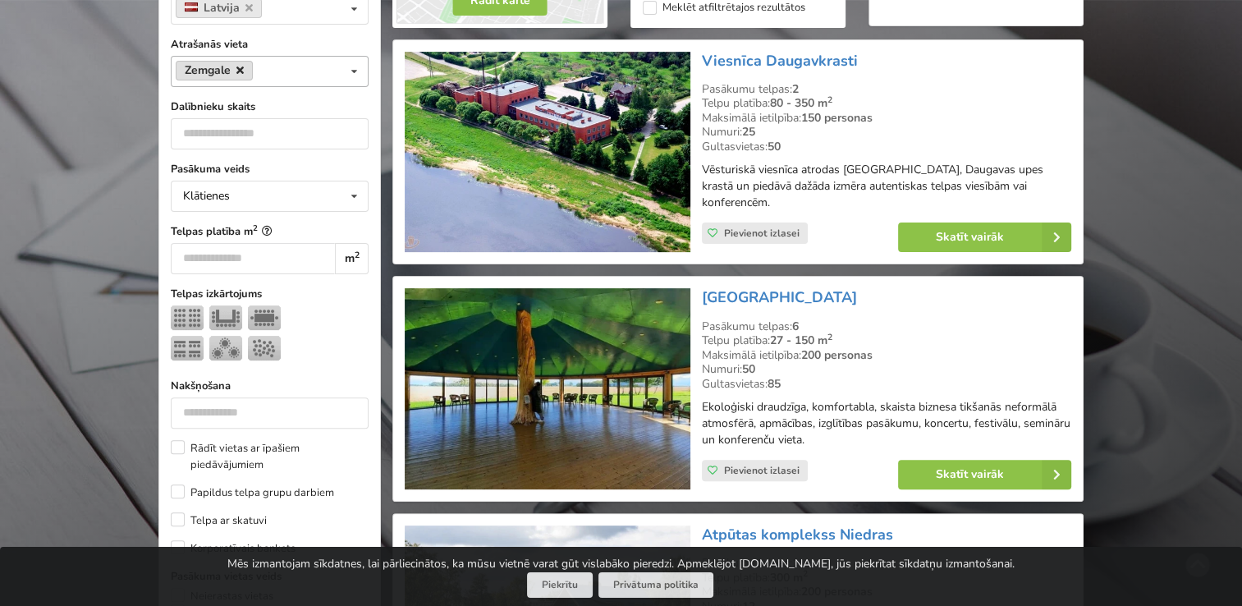
click at [243, 66] on icon at bounding box center [239, 70] width 7 height 11
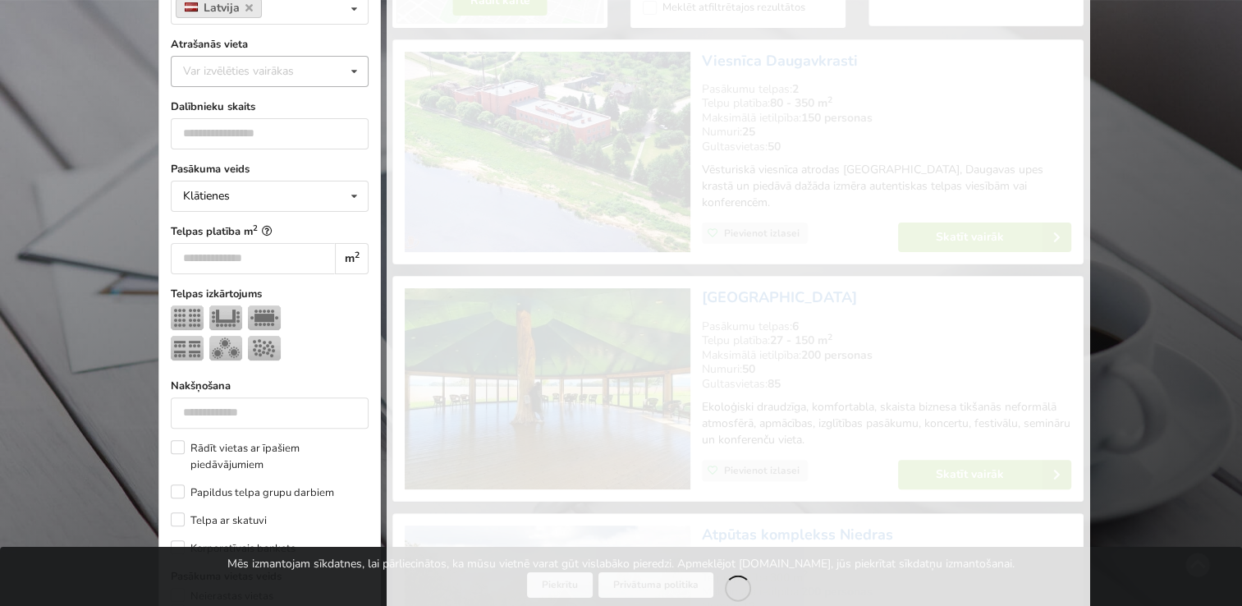
click at [243, 66] on div "Var izvēlēties vairākas" at bounding box center [255, 71] width 152 height 19
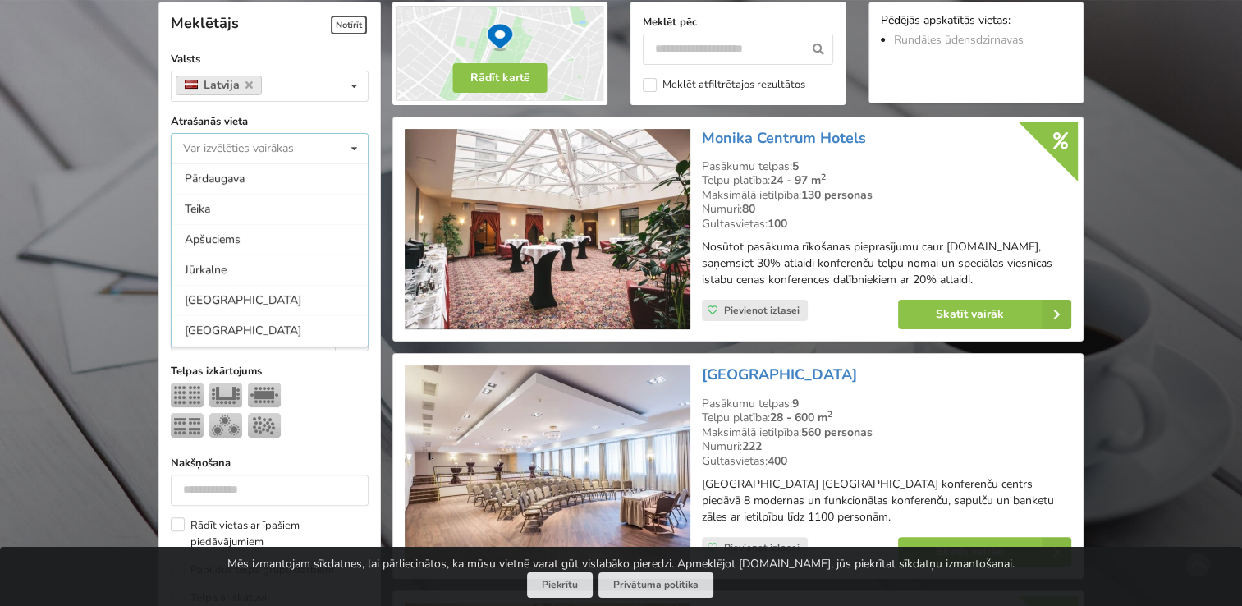
scroll to position [368, 0]
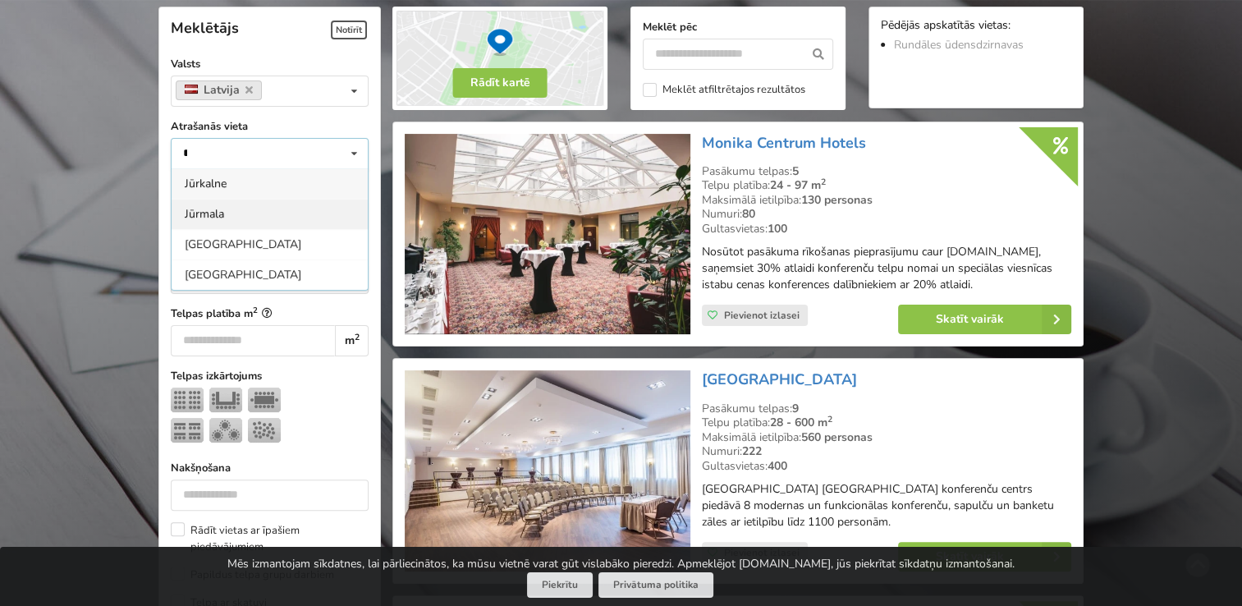
type input "*"
click at [220, 209] on div "Jūrmala" at bounding box center [270, 214] width 196 height 30
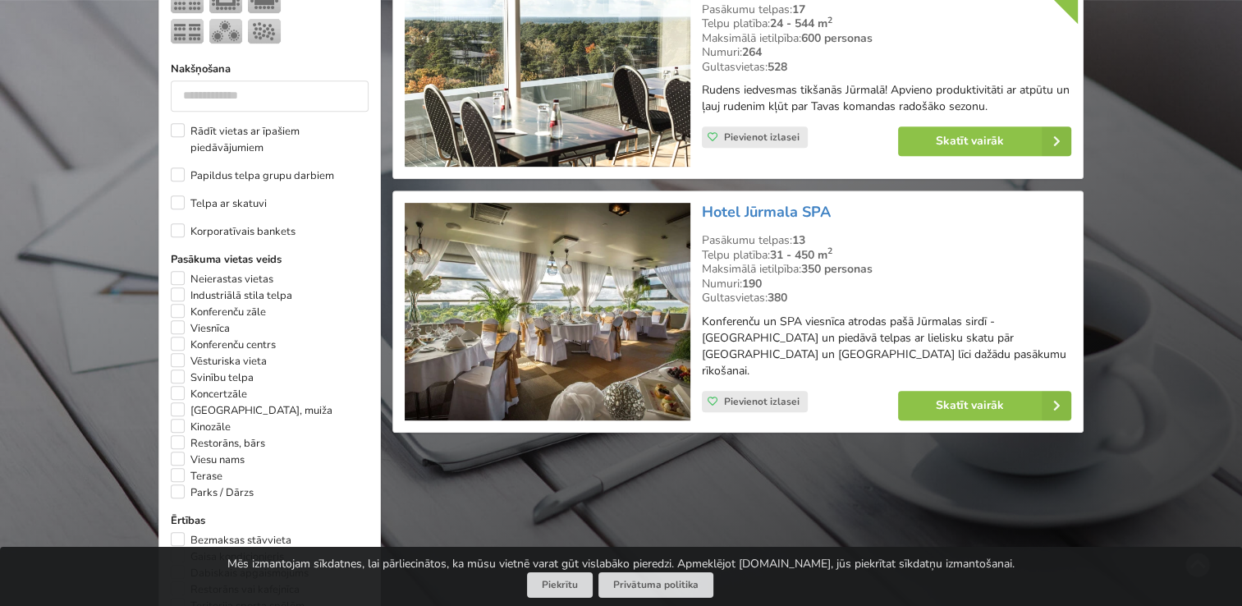
scroll to position [778, 0]
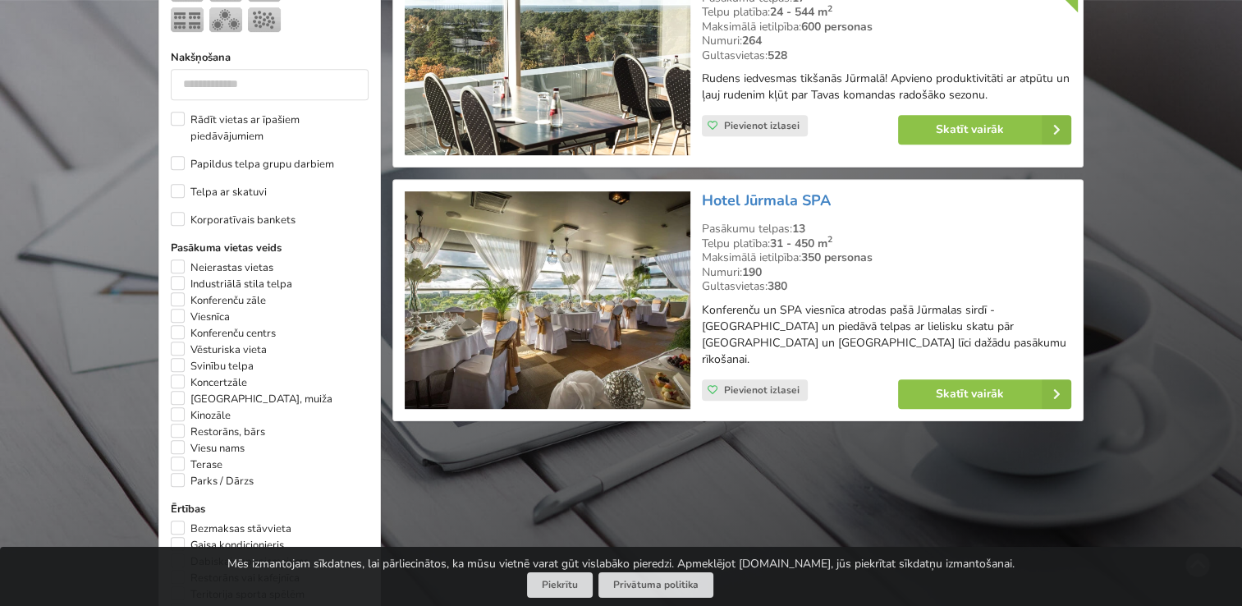
drag, startPoint x: 695, startPoint y: 195, endPoint x: 842, endPoint y: 199, distance: 146.2
click at [842, 199] on div "Hotel Jūrmala SPA Pasākumu telpas: 13 Telpu platība: 31 - 450 m 2 Maksimālā iet…" at bounding box center [886, 300] width 381 height 229
drag, startPoint x: 842, startPoint y: 199, endPoint x: 813, endPoint y: 196, distance: 28.8
drag, startPoint x: 698, startPoint y: 224, endPoint x: 818, endPoint y: 341, distance: 167.2
click at [818, 341] on div "Hotel Jūrmala SPA Pasākumu telpas: 13 Telpu platība: 31 - 450 m 2 Maksimālā iet…" at bounding box center [886, 300] width 381 height 229
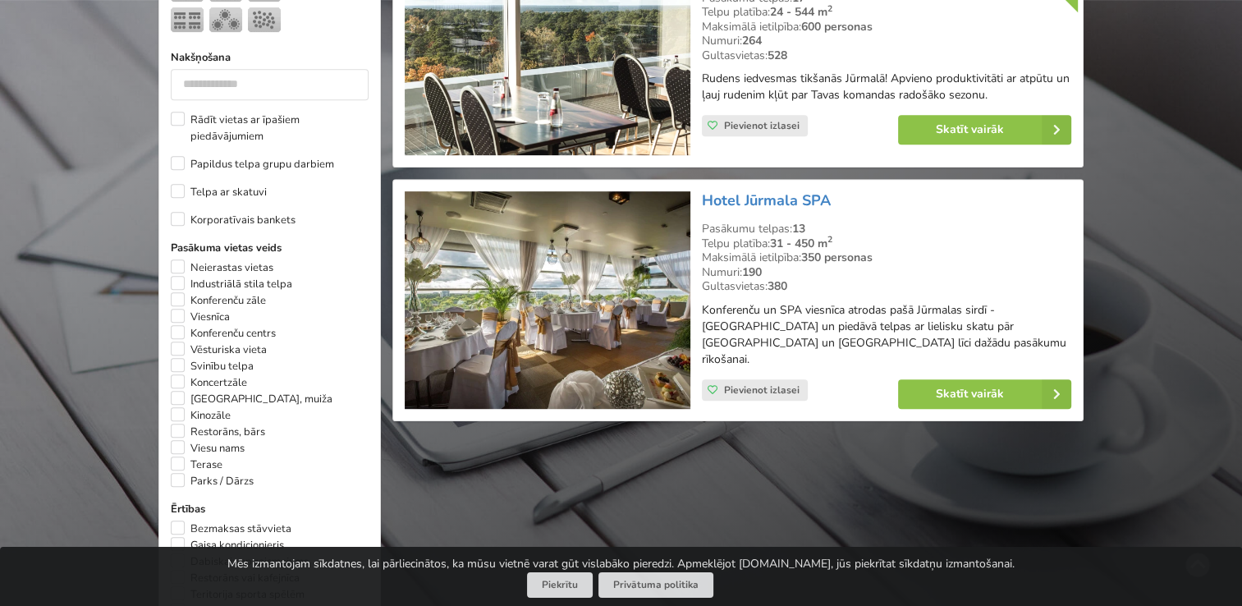
drag, startPoint x: 818, startPoint y: 341, endPoint x: 789, endPoint y: 337, distance: 28.9
